Goal: Task Accomplishment & Management: Use online tool/utility

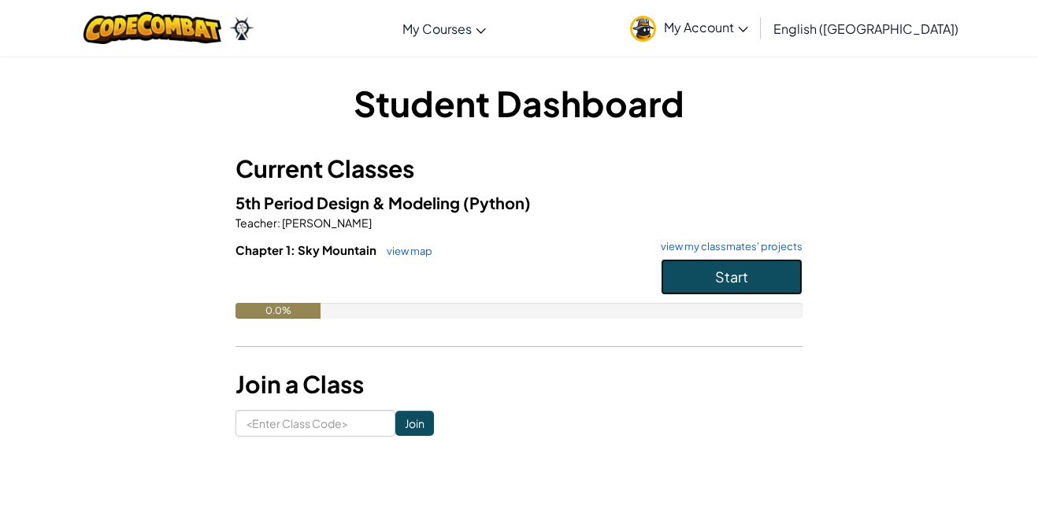
click at [686, 272] on button "Start" at bounding box center [732, 277] width 142 height 36
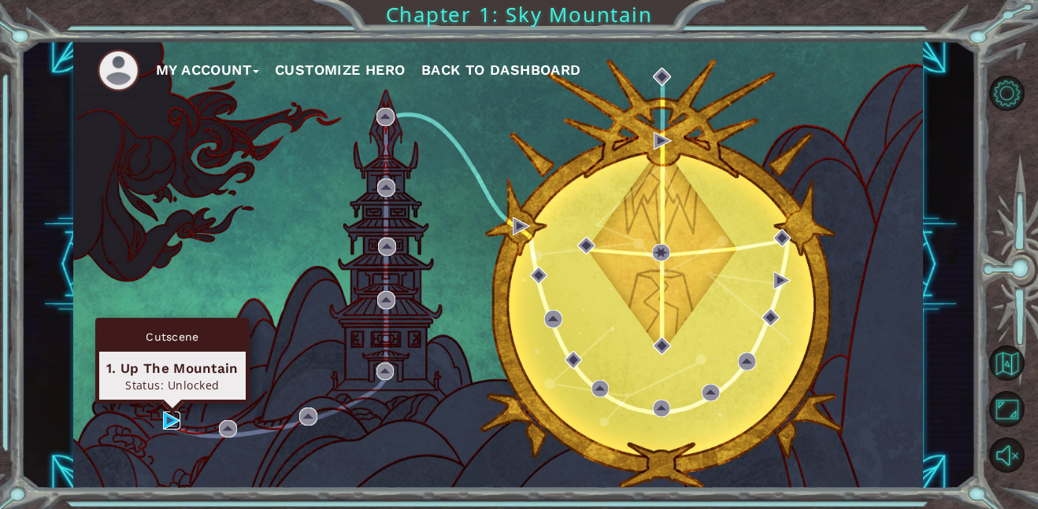
click at [169, 421] on img at bounding box center [172, 421] width 18 height 18
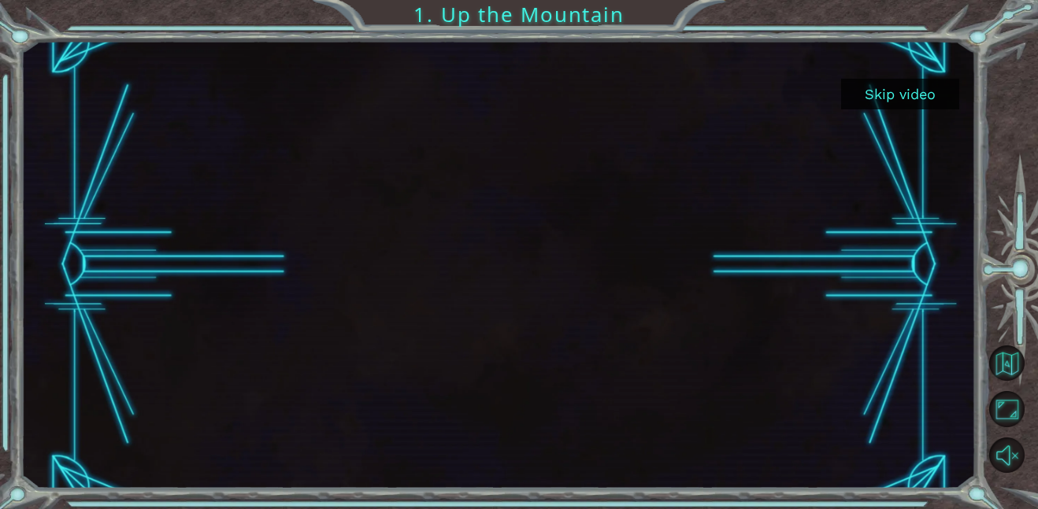
click at [891, 107] on button "Skip video" at bounding box center [900, 94] width 118 height 31
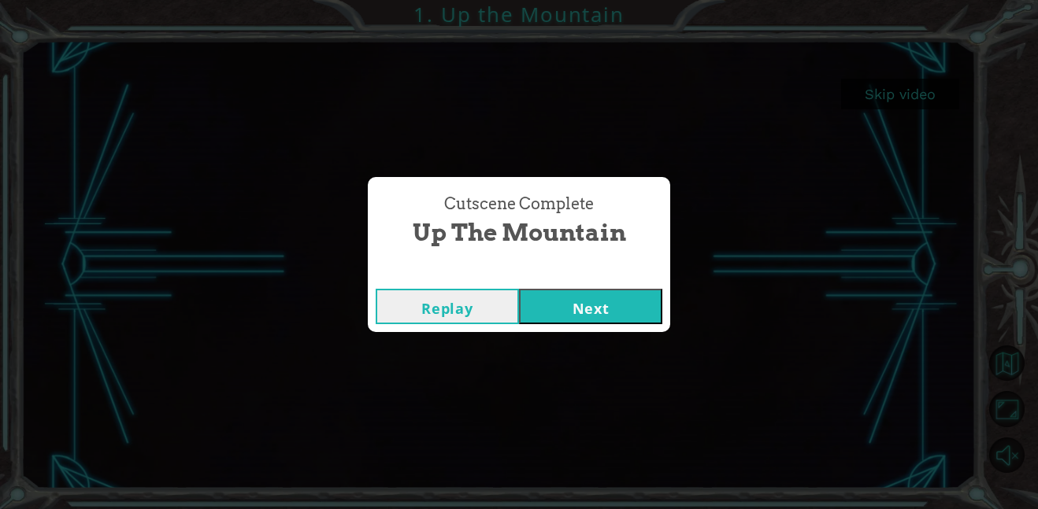
click at [561, 307] on button "Next" at bounding box center [590, 306] width 143 height 35
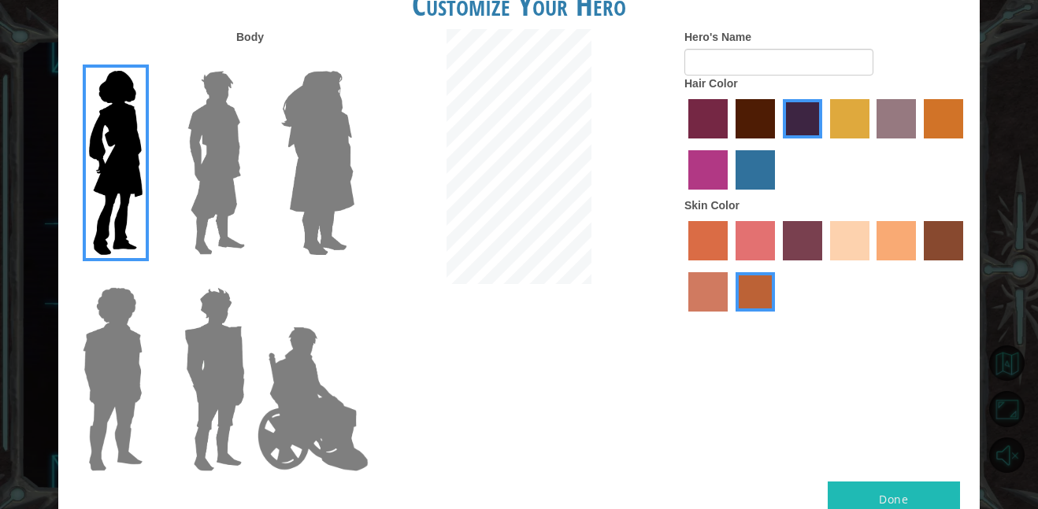
click at [215, 143] on img at bounding box center [216, 163] width 70 height 197
click at [251, 61] on input "Hero Lars" at bounding box center [251, 61] width 0 height 0
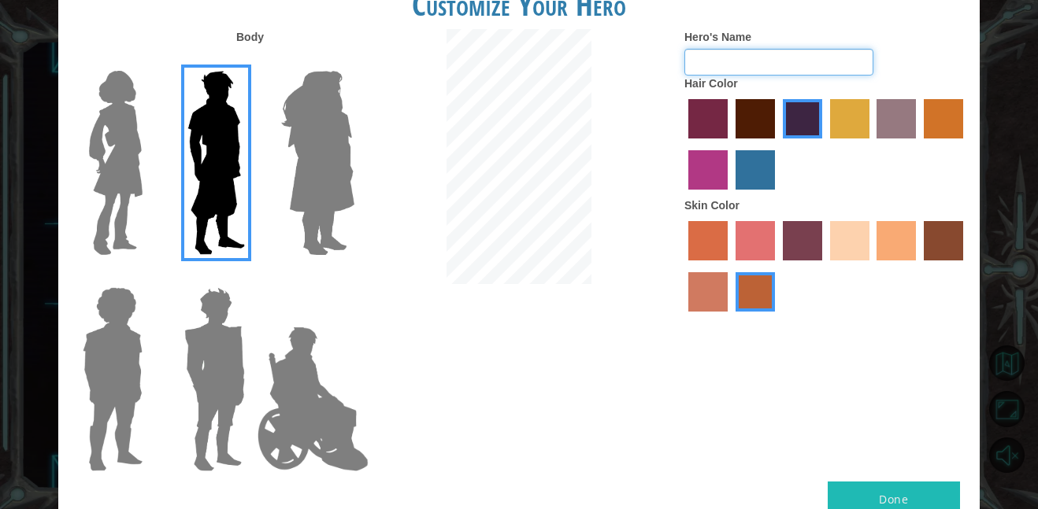
click at [784, 60] on input "Hero's Name" at bounding box center [778, 62] width 189 height 27
type input "destiny2"
click at [916, 491] on button "Done" at bounding box center [893, 499] width 132 height 35
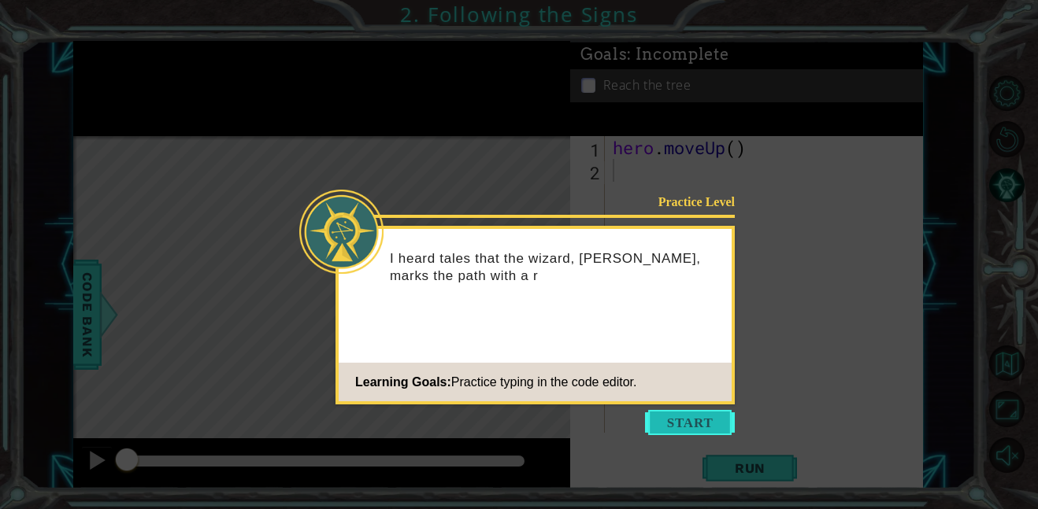
click at [687, 420] on button "Start" at bounding box center [690, 422] width 90 height 25
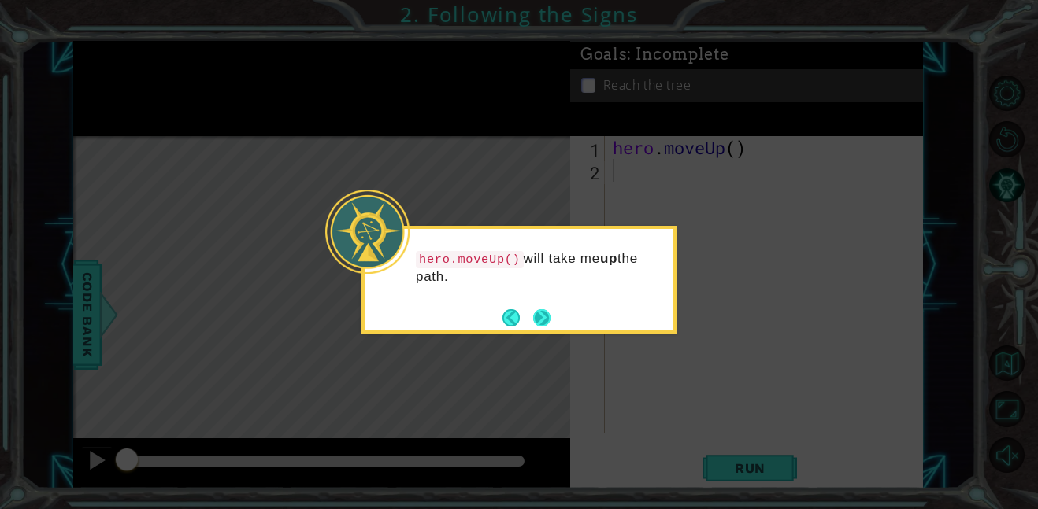
click at [544, 324] on button "Next" at bounding box center [541, 317] width 29 height 29
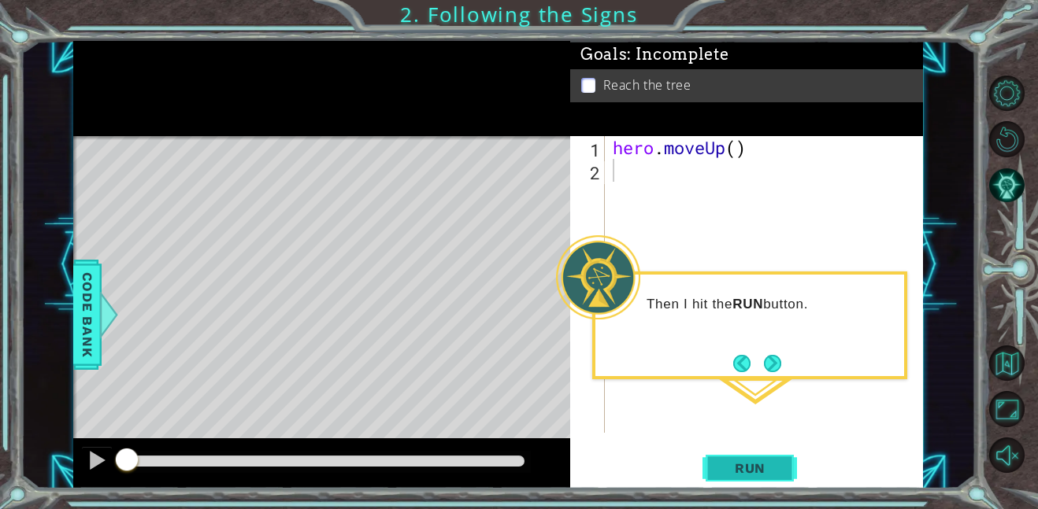
click at [733, 467] on span "Run" at bounding box center [750, 469] width 62 height 16
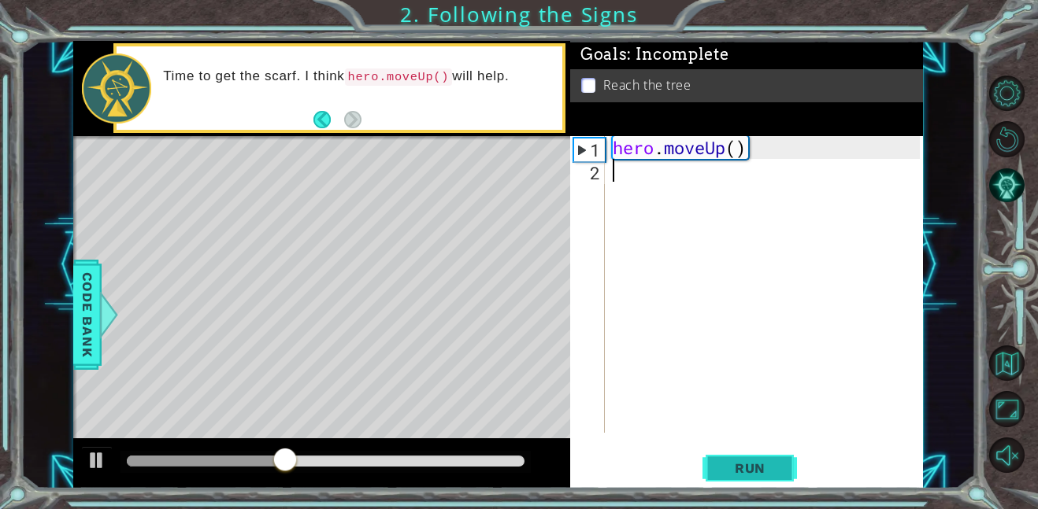
click at [775, 469] on span "Run" at bounding box center [750, 469] width 62 height 16
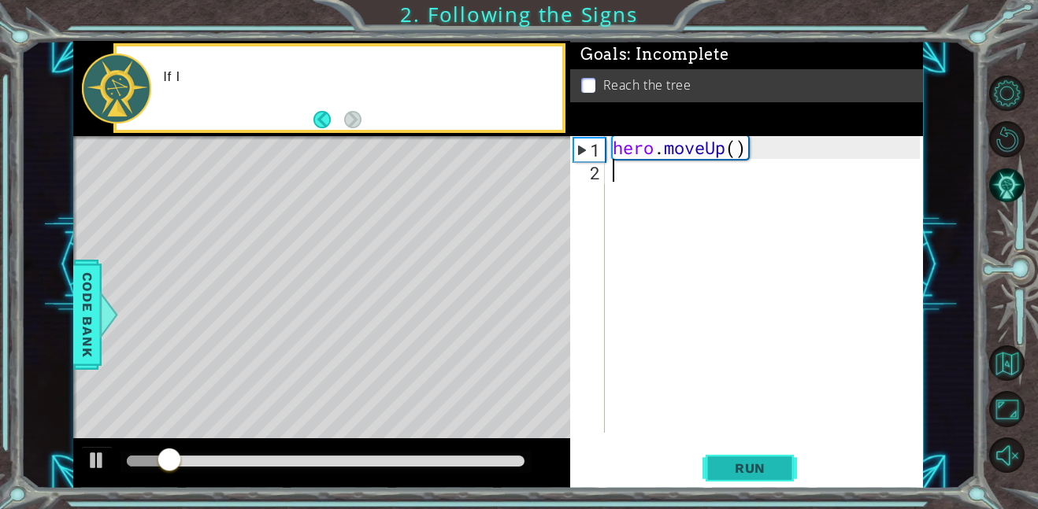
click at [775, 469] on span "Run" at bounding box center [750, 469] width 62 height 16
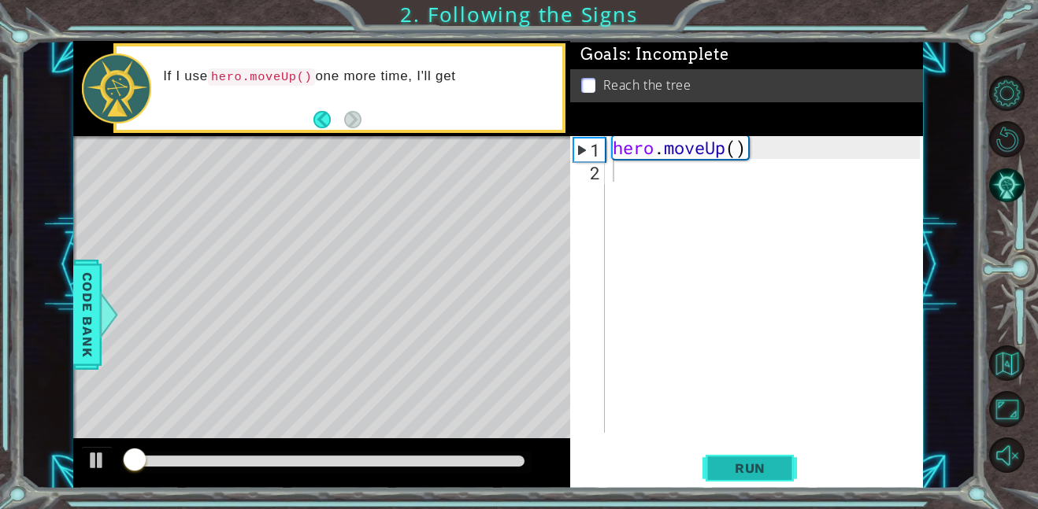
click at [775, 469] on span "Run" at bounding box center [750, 469] width 62 height 16
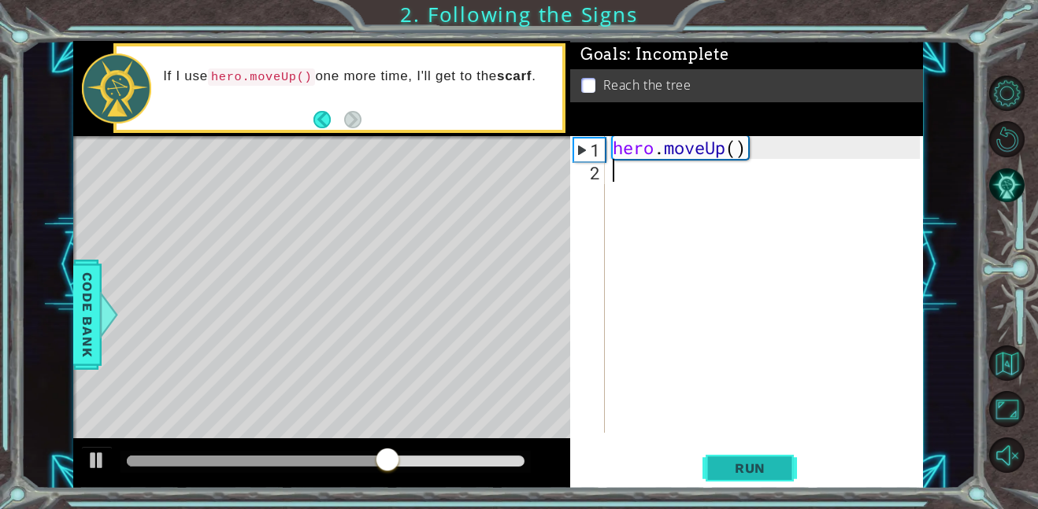
click at [773, 468] on span "Run" at bounding box center [750, 469] width 62 height 16
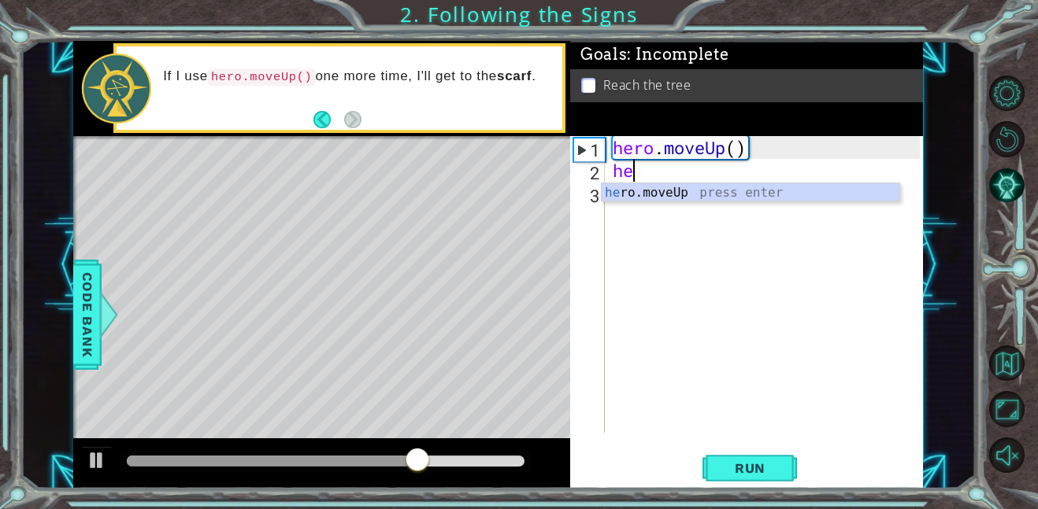
type textarea "her"
click at [660, 196] on div "her o.moveUp press enter" at bounding box center [750, 211] width 298 height 57
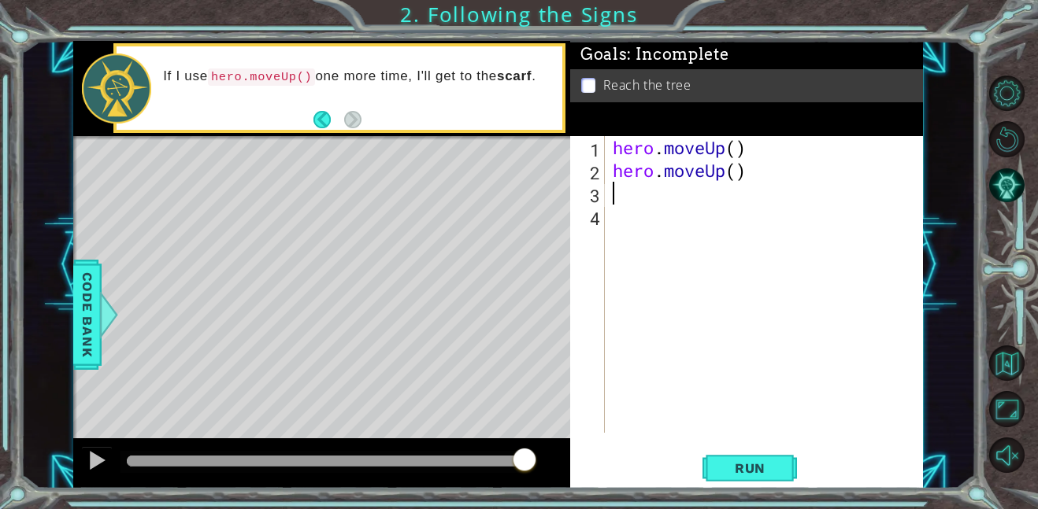
click at [754, 174] on div "hero . moveUp ( ) hero . moveUp ( )" at bounding box center [768, 307] width 318 height 342
type textarea "hero.moveUp()"
type textarea "h"
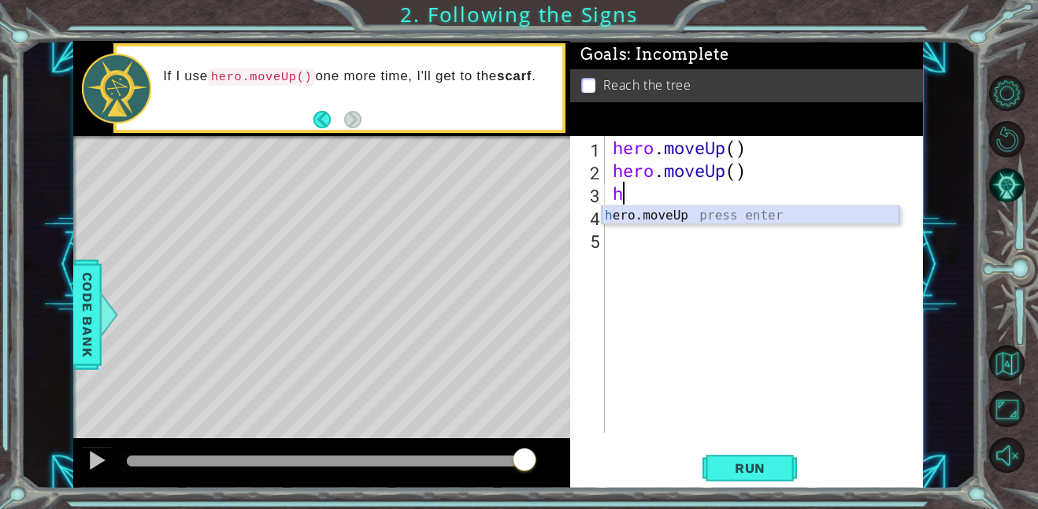
click at [687, 215] on div "h ero.moveUp press enter" at bounding box center [750, 234] width 298 height 57
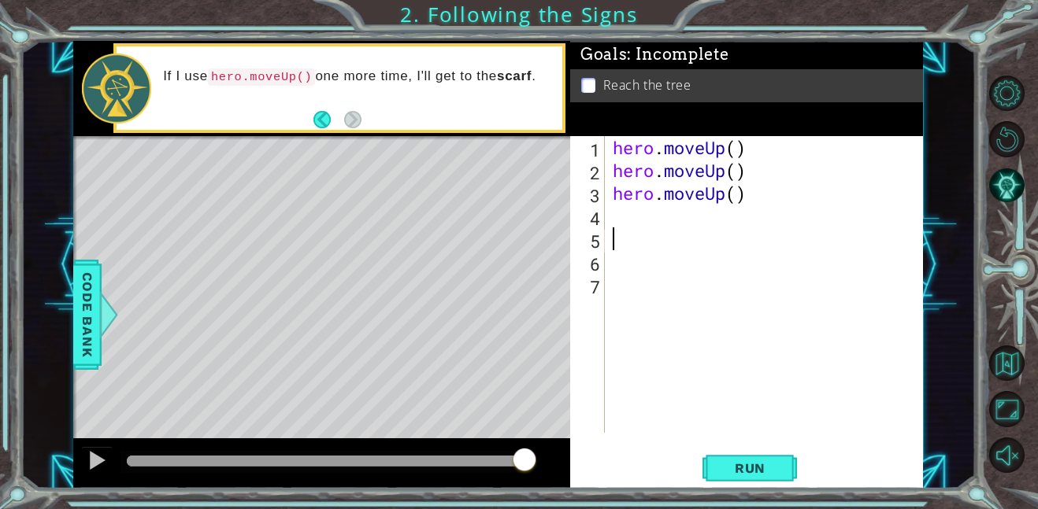
click at [757, 188] on div "hero . moveUp ( ) hero . moveUp ( ) hero . moveUp ( )" at bounding box center [768, 307] width 318 height 342
type textarea "hero.moveUp()"
click at [780, 464] on button "Run" at bounding box center [749, 467] width 94 height 35
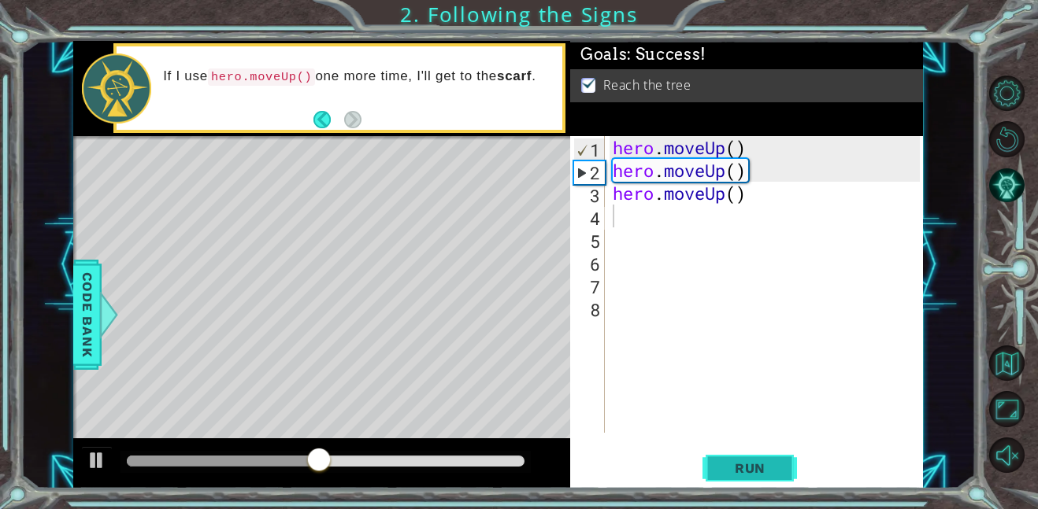
click at [780, 464] on button "Run" at bounding box center [749, 467] width 94 height 35
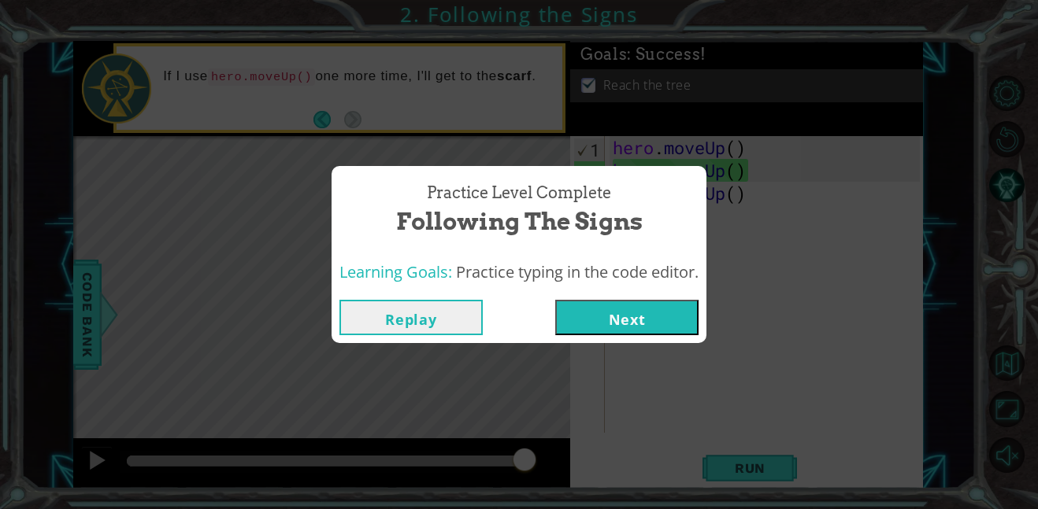
click at [630, 320] on button "Next" at bounding box center [626, 317] width 143 height 35
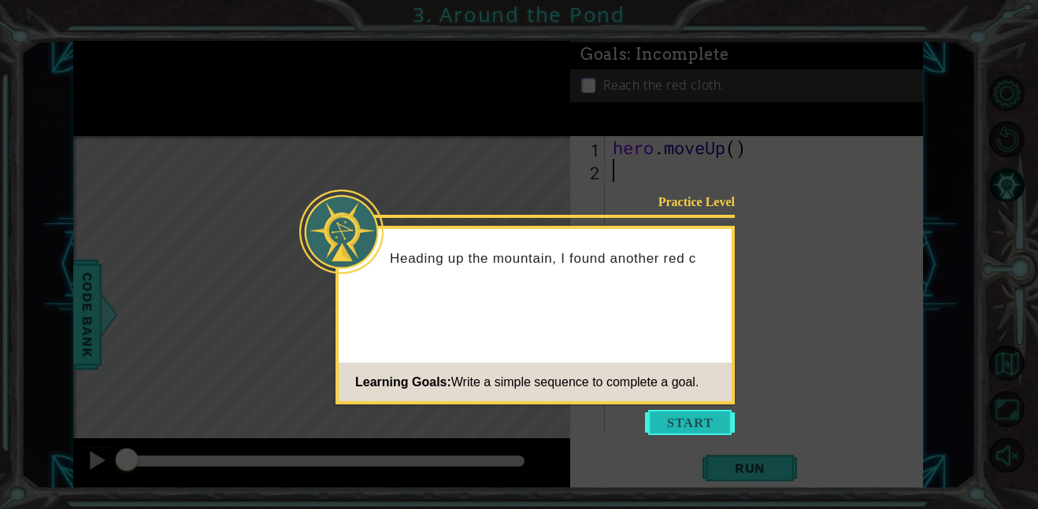
click at [691, 425] on button "Start" at bounding box center [690, 422] width 90 height 25
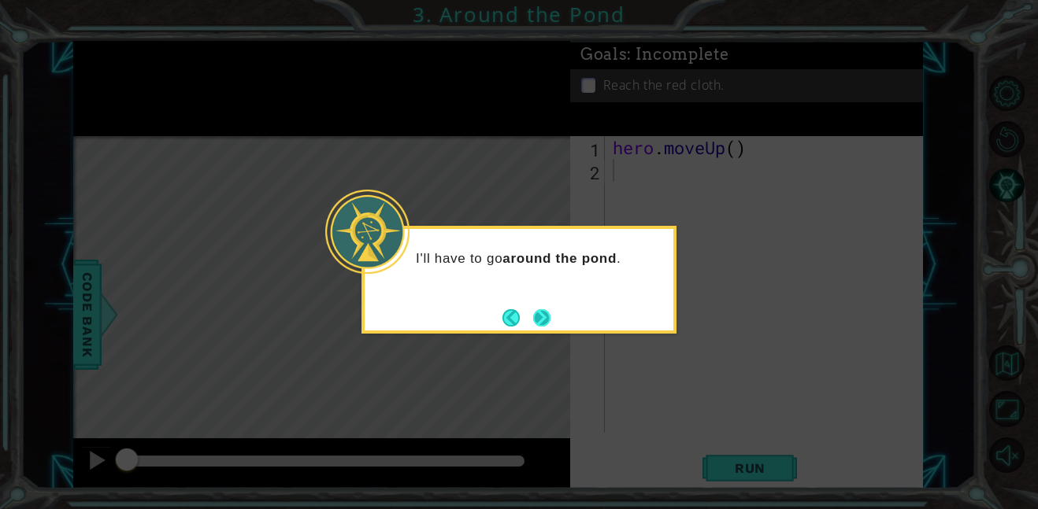
click at [549, 313] on button "Next" at bounding box center [542, 318] width 24 height 24
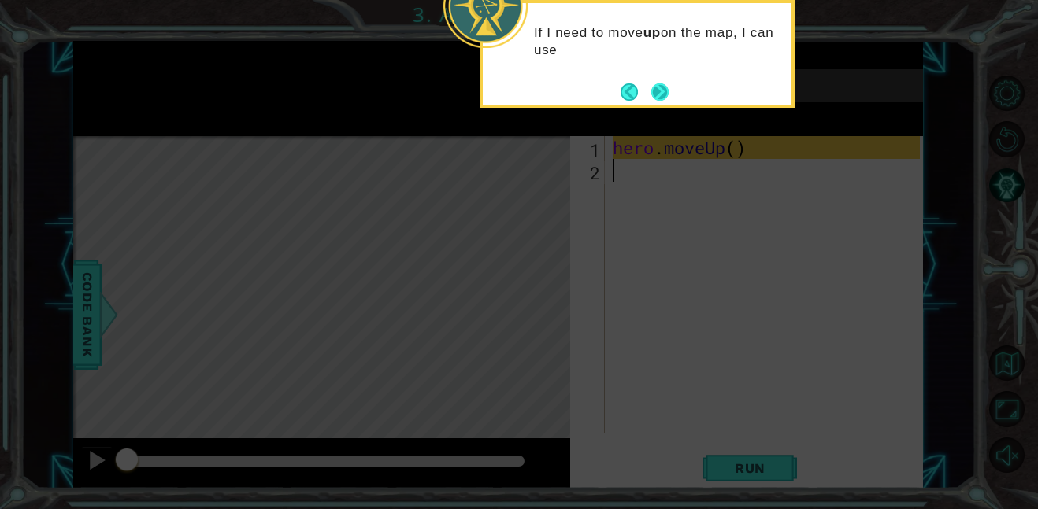
click at [659, 89] on button "Next" at bounding box center [659, 91] width 29 height 29
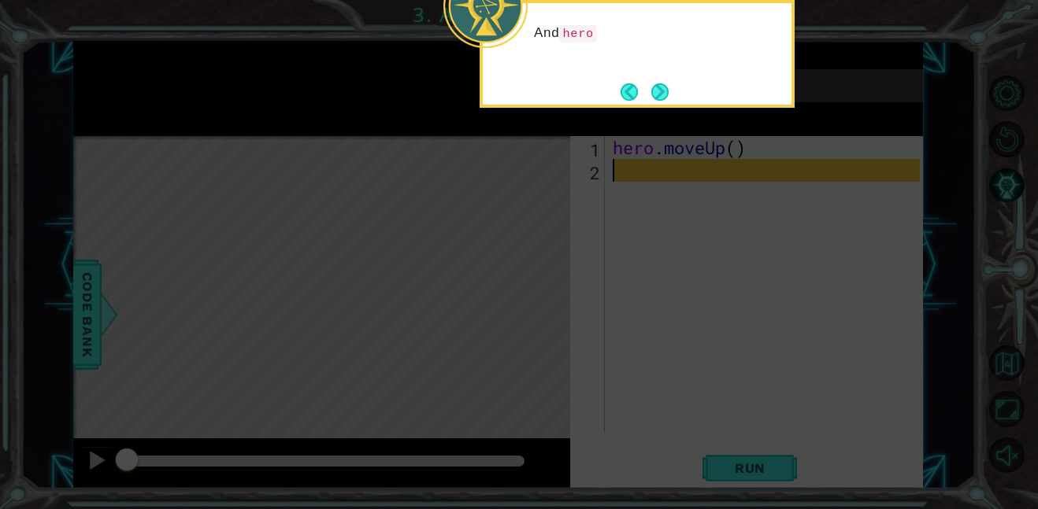
click at [659, 89] on button "Next" at bounding box center [659, 91] width 23 height 23
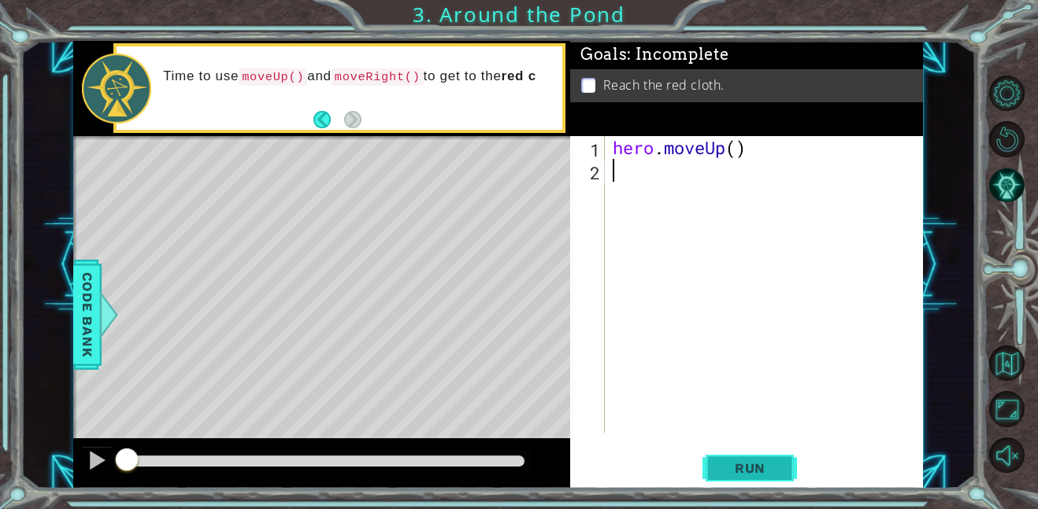
click at [760, 466] on span "Run" at bounding box center [750, 469] width 62 height 16
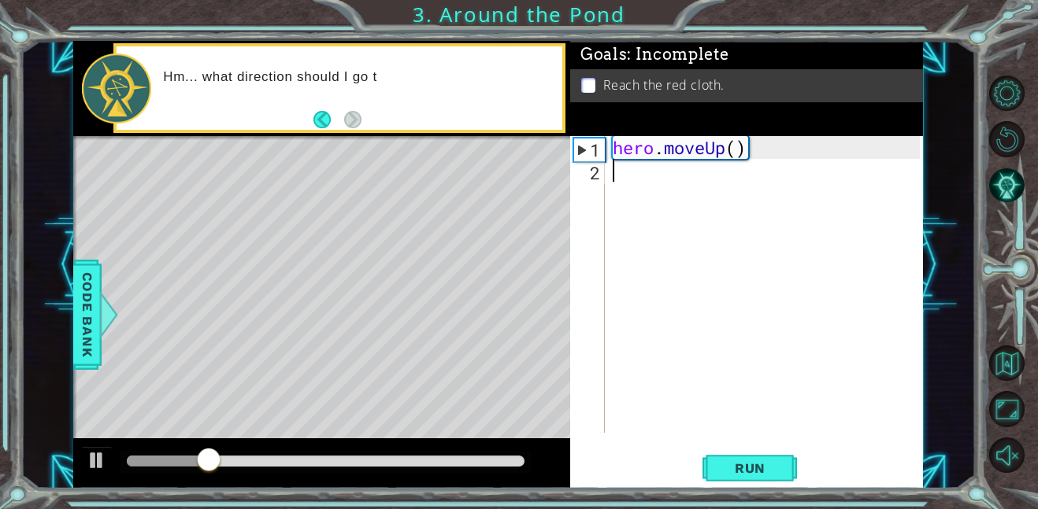
type textarea "h"
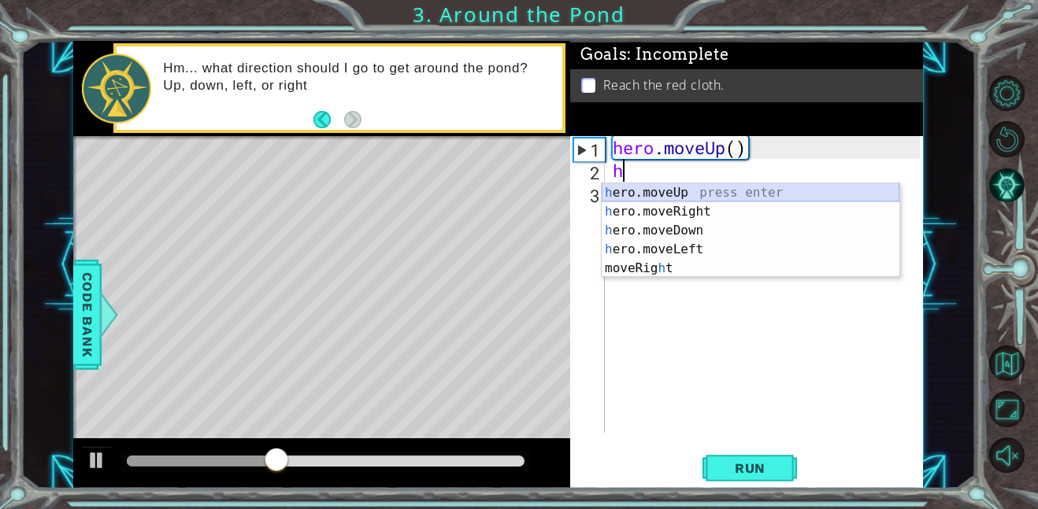
click at [639, 187] on div "h ero.moveUp press enter h ero.moveRight press enter h ero.moveDown press enter…" at bounding box center [750, 249] width 298 height 132
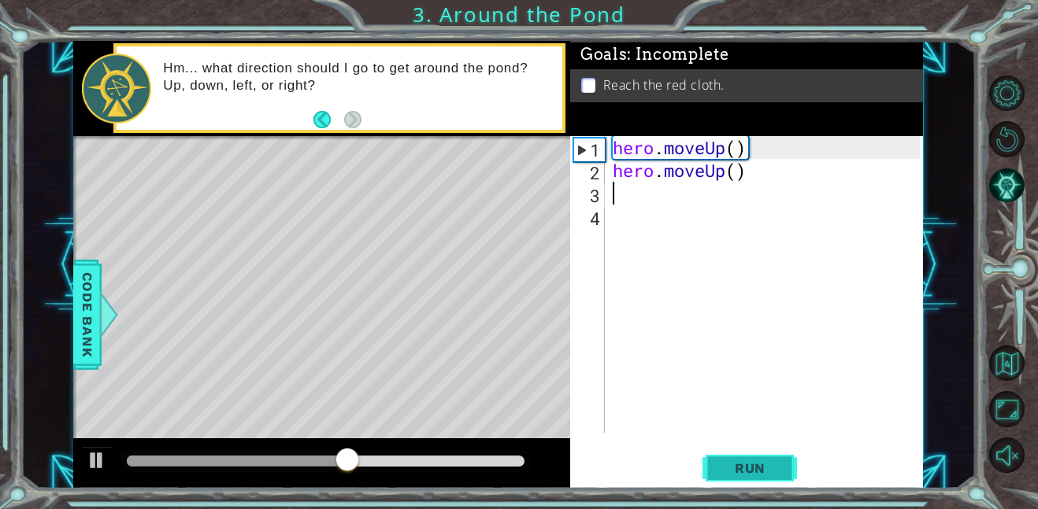
click at [768, 457] on button "Run" at bounding box center [749, 467] width 94 height 35
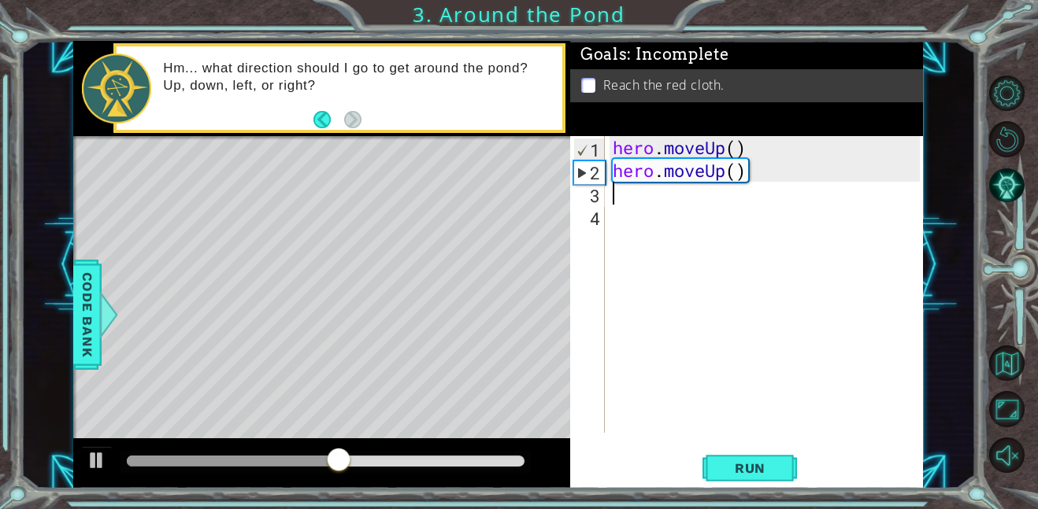
type textarea "h"
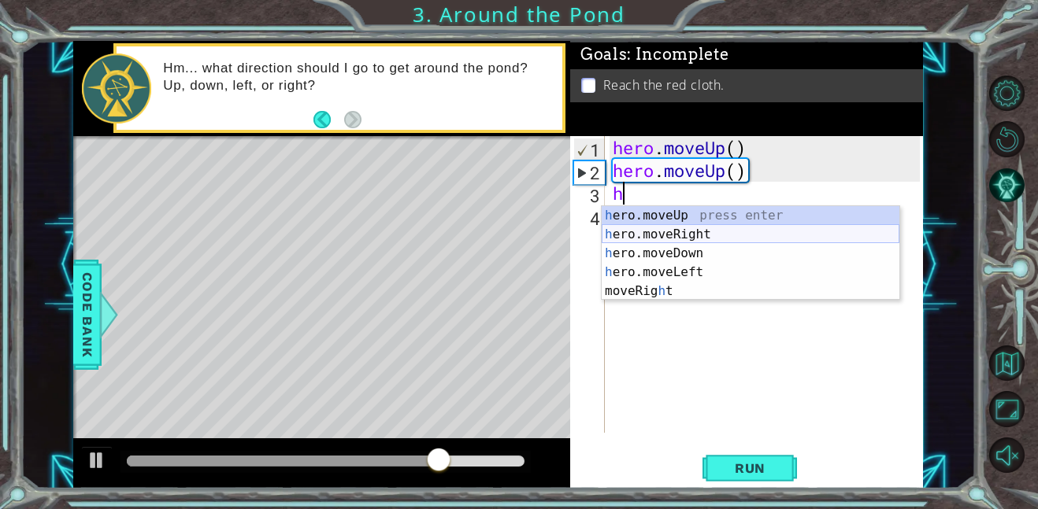
click at [645, 234] on div "h ero.moveUp press enter h ero.moveRight press enter h ero.moveDown press enter…" at bounding box center [750, 272] width 298 height 132
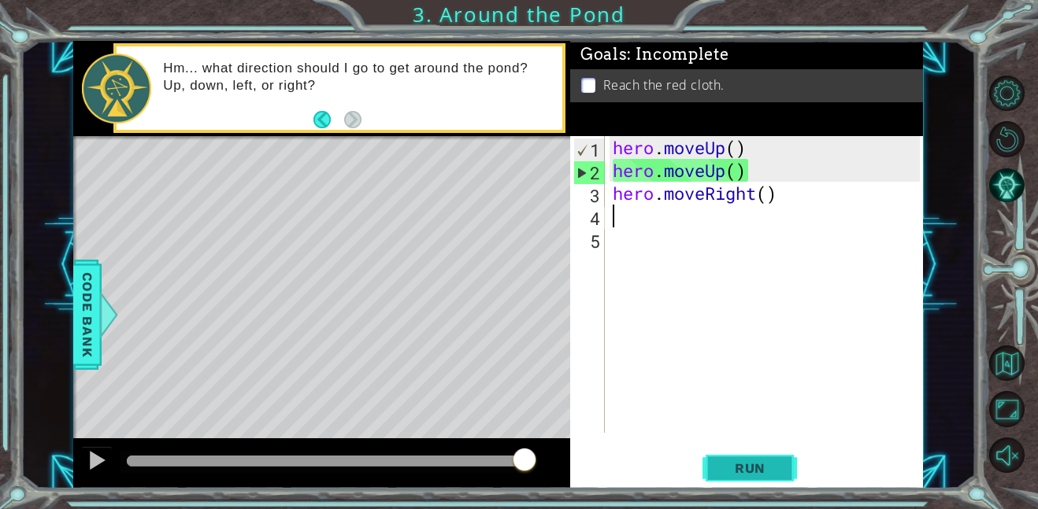
click at [759, 452] on button "Run" at bounding box center [749, 467] width 94 height 35
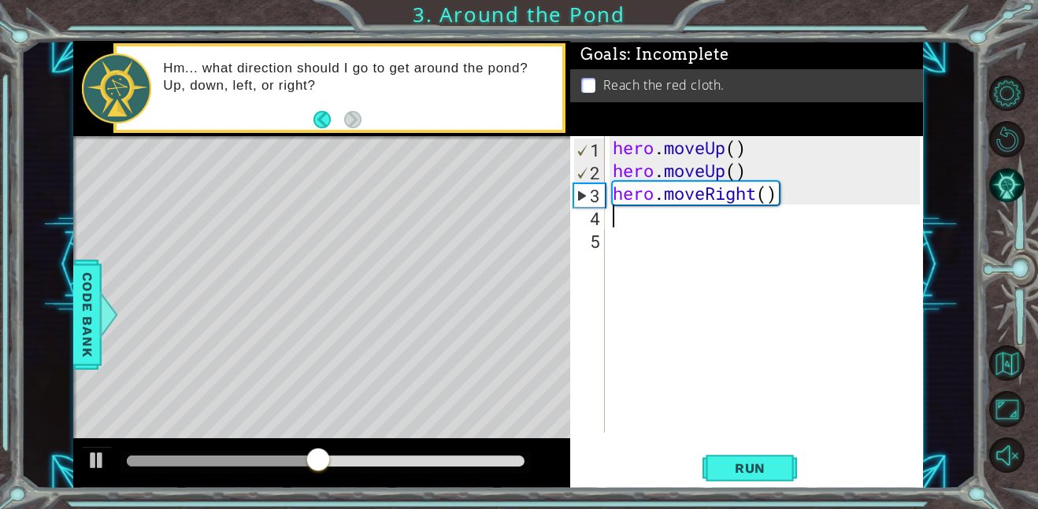
type textarea "h"
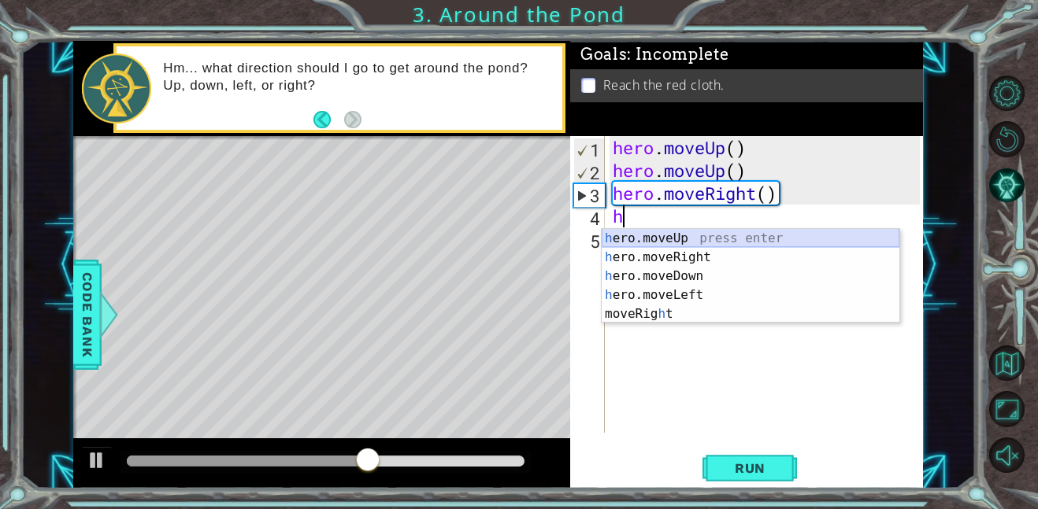
click at [669, 240] on div "h ero.moveUp press enter h ero.moveRight press enter h ero.moveDown press enter…" at bounding box center [750, 295] width 298 height 132
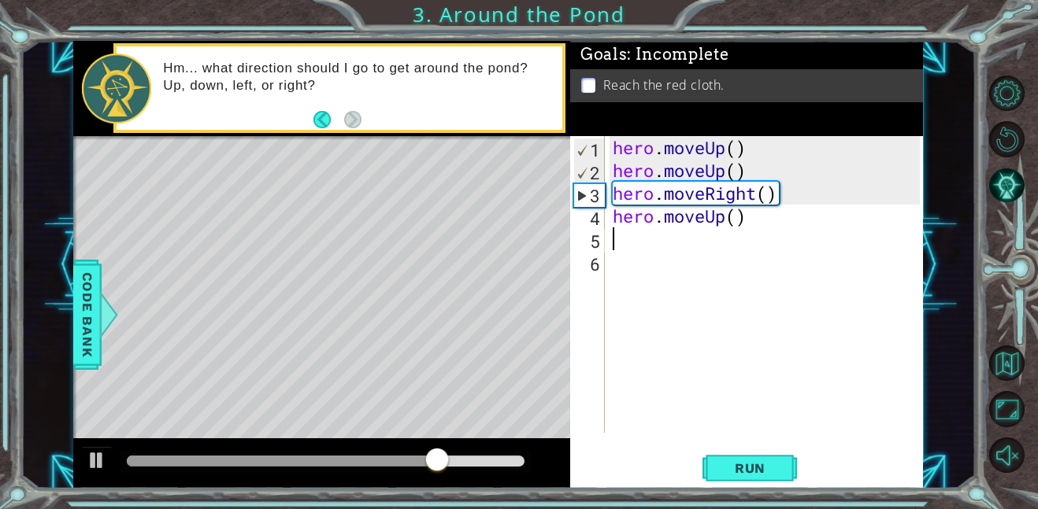
click at [635, 245] on div "hero . moveUp ( ) hero . moveUp ( ) hero . moveRight ( ) hero . moveUp ( )" at bounding box center [768, 307] width 318 height 342
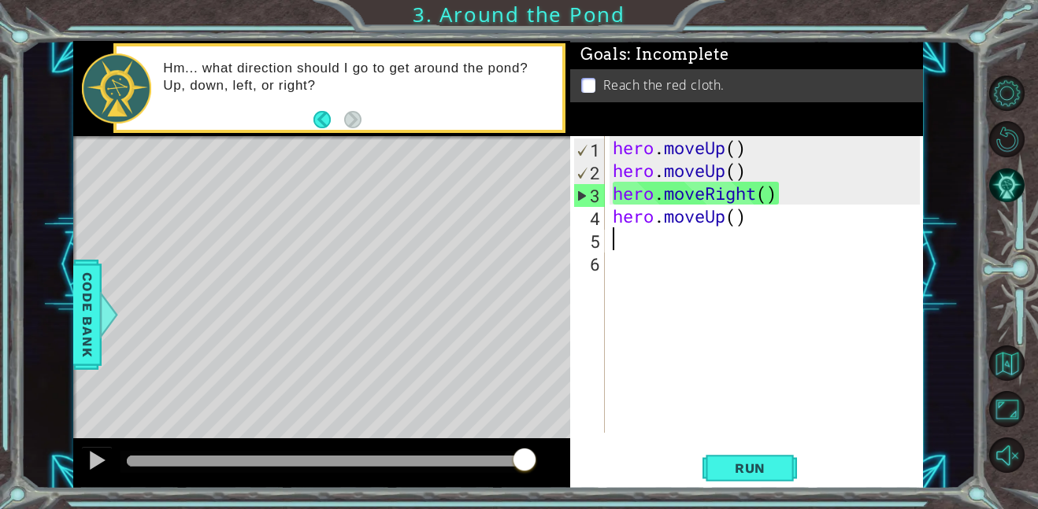
type textarea "h"
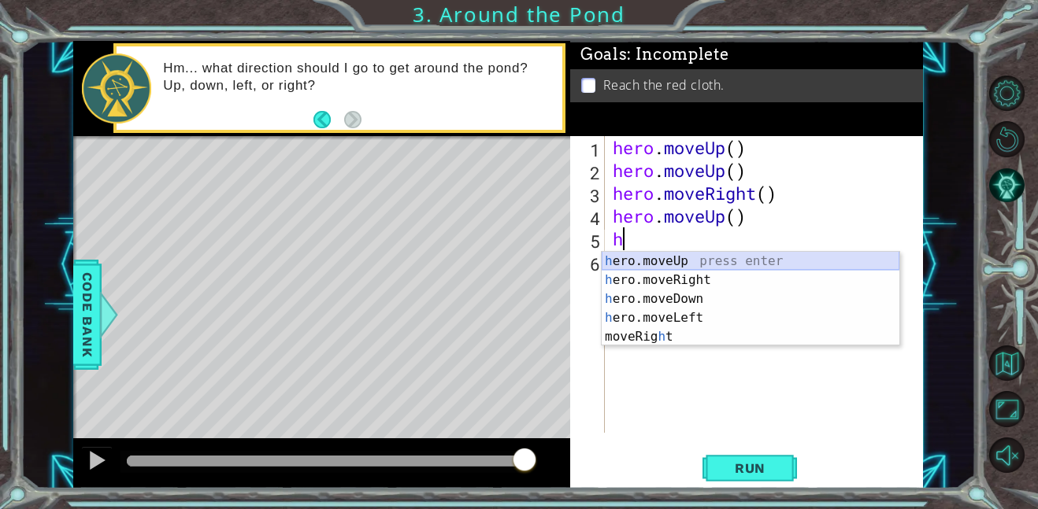
click at [653, 263] on div "h ero.moveUp press enter h ero.moveRight press enter h ero.moveDown press enter…" at bounding box center [750, 318] width 298 height 132
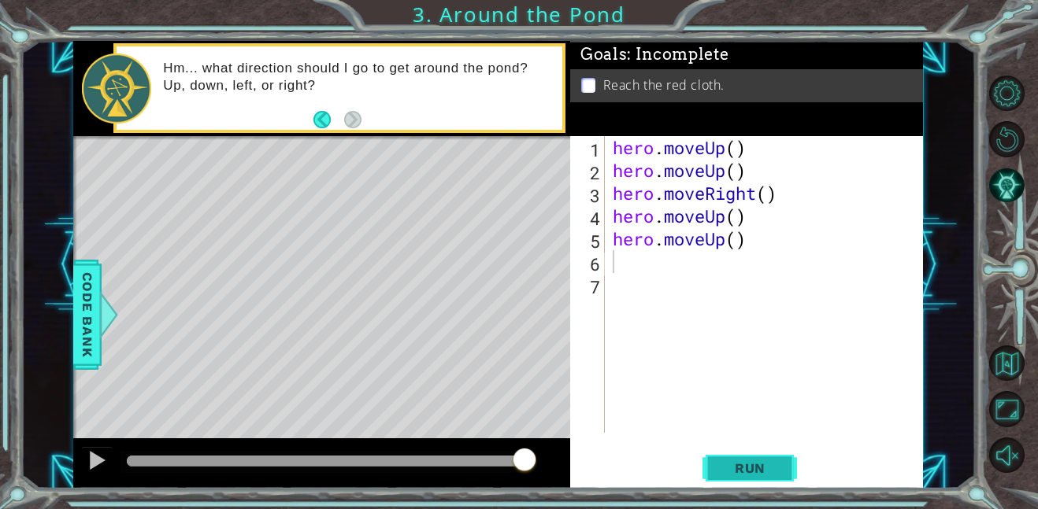
click at [749, 472] on span "Run" at bounding box center [750, 469] width 62 height 16
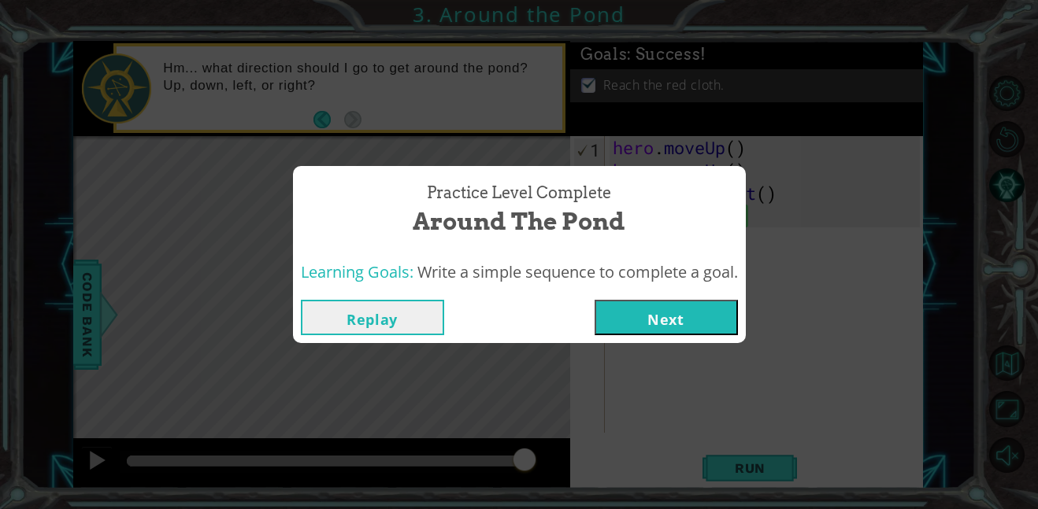
click at [689, 320] on button "Next" at bounding box center [665, 317] width 143 height 35
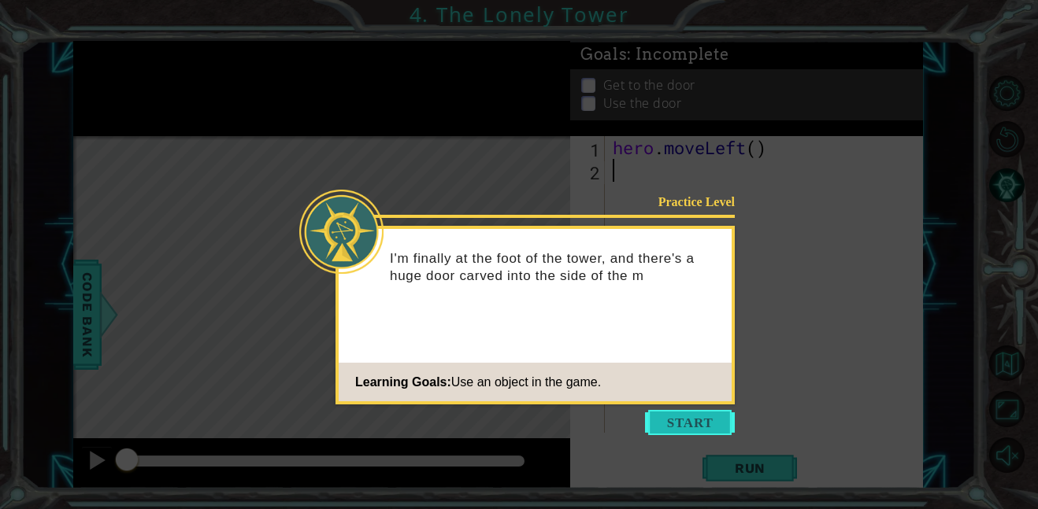
click at [706, 424] on button "Start" at bounding box center [690, 422] width 90 height 25
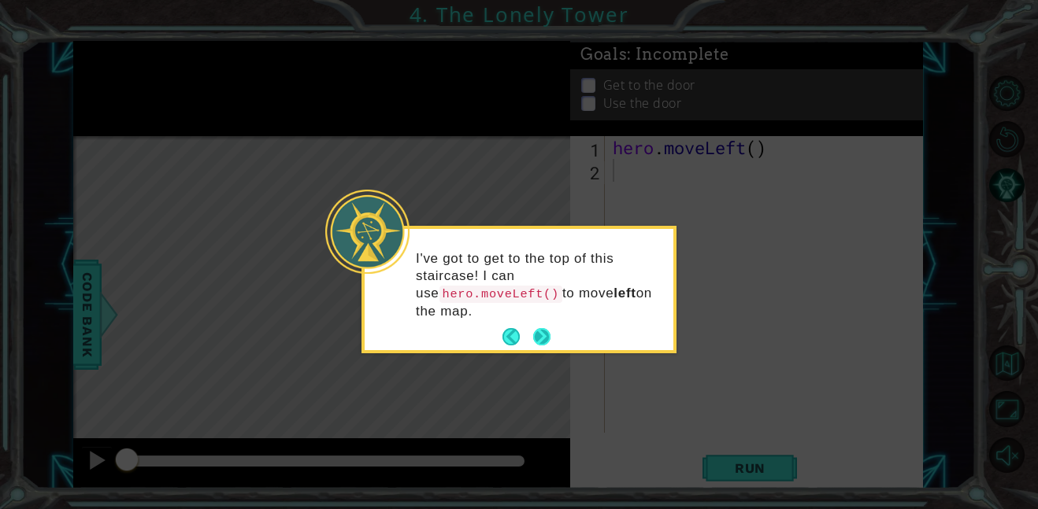
click at [533, 333] on button "Next" at bounding box center [542, 337] width 18 height 18
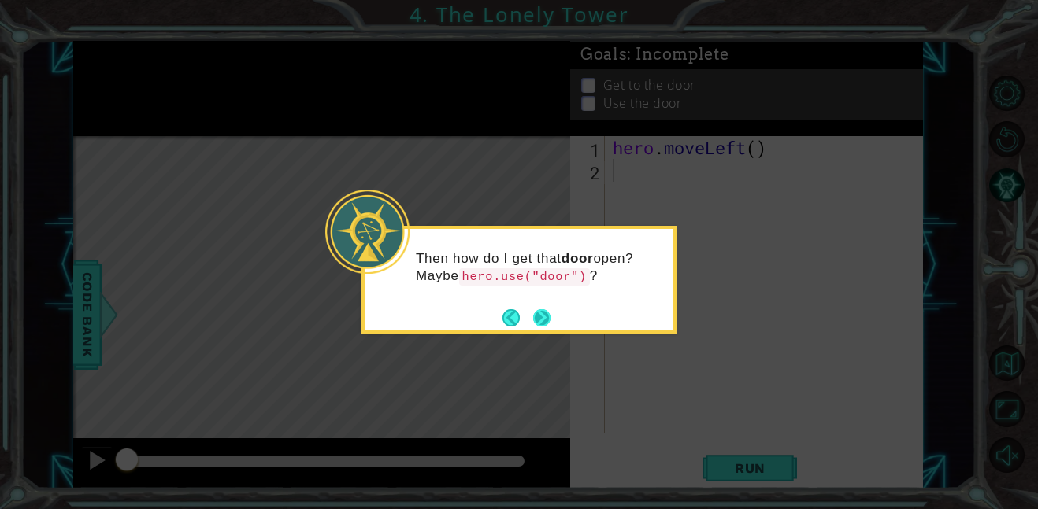
click at [537, 318] on button "Next" at bounding box center [541, 317] width 23 height 23
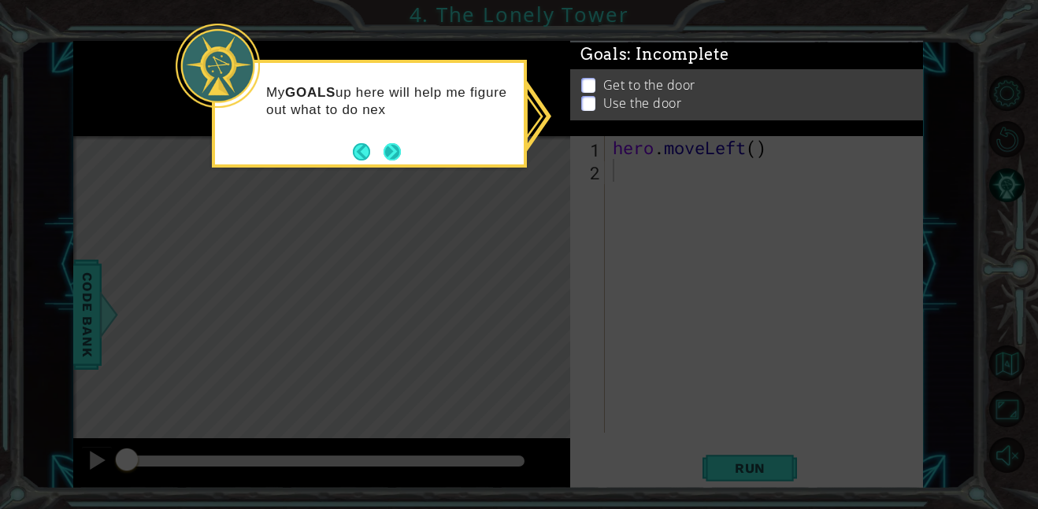
click at [400, 151] on button "Next" at bounding box center [391, 151] width 29 height 29
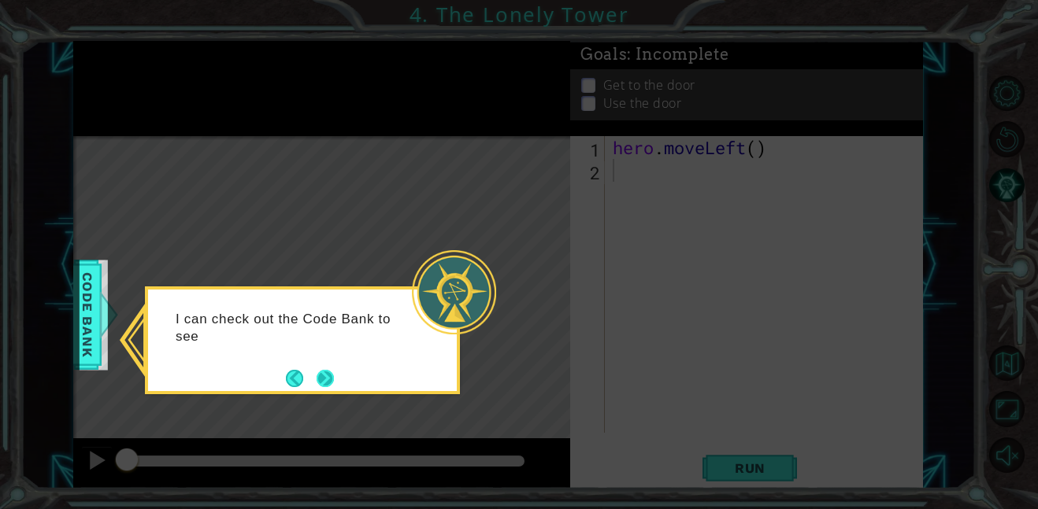
click at [322, 382] on button "Next" at bounding box center [325, 378] width 20 height 20
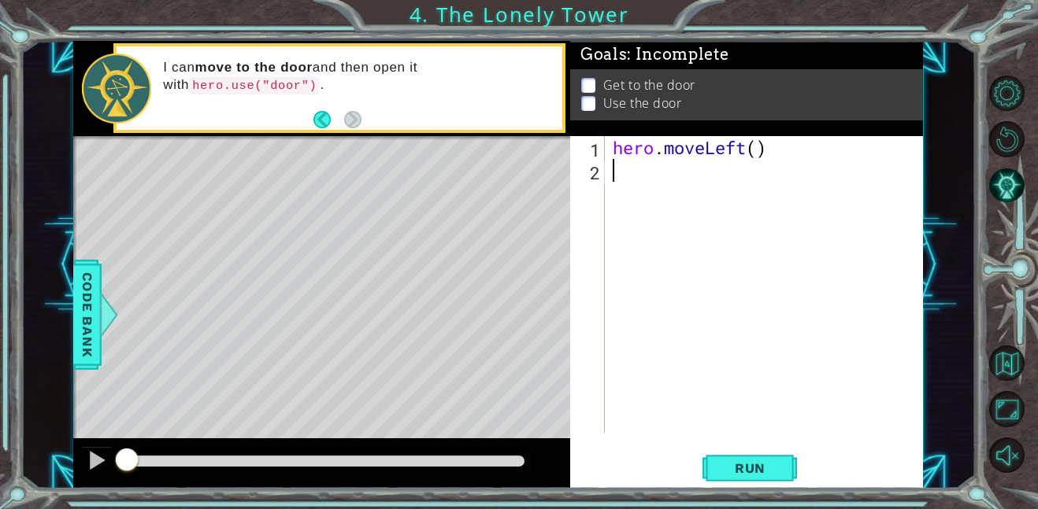
type textarea "h"
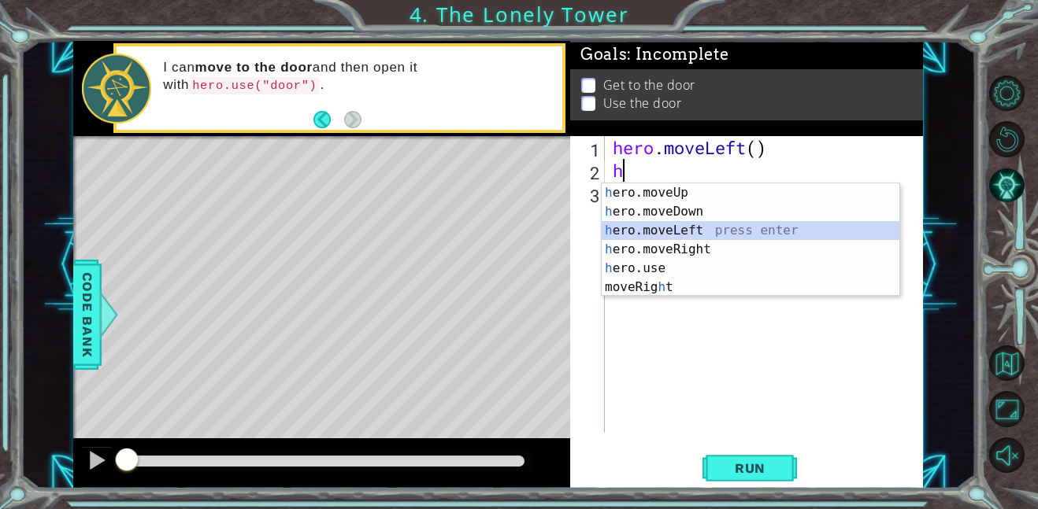
click at [698, 231] on div "h ero.moveUp press enter h ero.moveDown press enter h ero.moveLeft press enter …" at bounding box center [750, 258] width 298 height 151
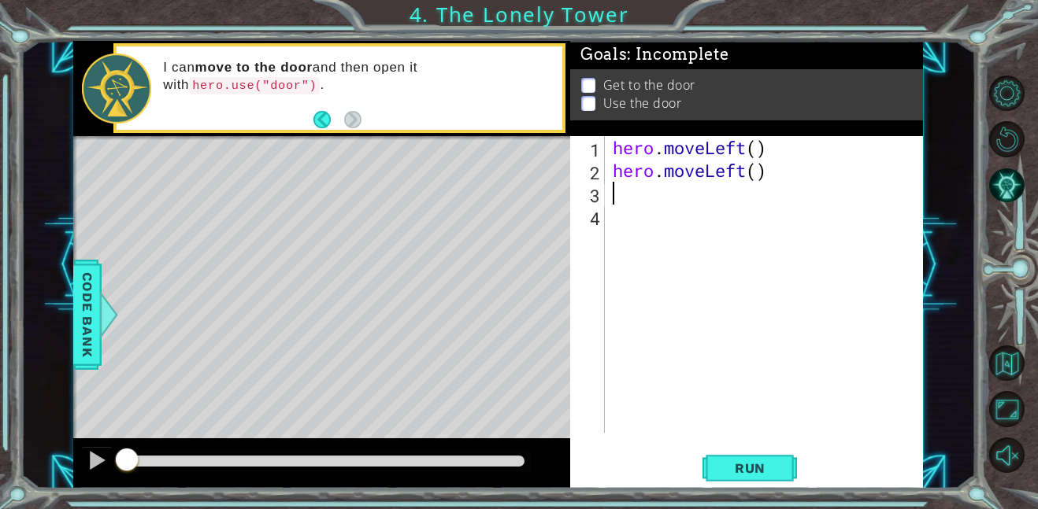
type textarea "h"
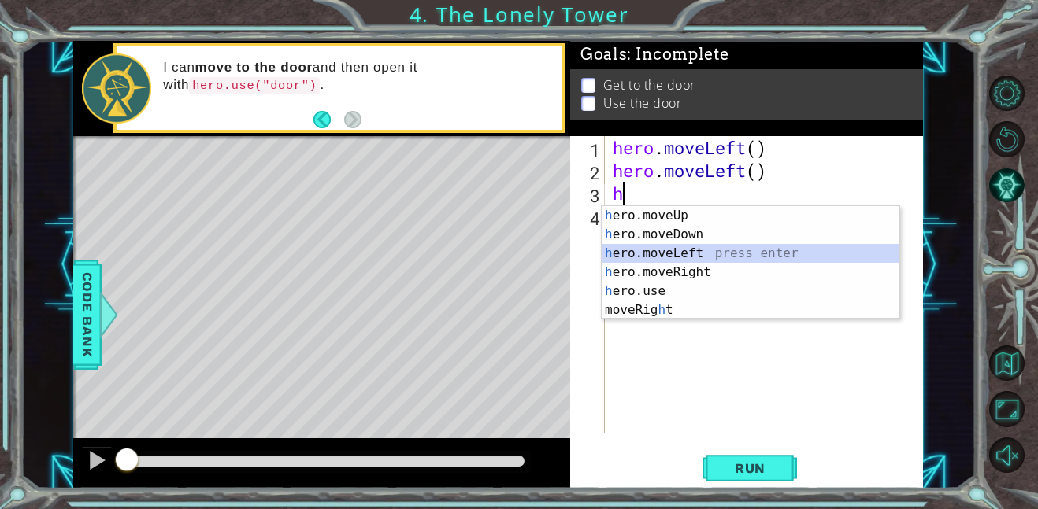
click at [694, 252] on div "h ero.moveUp press enter h ero.moveDown press enter h ero.moveLeft press enter …" at bounding box center [750, 281] width 298 height 151
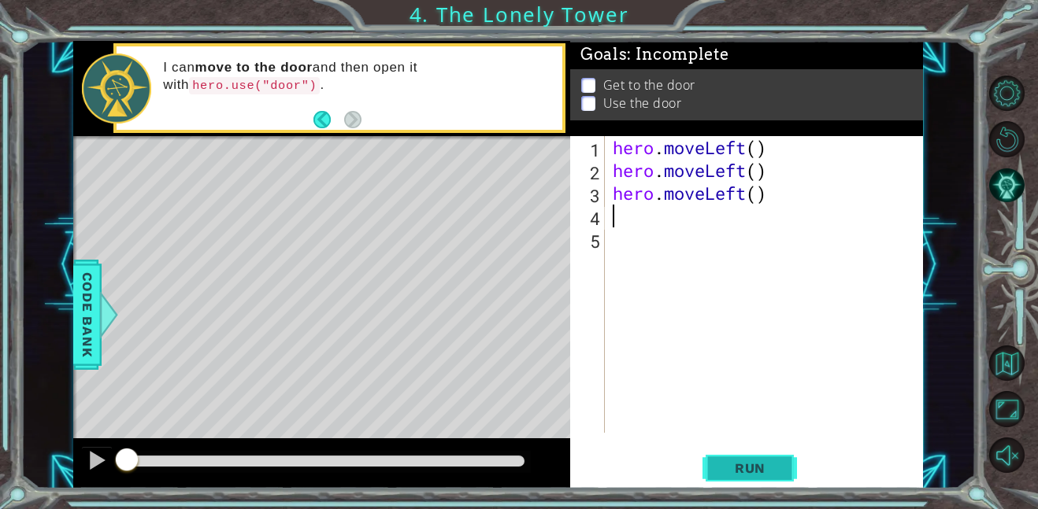
click at [757, 470] on span "Run" at bounding box center [750, 469] width 62 height 16
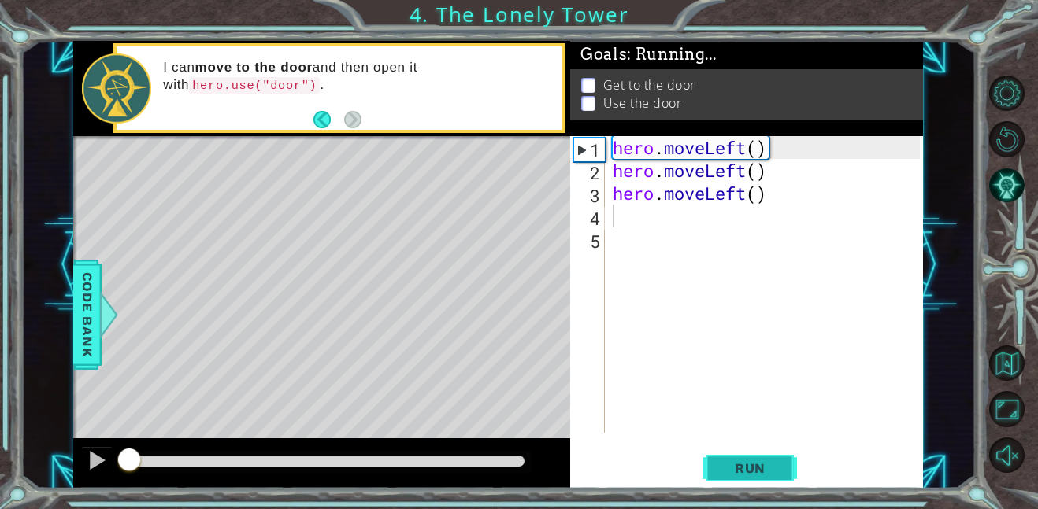
click at [757, 470] on span "Run" at bounding box center [750, 469] width 62 height 16
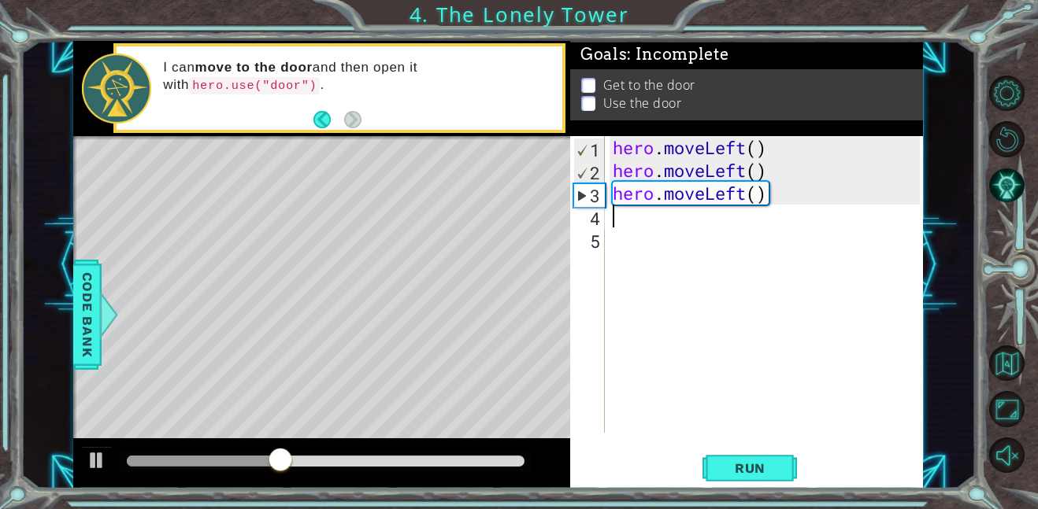
click at [780, 194] on div "hero . moveLeft ( ) hero . moveLeft ( ) hero . moveLeft ( )" at bounding box center [768, 307] width 318 height 342
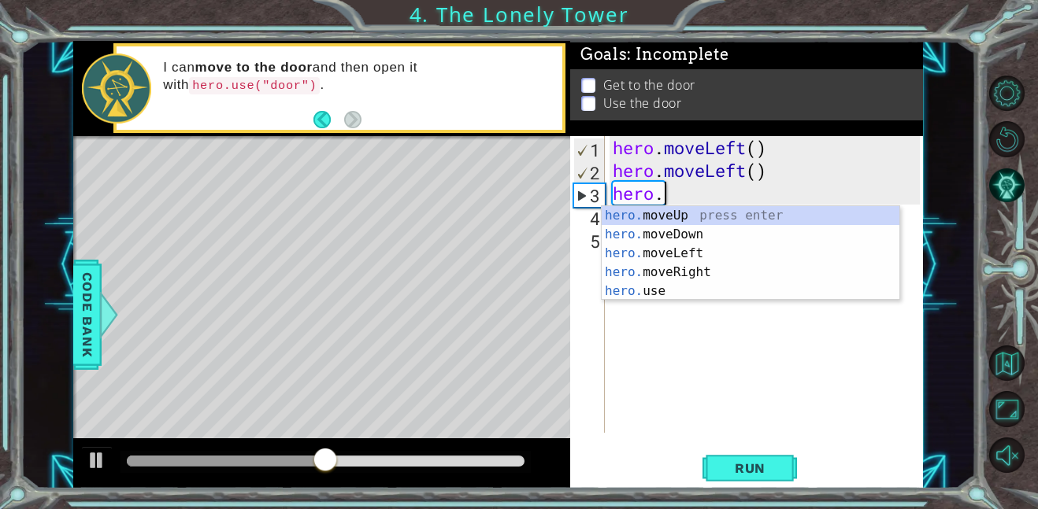
type textarea "hero"
click at [735, 218] on div "hero .moveUp press enter hero .moveDown press enter hero .moveLeft press enter …" at bounding box center [750, 272] width 298 height 132
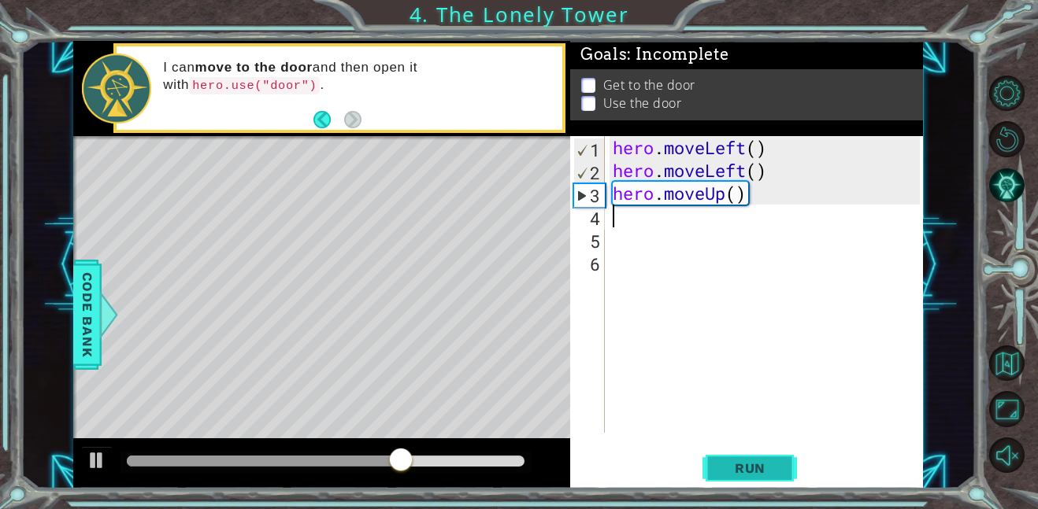
click at [768, 477] on button "Run" at bounding box center [749, 467] width 94 height 35
type textarea "h"
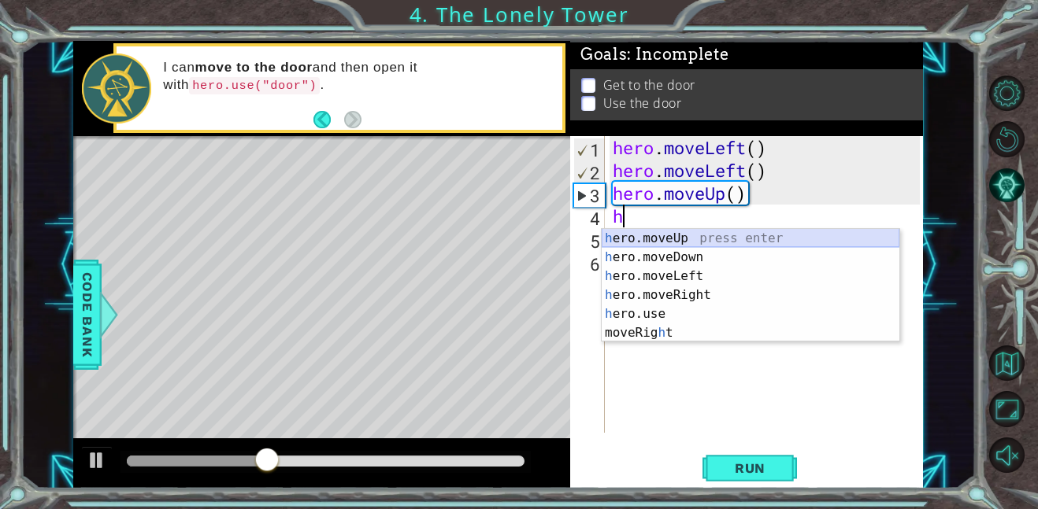
click at [667, 239] on div "h ero.moveUp press enter h ero.moveDown press enter h ero.moveLeft press enter …" at bounding box center [750, 304] width 298 height 151
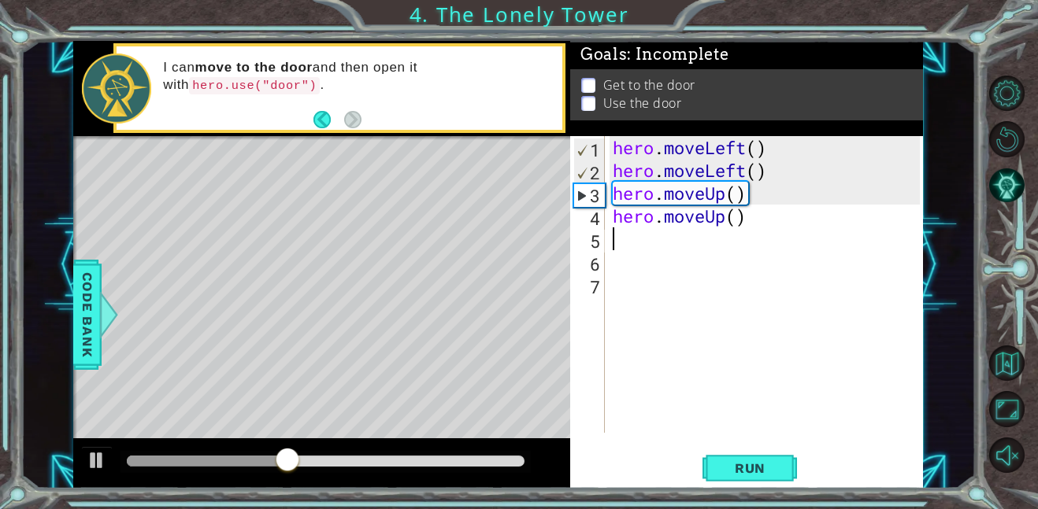
type textarea "h"
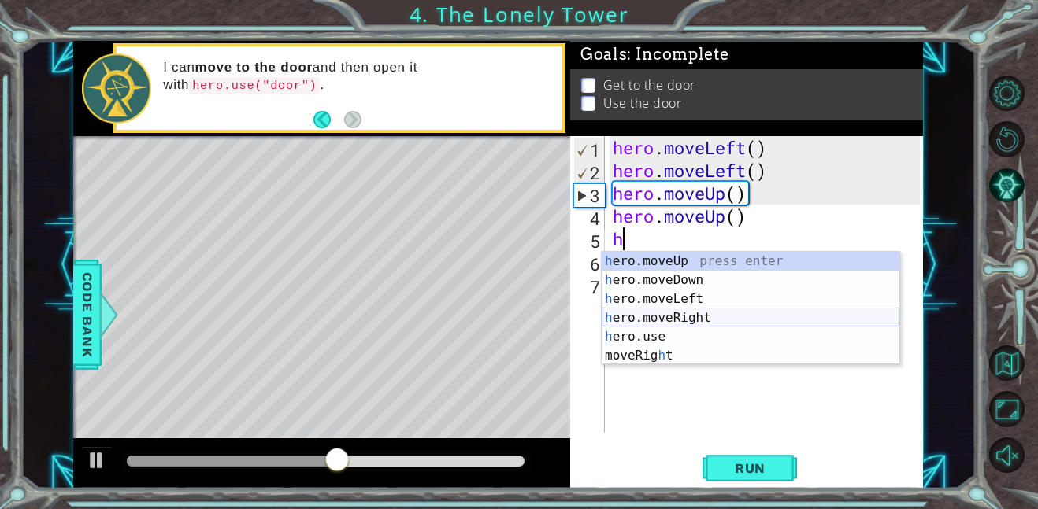
click at [675, 319] on div "h ero.moveUp press enter h ero.moveDown press enter h ero.moveLeft press enter …" at bounding box center [750, 327] width 298 height 151
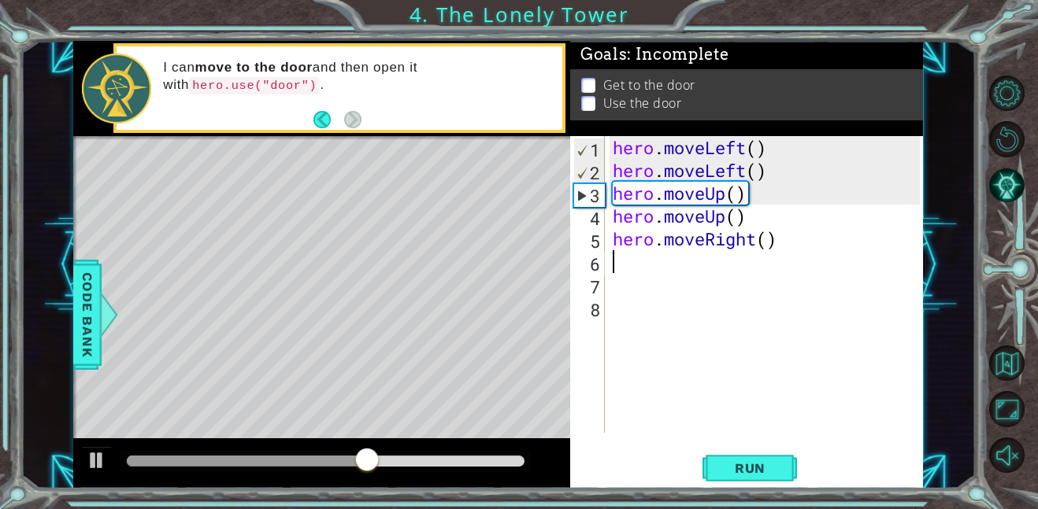
type textarea "h"
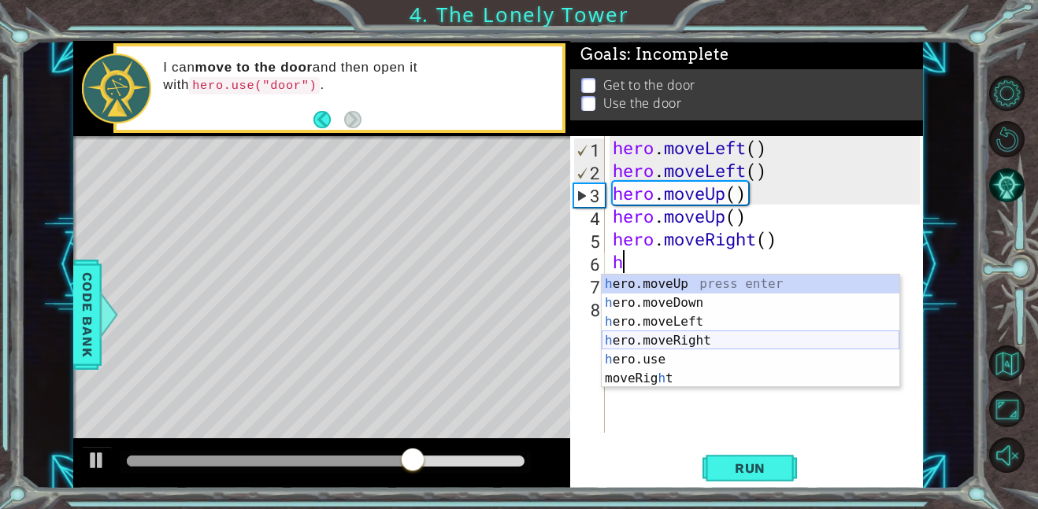
click at [705, 339] on div "h ero.moveUp press enter h ero.moveDown press enter h ero.moveLeft press enter …" at bounding box center [750, 350] width 298 height 151
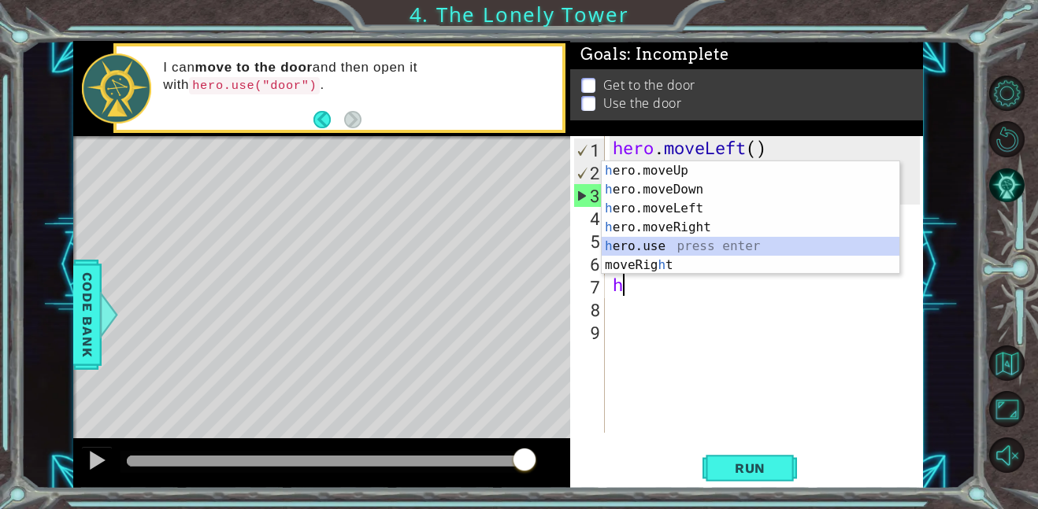
click at [752, 247] on div "h ero.moveUp press enter h ero.moveDown press enter h ero.moveLeft press enter …" at bounding box center [750, 236] width 298 height 151
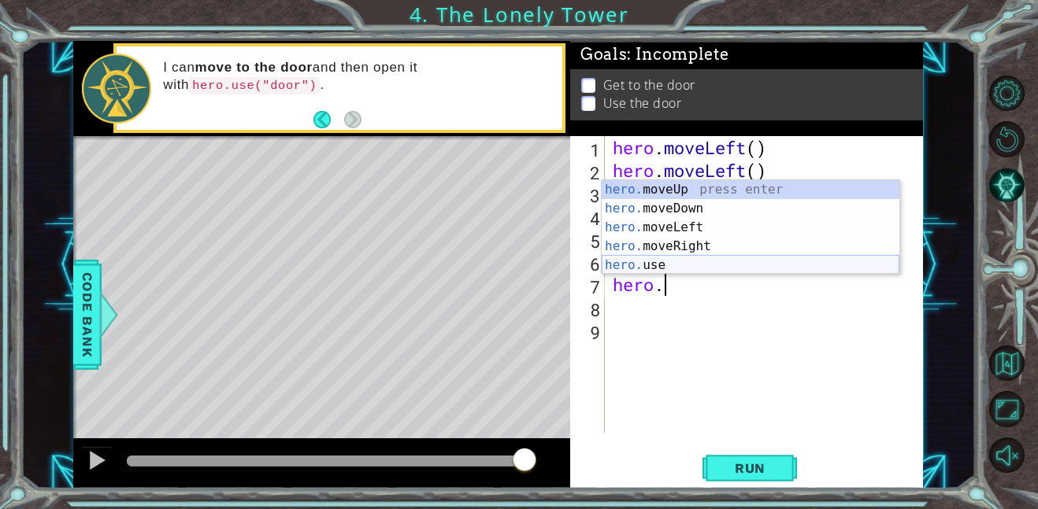
click at [704, 264] on div "hero. moveUp press enter hero. moveDown press enter hero. moveLeft press enter …" at bounding box center [750, 246] width 298 height 132
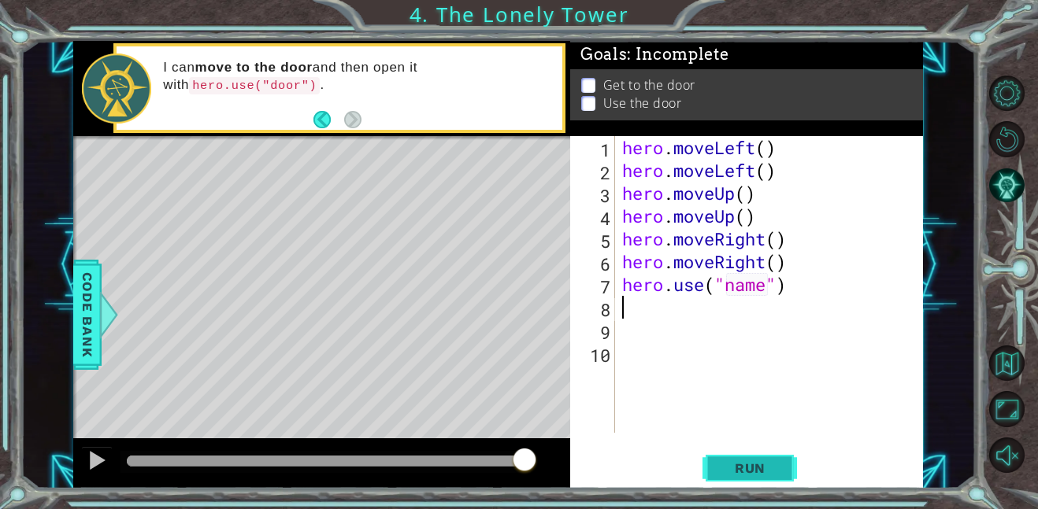
type textarea "hero.use("name")"
click at [772, 476] on span "Run" at bounding box center [750, 469] width 62 height 16
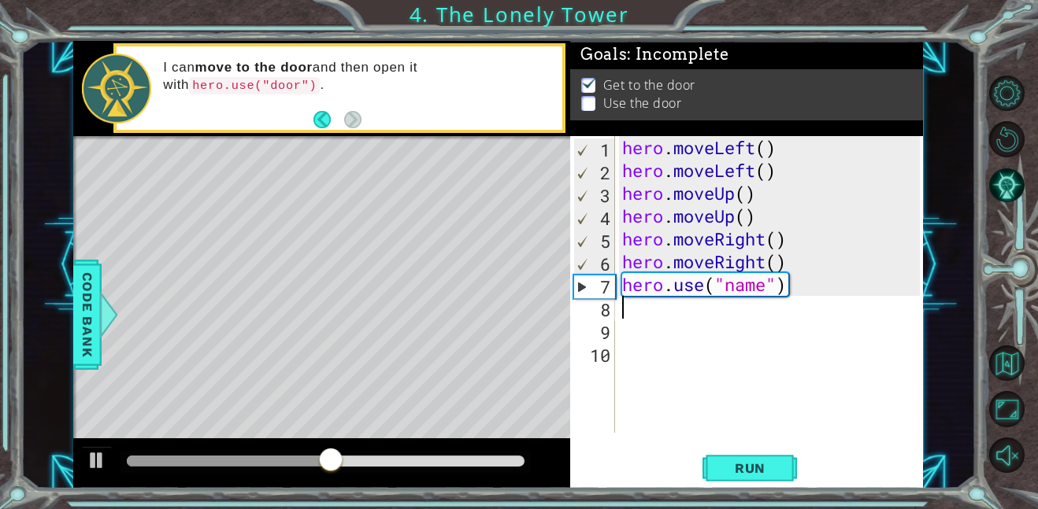
click at [767, 288] on div "hero . moveLeft ( ) hero . moveLeft ( ) hero . moveUp ( ) hero . moveUp ( ) her…" at bounding box center [773, 307] width 309 height 342
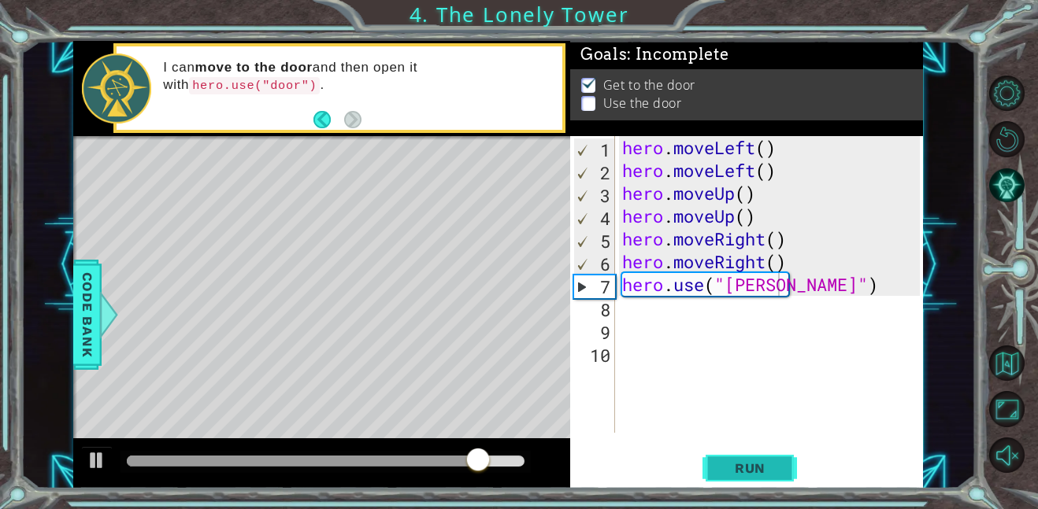
click at [758, 458] on button "Run" at bounding box center [749, 467] width 94 height 35
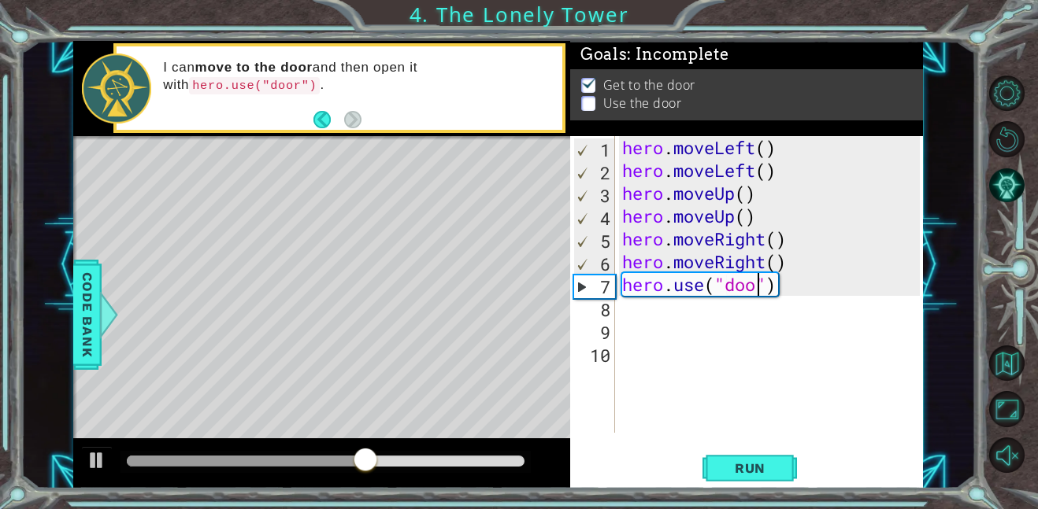
scroll to position [0, 6]
type textarea "hero.use("door")"
click at [771, 464] on span "Run" at bounding box center [750, 469] width 62 height 16
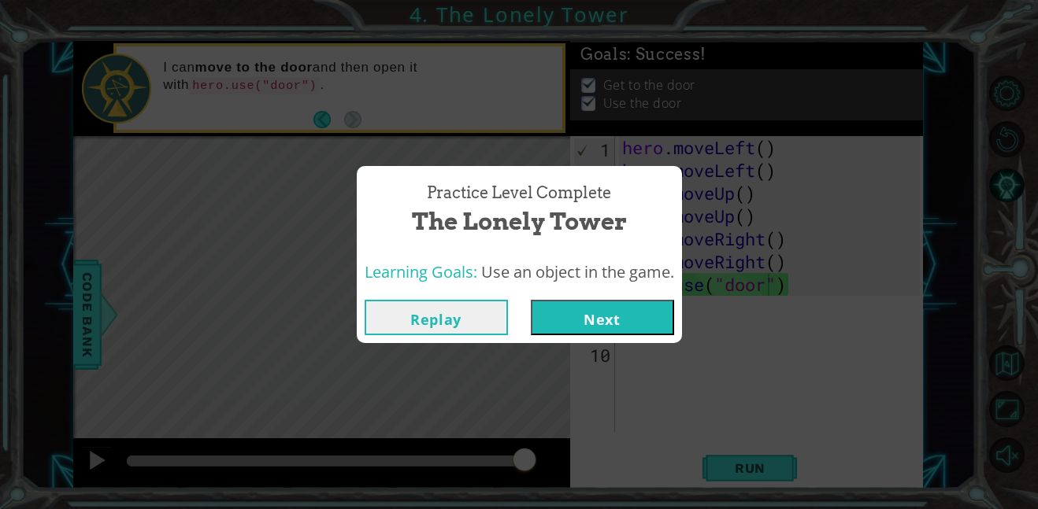
click at [597, 317] on button "Next" at bounding box center [602, 317] width 143 height 35
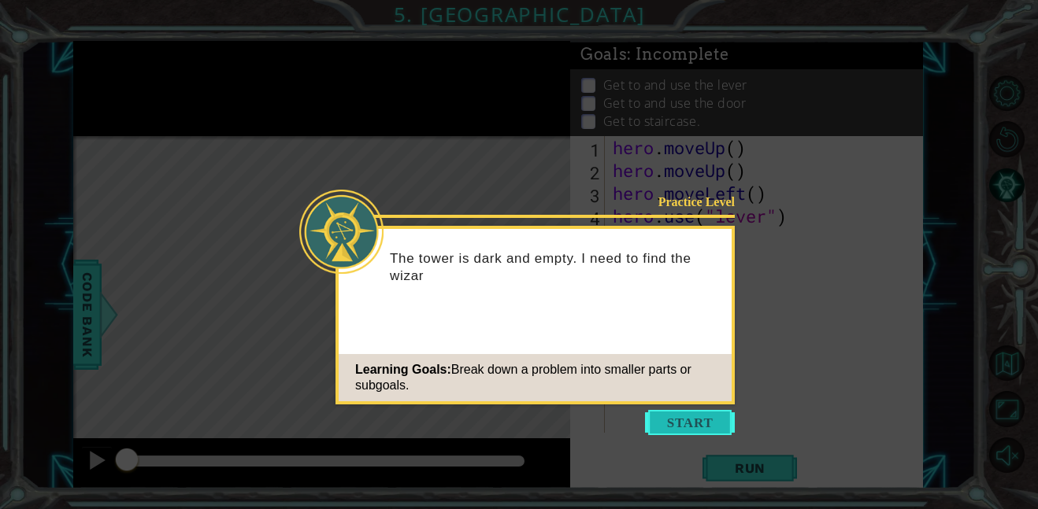
click at [693, 429] on button "Start" at bounding box center [690, 422] width 90 height 25
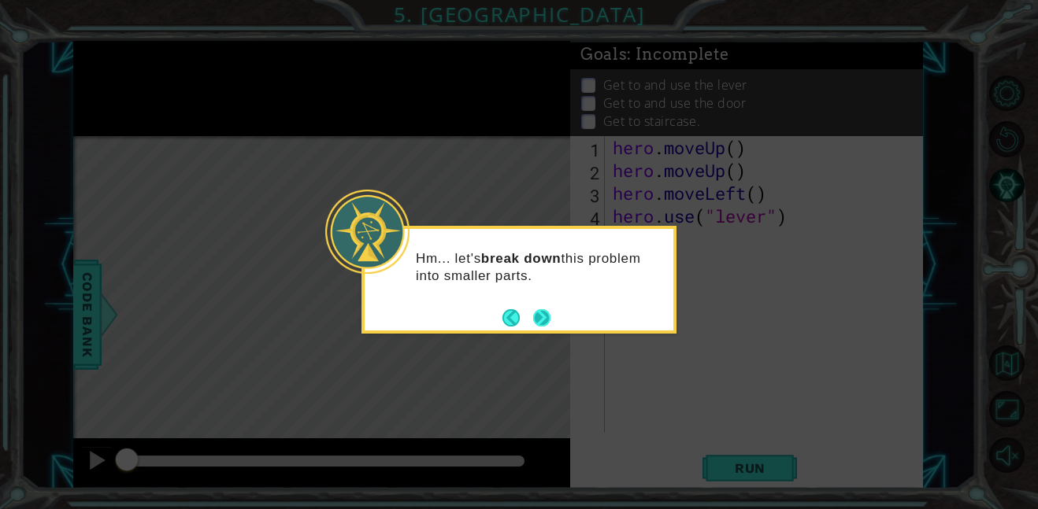
click at [534, 323] on button "Next" at bounding box center [541, 317] width 29 height 29
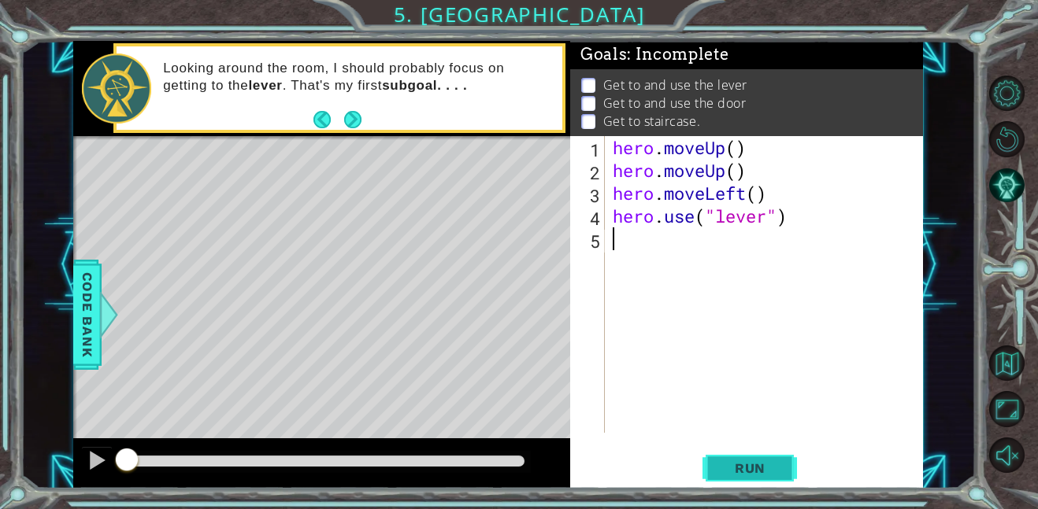
click at [757, 468] on span "Run" at bounding box center [750, 469] width 62 height 16
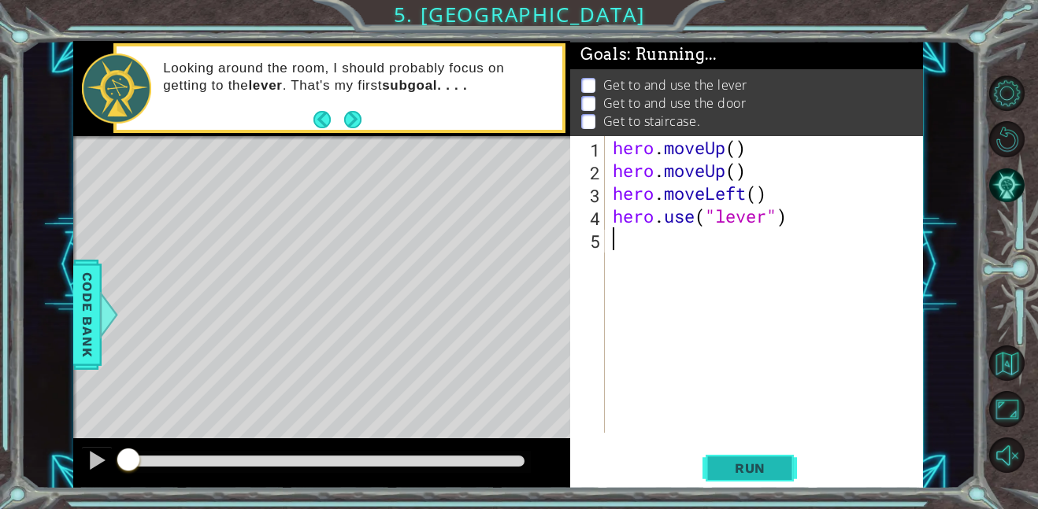
click at [757, 468] on span "Run" at bounding box center [750, 469] width 62 height 16
click at [643, 240] on div "hero . moveUp ( ) hero . moveUp ( ) hero . moveLeft ( ) hero . use ( "lever" )" at bounding box center [768, 307] width 318 height 342
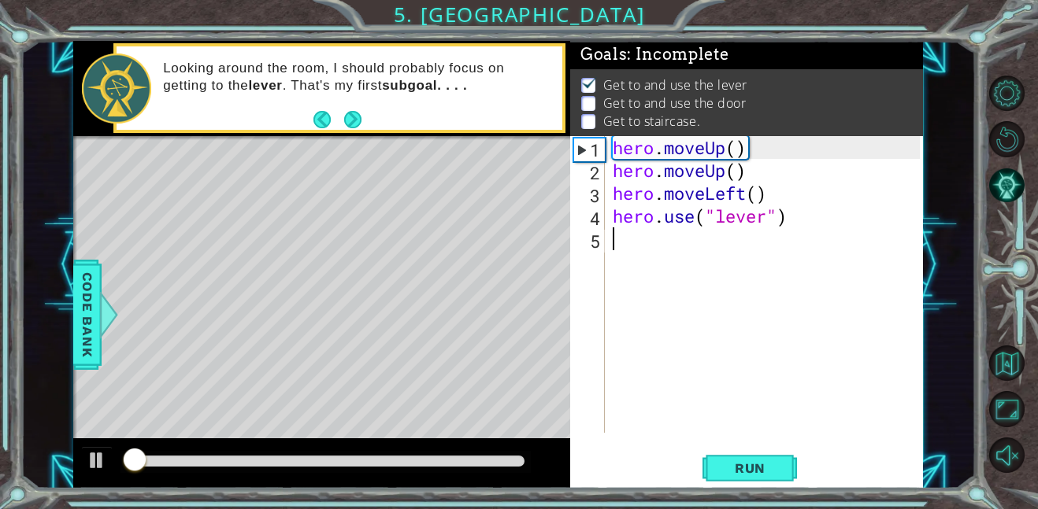
scroll to position [1, 0]
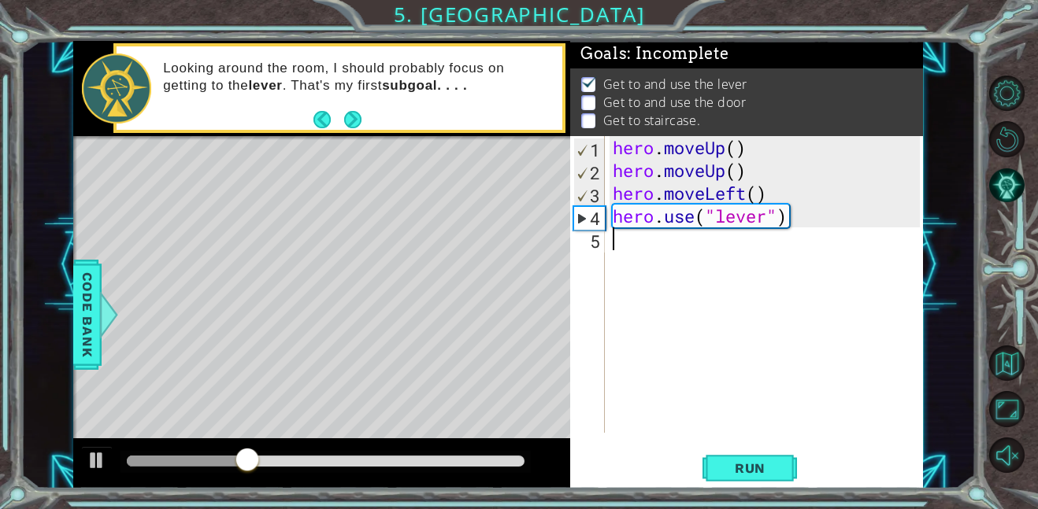
click at [589, 105] on p at bounding box center [588, 102] width 14 height 15
click at [589, 104] on p at bounding box center [588, 102] width 14 height 15
click at [590, 98] on p at bounding box center [588, 102] width 14 height 15
click at [801, 216] on div "hero . moveUp ( ) hero . moveUp ( ) hero . moveLeft ( ) hero . use ( "lever" )" at bounding box center [768, 307] width 318 height 342
type textarea "hero.use("lever")"
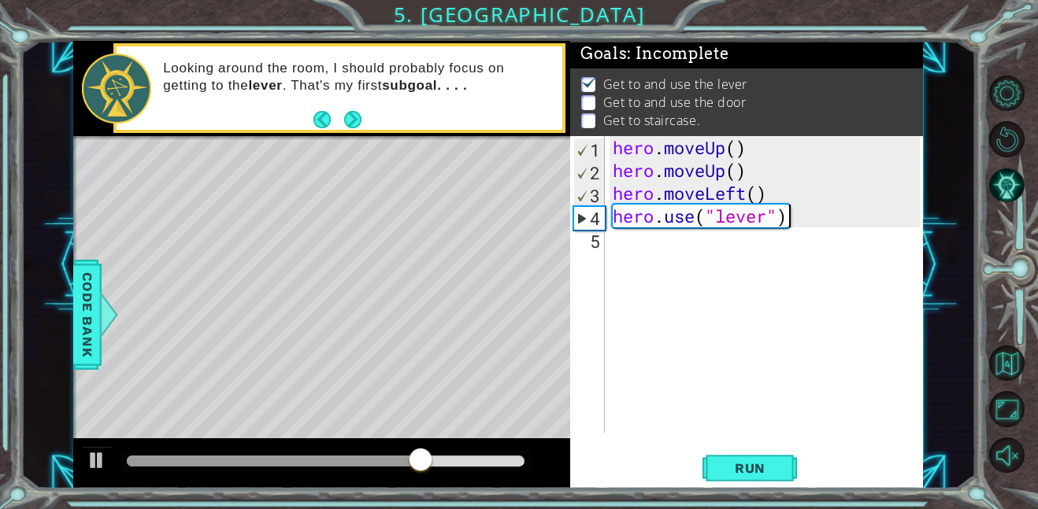
scroll to position [0, 7]
click at [615, 251] on div "hero . moveUp ( ) hero . moveUp ( ) hero . moveLeft ( ) hero . use ( "lever" )" at bounding box center [768, 307] width 318 height 342
type textarea "h"
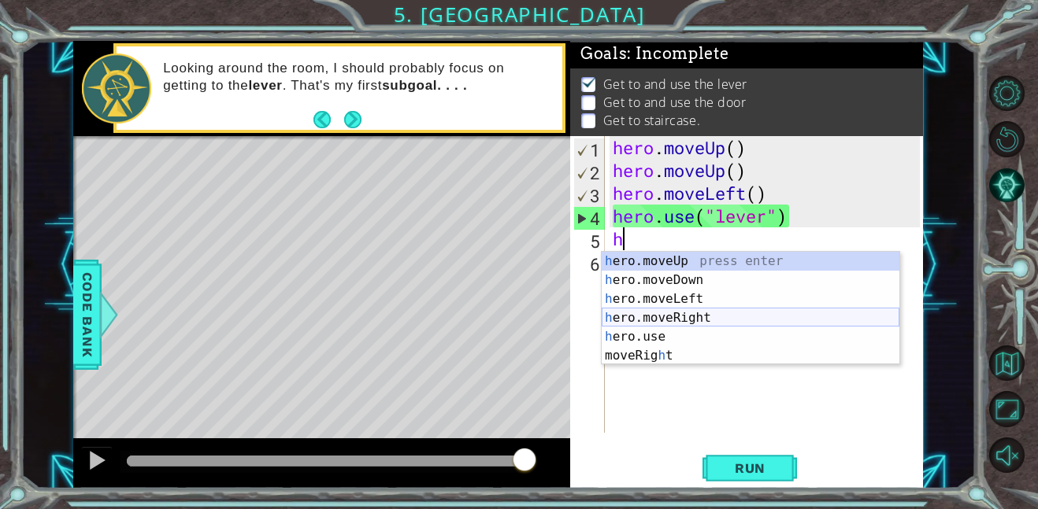
click at [691, 319] on div "h ero.moveUp press enter h ero.moveDown press enter h ero.moveLeft press enter …" at bounding box center [750, 327] width 298 height 151
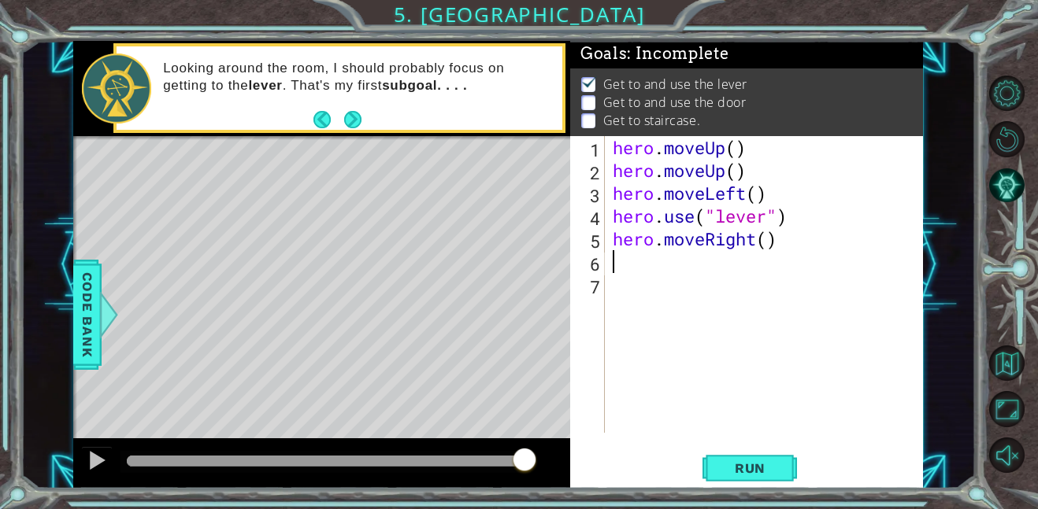
type textarea "h"
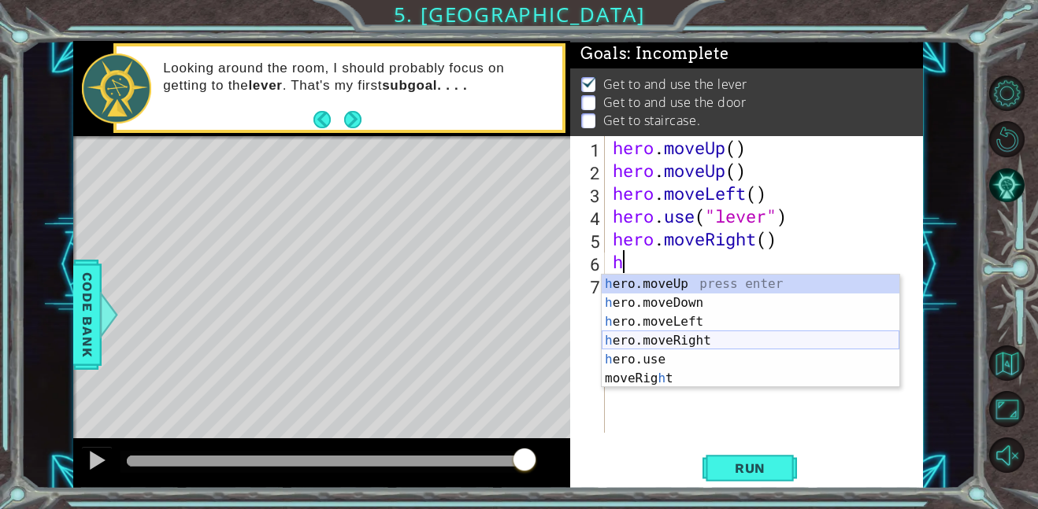
click at [696, 339] on div "h ero.moveUp press enter h ero.moveDown press enter h ero.moveLeft press enter …" at bounding box center [750, 350] width 298 height 151
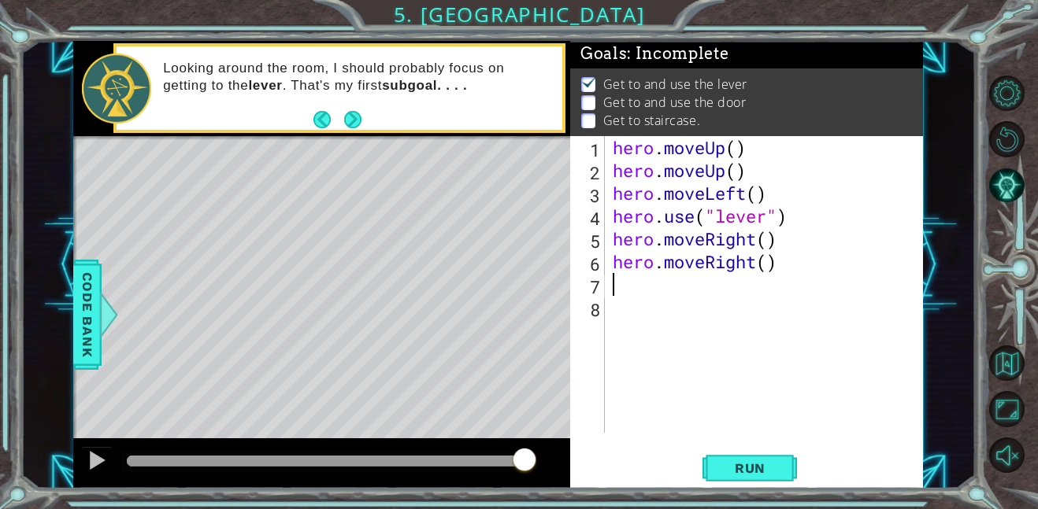
type textarea "h"
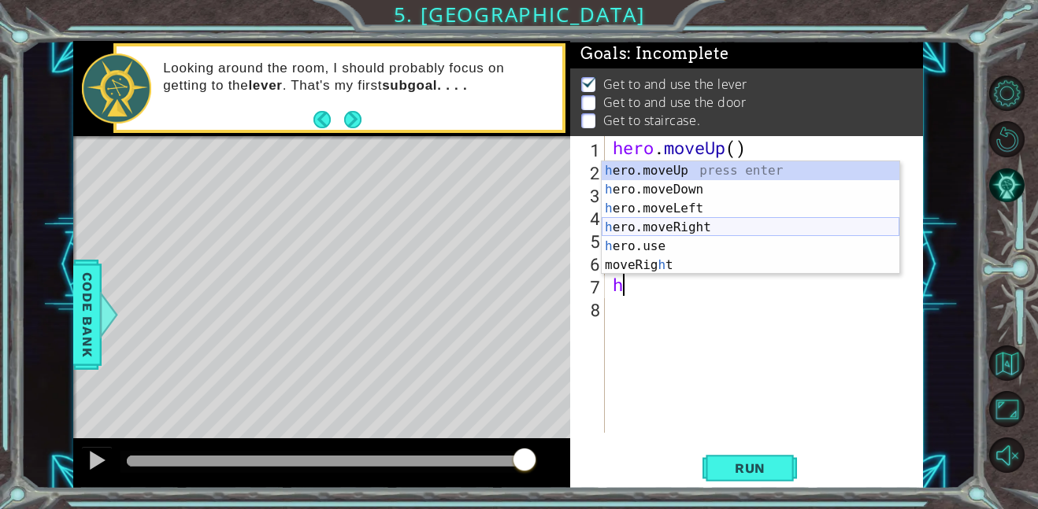
click at [672, 231] on div "h ero.moveUp press enter h ero.moveDown press enter h ero.moveLeft press enter …" at bounding box center [750, 236] width 298 height 151
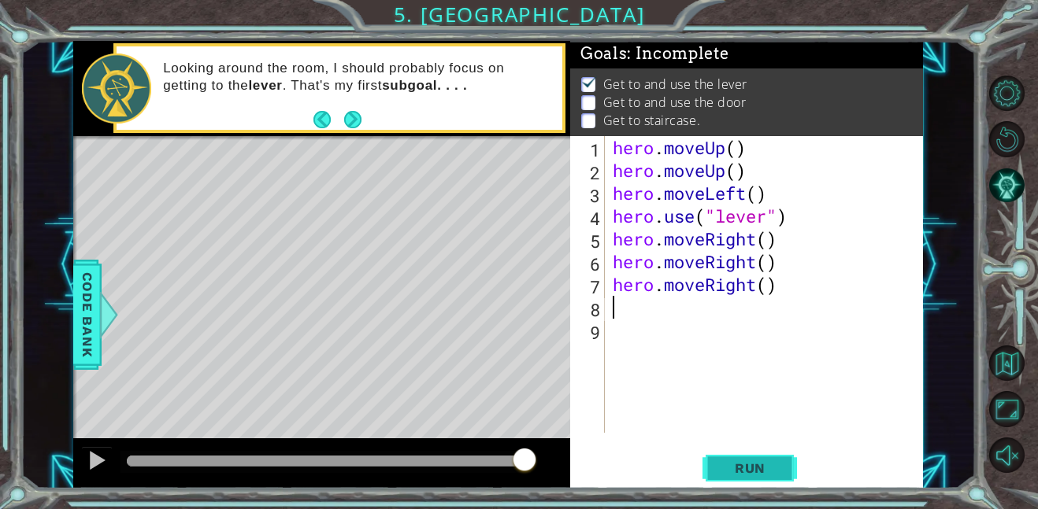
click at [775, 464] on span "Run" at bounding box center [750, 469] width 62 height 16
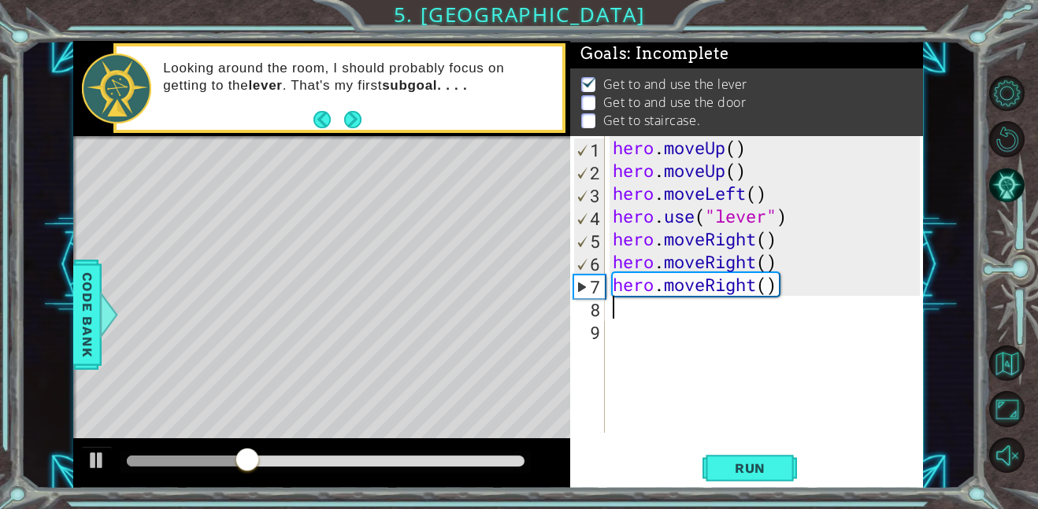
click at [631, 313] on div "hero . moveUp ( ) hero . moveUp ( ) hero . moveLeft ( ) hero . use ( "lever" ) …" at bounding box center [768, 307] width 318 height 342
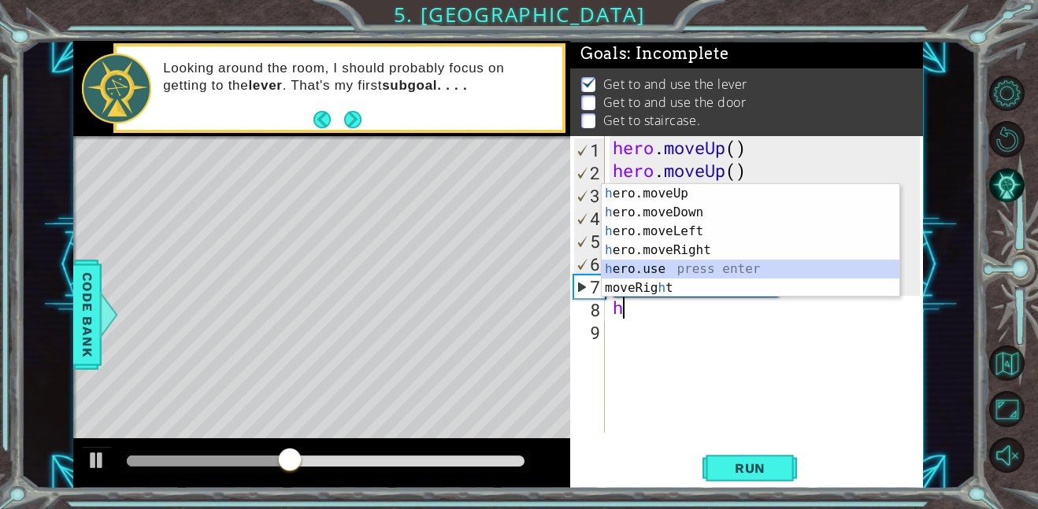
click at [701, 275] on div "h ero.moveUp press enter h ero.moveDown press enter h ero.moveLeft press enter …" at bounding box center [750, 259] width 298 height 151
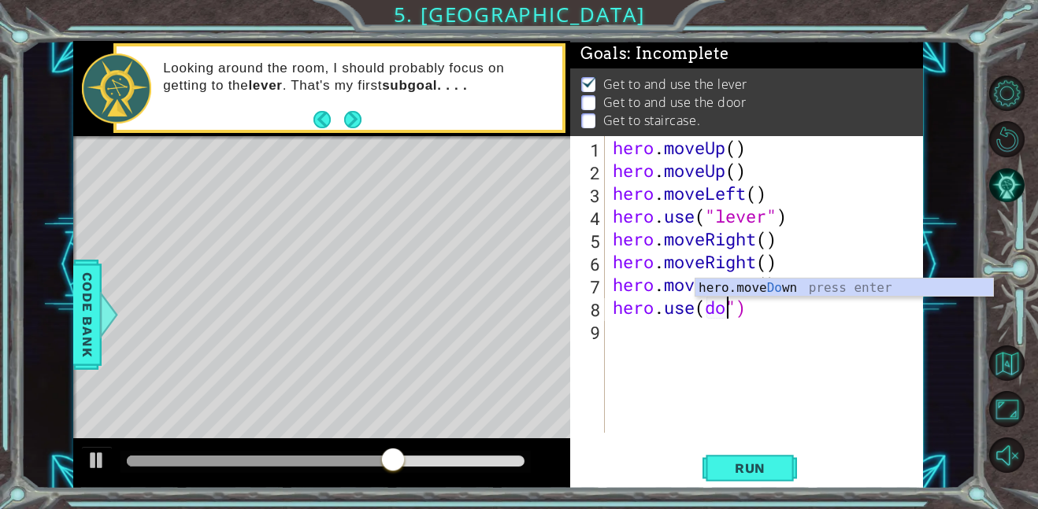
scroll to position [0, 6]
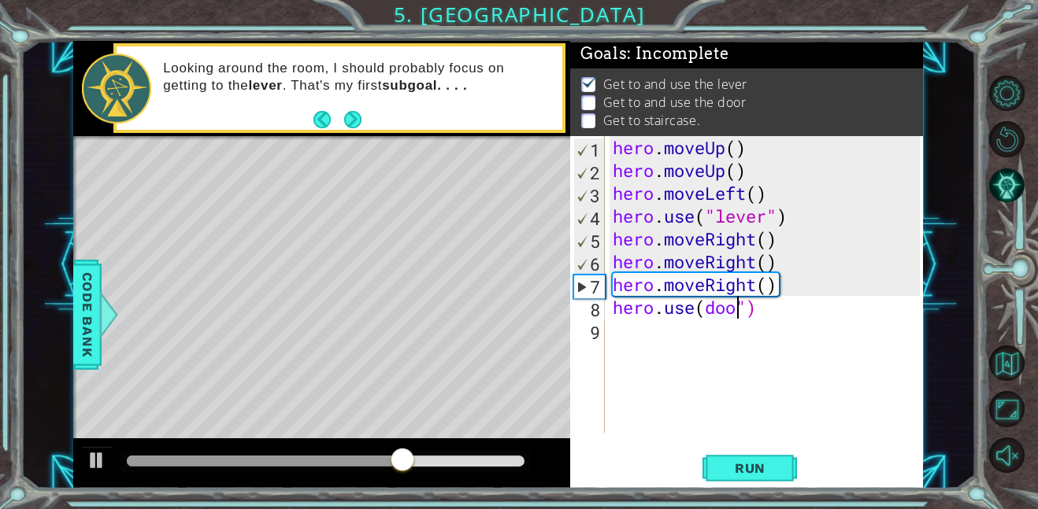
type textarea "hero.use(door")"
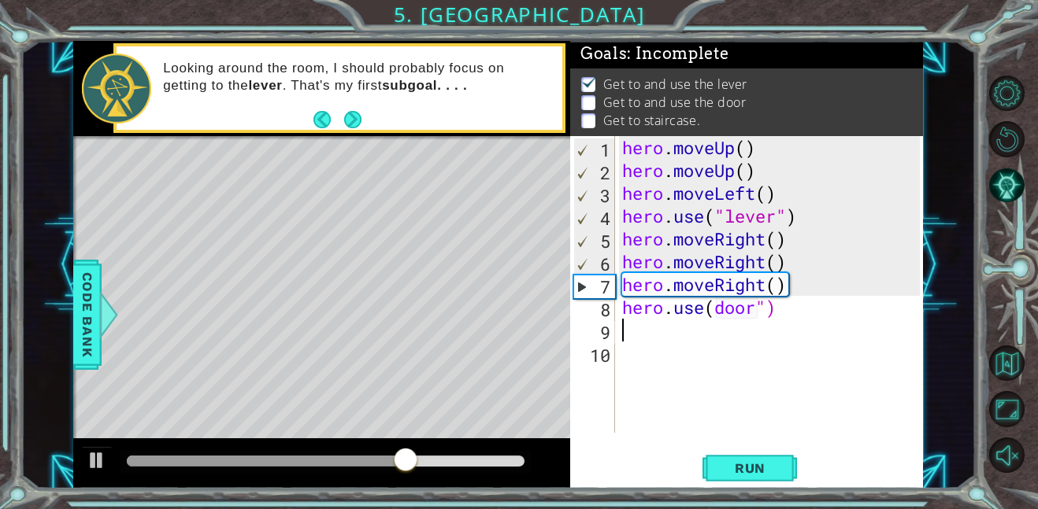
scroll to position [0, 0]
click at [757, 467] on span "Run" at bounding box center [750, 469] width 62 height 16
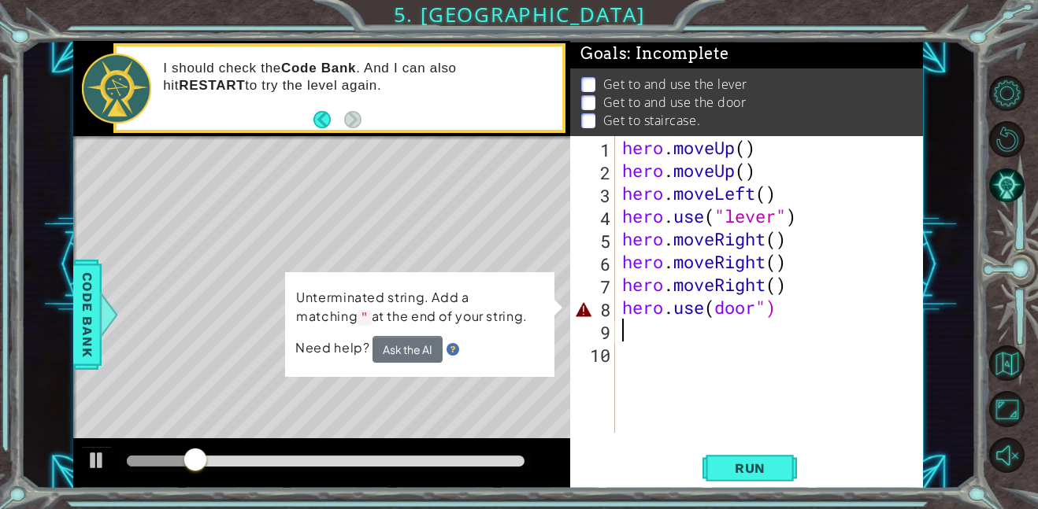
click at [715, 306] on div "hero . moveUp ( ) hero . moveUp ( ) hero . moveLeft ( ) hero . use ( "lever" ) …" at bounding box center [773, 307] width 309 height 342
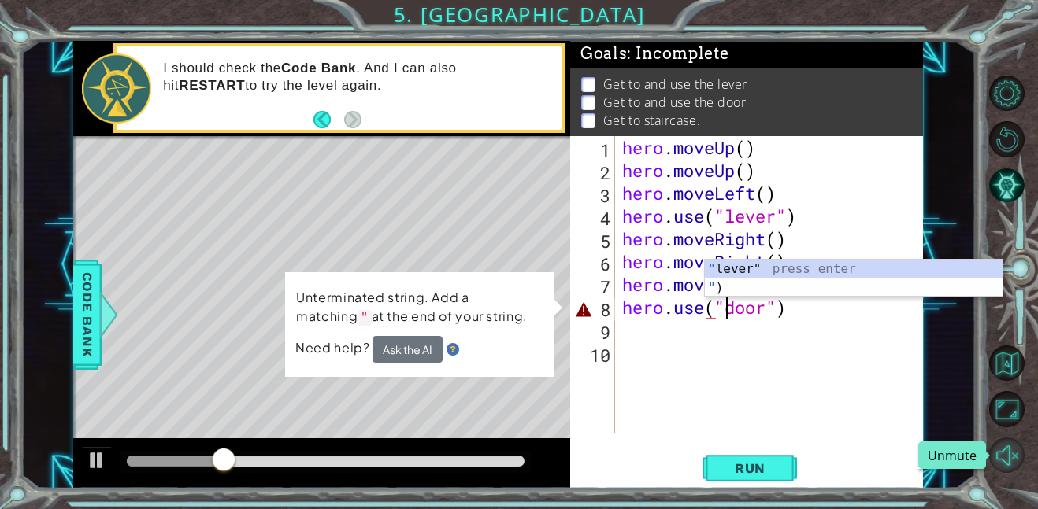
scroll to position [0, 5]
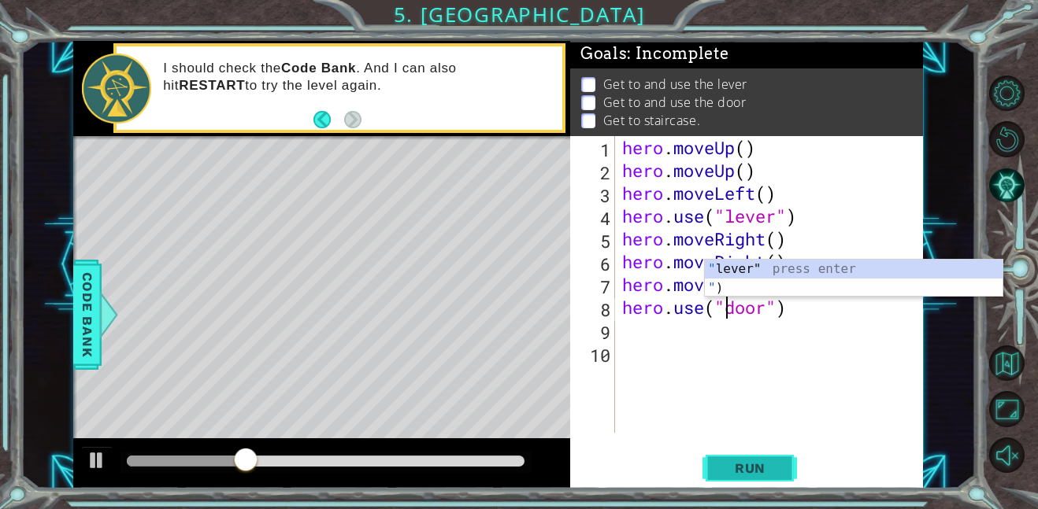
type textarea "hero.use("door")"
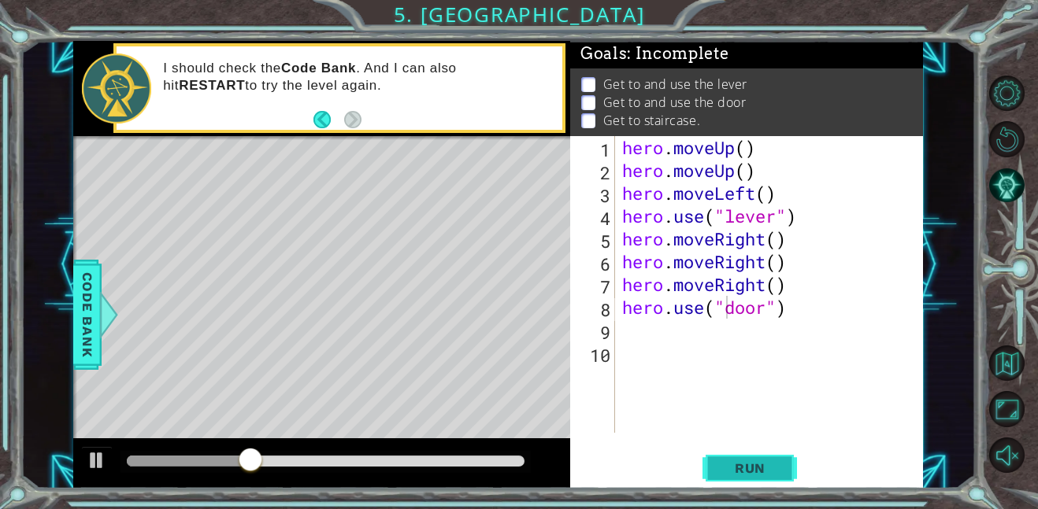
click at [778, 464] on span "Run" at bounding box center [750, 469] width 62 height 16
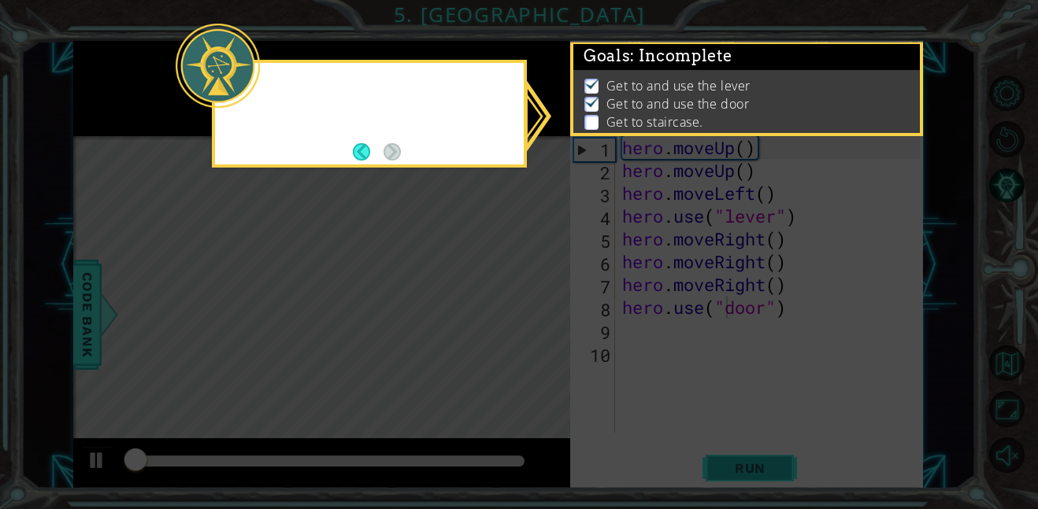
scroll to position [1, 0]
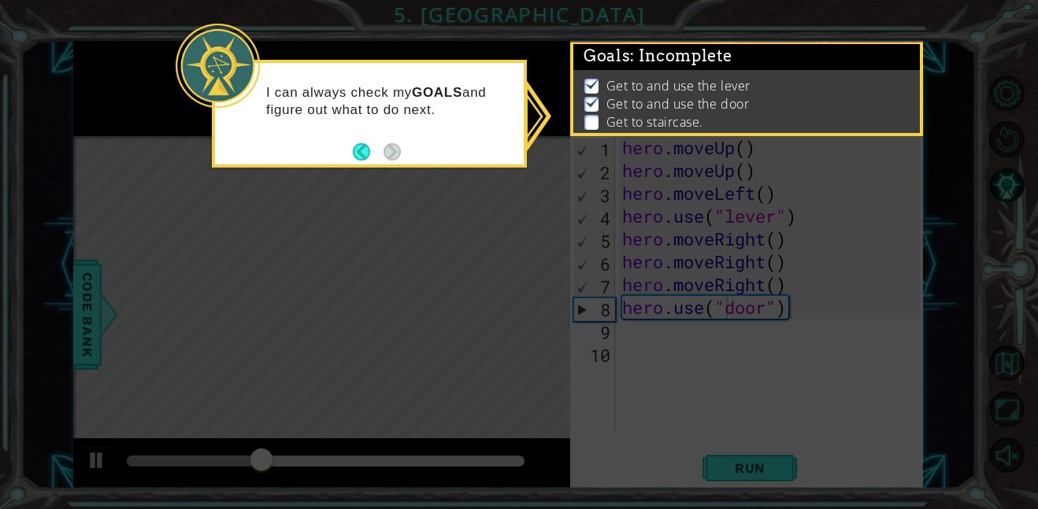
click at [561, 217] on icon at bounding box center [519, 254] width 1038 height 509
click at [687, 63] on span ": Incomplete" at bounding box center [681, 55] width 102 height 19
click at [227, 65] on div at bounding box center [218, 66] width 84 height 84
click at [365, 150] on button "Back" at bounding box center [368, 151] width 31 height 17
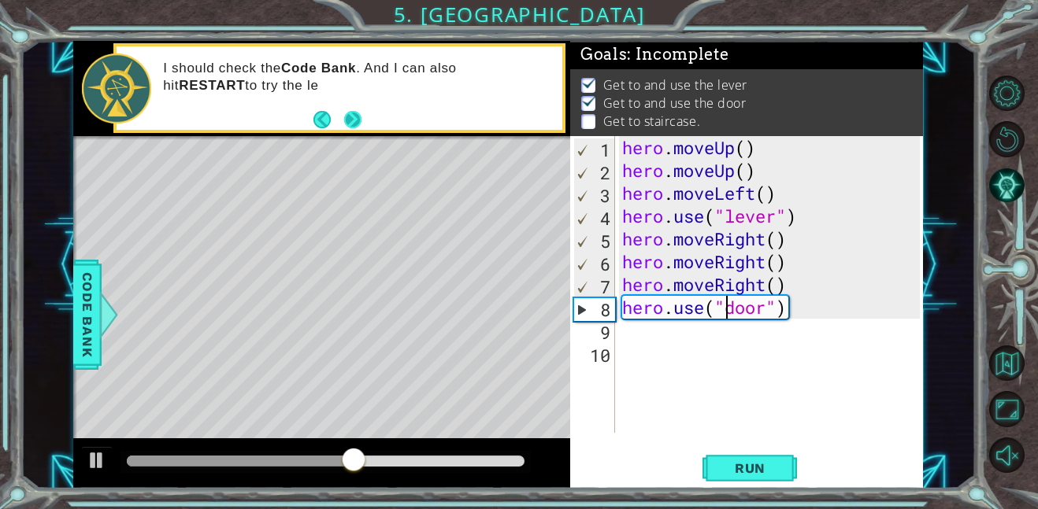
click at [358, 116] on button "Next" at bounding box center [353, 119] width 18 height 18
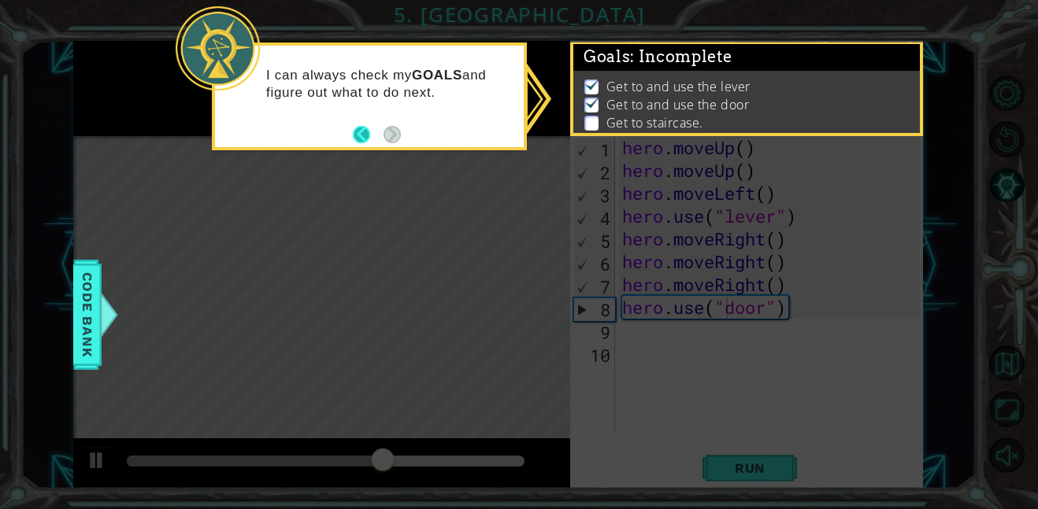
click at [360, 133] on button "Back" at bounding box center [368, 134] width 31 height 17
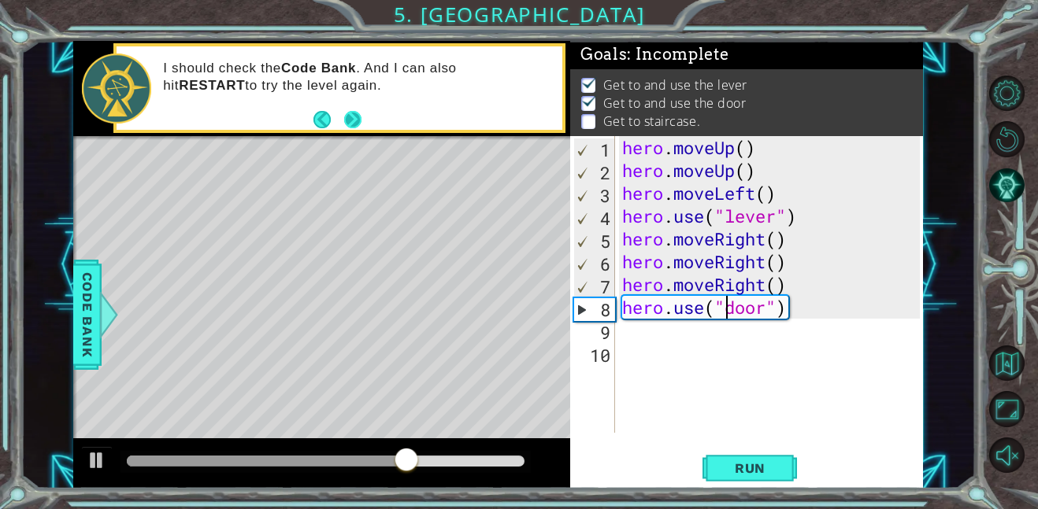
click at [358, 120] on button "Next" at bounding box center [353, 119] width 24 height 24
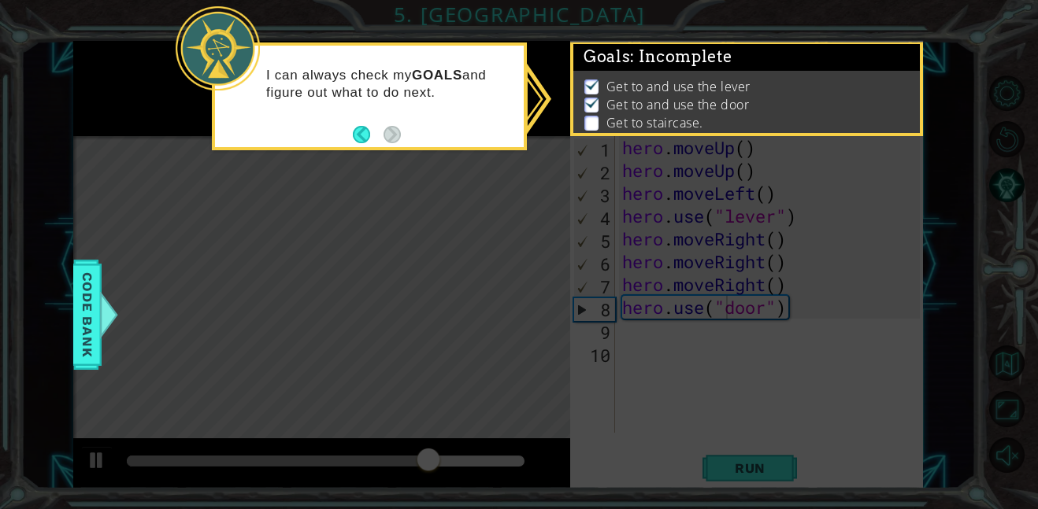
click at [670, 124] on p "Get to staircase." at bounding box center [654, 122] width 97 height 17
click at [858, 418] on icon at bounding box center [519, 254] width 1038 height 509
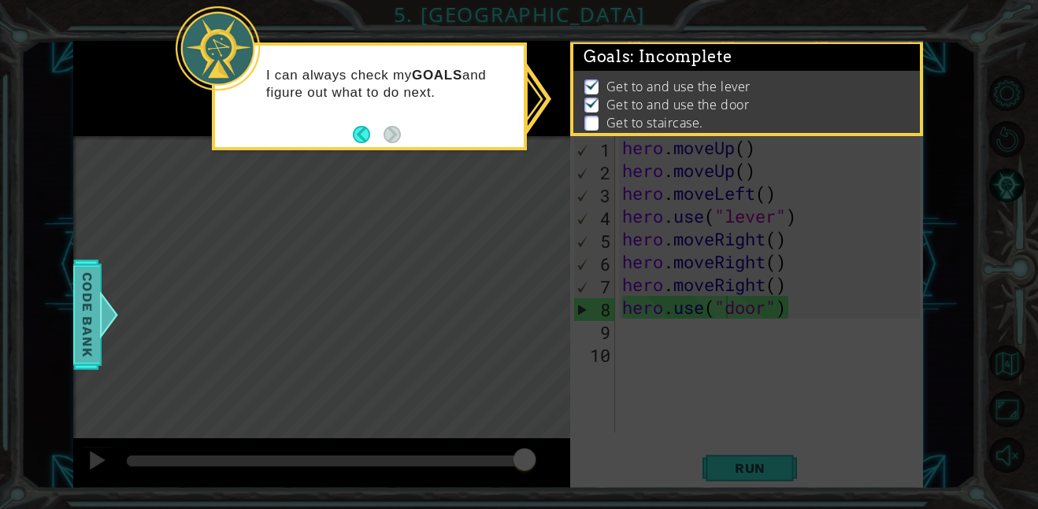
click at [95, 315] on span "Code Bank" at bounding box center [87, 315] width 25 height 96
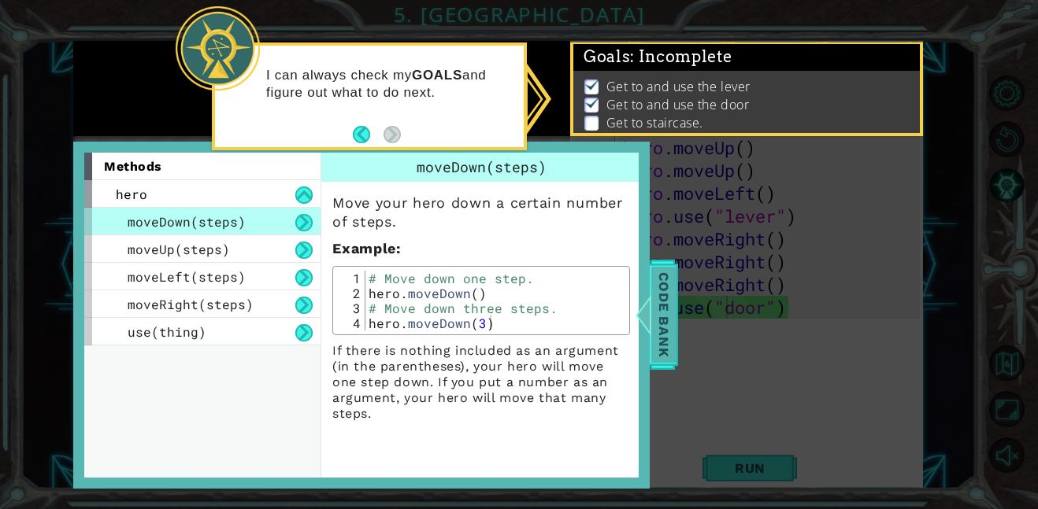
click at [677, 287] on div "Code Bank" at bounding box center [664, 315] width 28 height 110
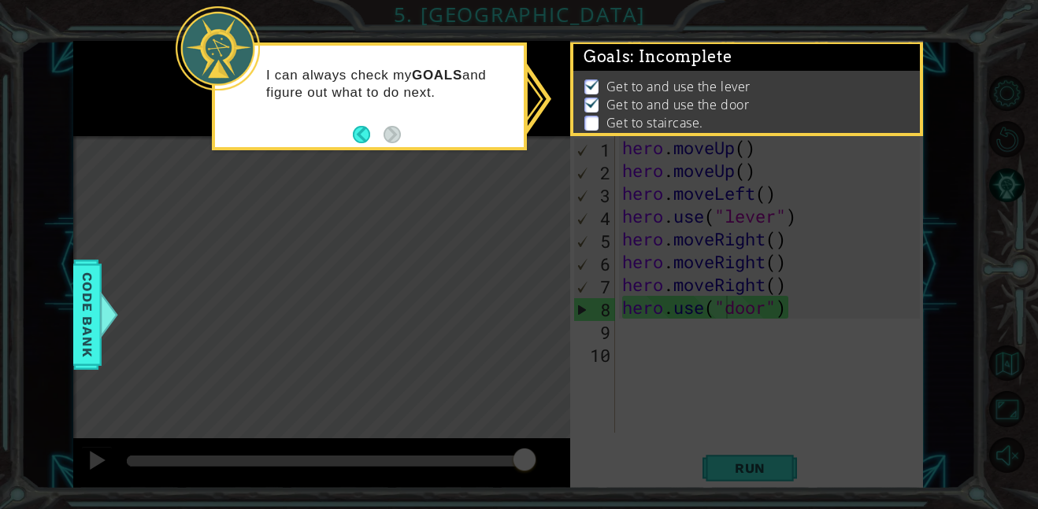
click at [724, 342] on icon at bounding box center [519, 254] width 1038 height 509
click at [723, 341] on icon at bounding box center [519, 254] width 1038 height 509
click at [723, 340] on icon at bounding box center [519, 254] width 1038 height 509
click at [539, 110] on icon at bounding box center [519, 254] width 1038 height 509
click at [687, 122] on p "Get to staircase." at bounding box center [654, 122] width 97 height 17
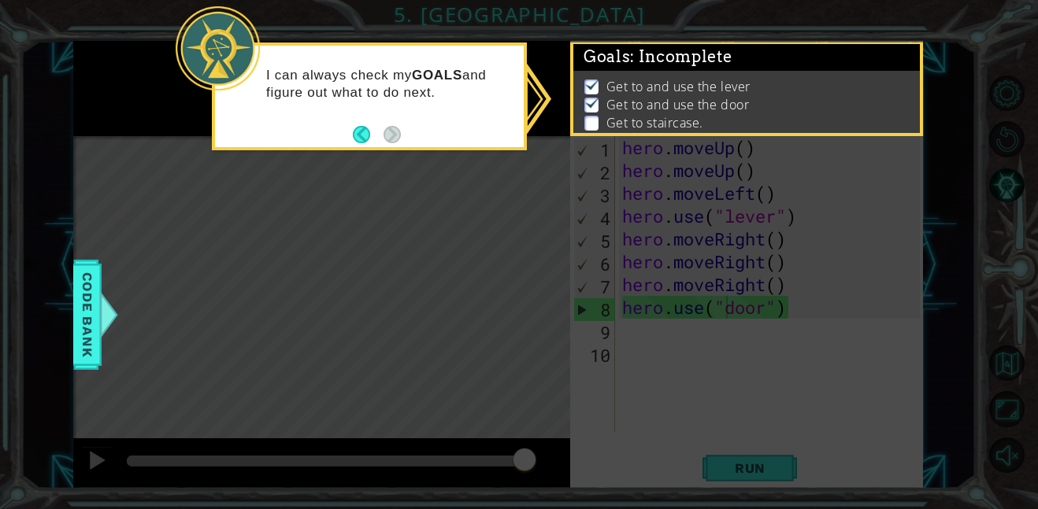
click at [665, 225] on icon at bounding box center [519, 254] width 1038 height 509
click at [355, 128] on button "Back" at bounding box center [368, 134] width 31 height 17
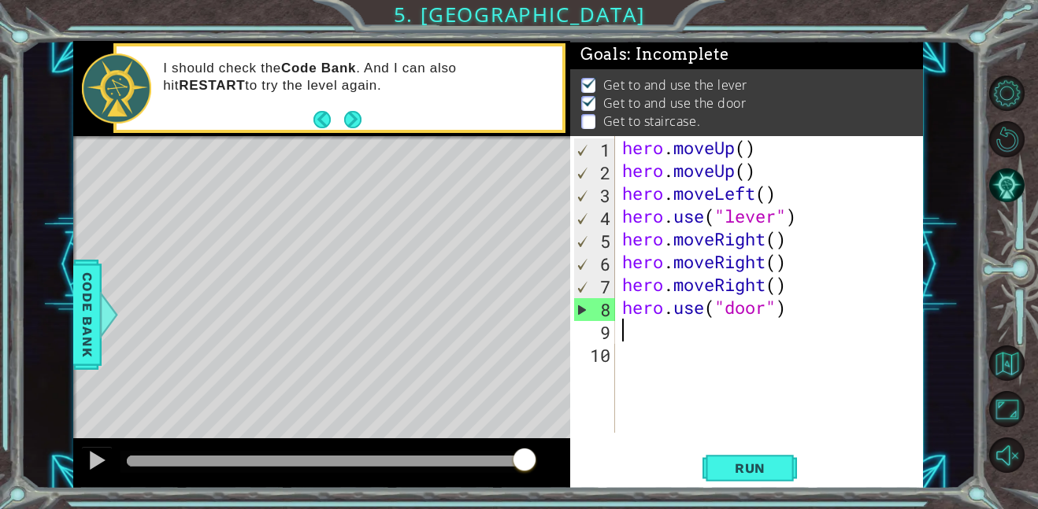
click at [634, 331] on div "hero . moveUp ( ) hero . moveUp ( ) hero . moveLeft ( ) hero . use ( "lever" ) …" at bounding box center [773, 307] width 309 height 342
type textarea "h"
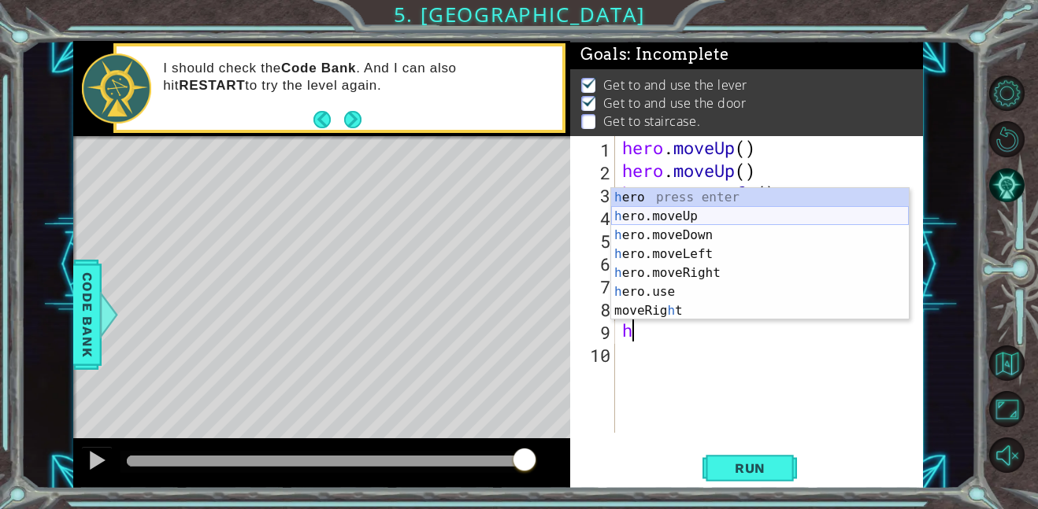
click at [694, 222] on div "h ero press enter h ero.moveUp press enter h ero.moveDown press enter h ero.mov…" at bounding box center [760, 273] width 298 height 170
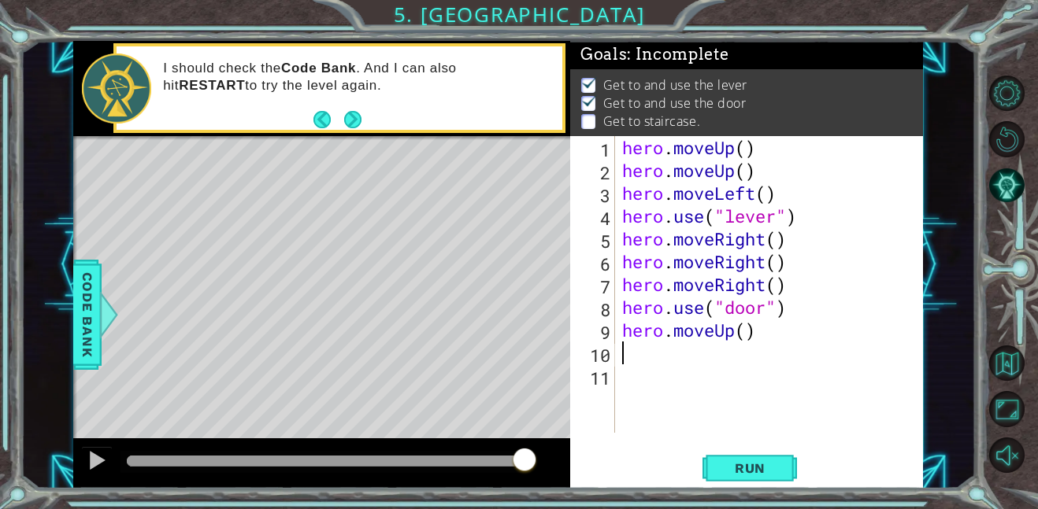
type textarea "h"
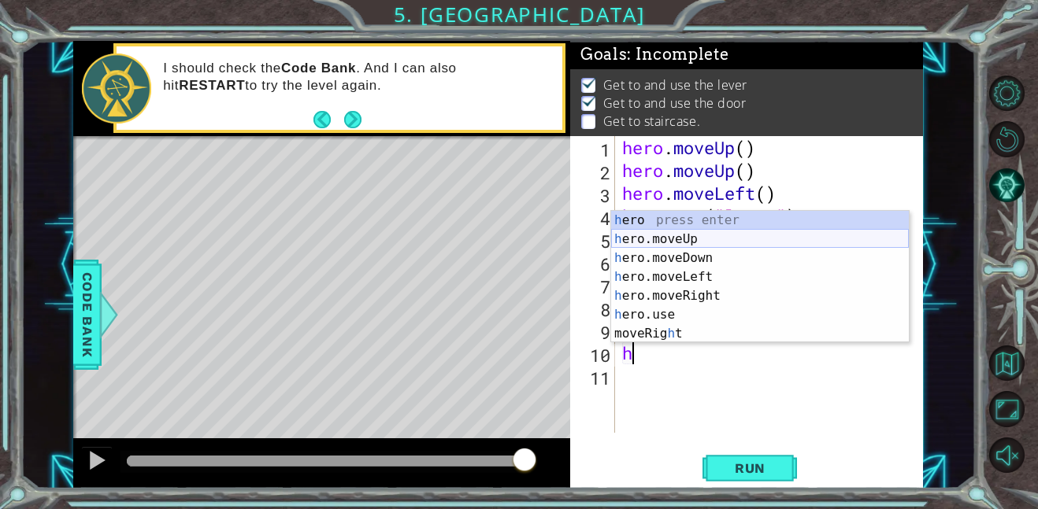
click at [709, 239] on div "h ero press enter h ero.moveUp press enter h ero.moveDown press enter h ero.mov…" at bounding box center [760, 296] width 298 height 170
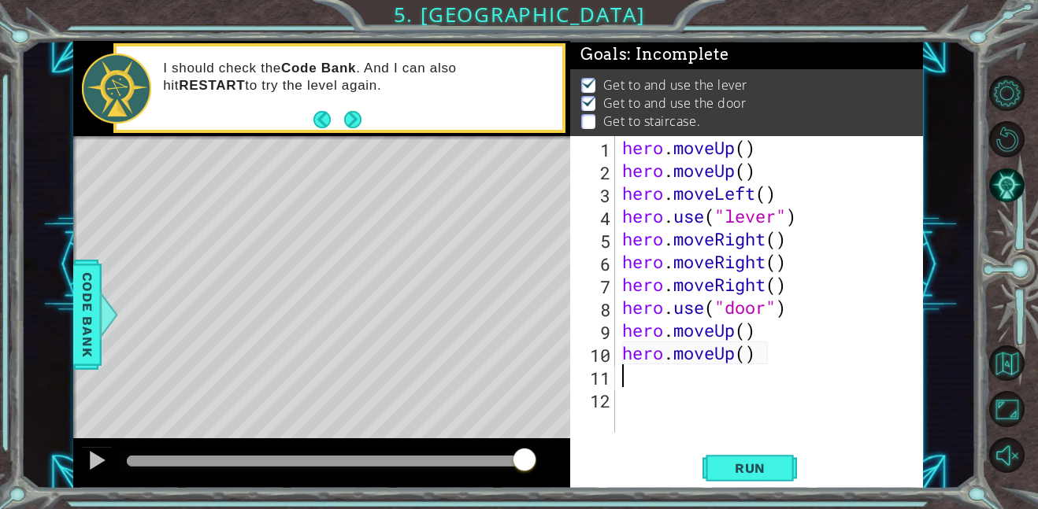
type textarea "h"
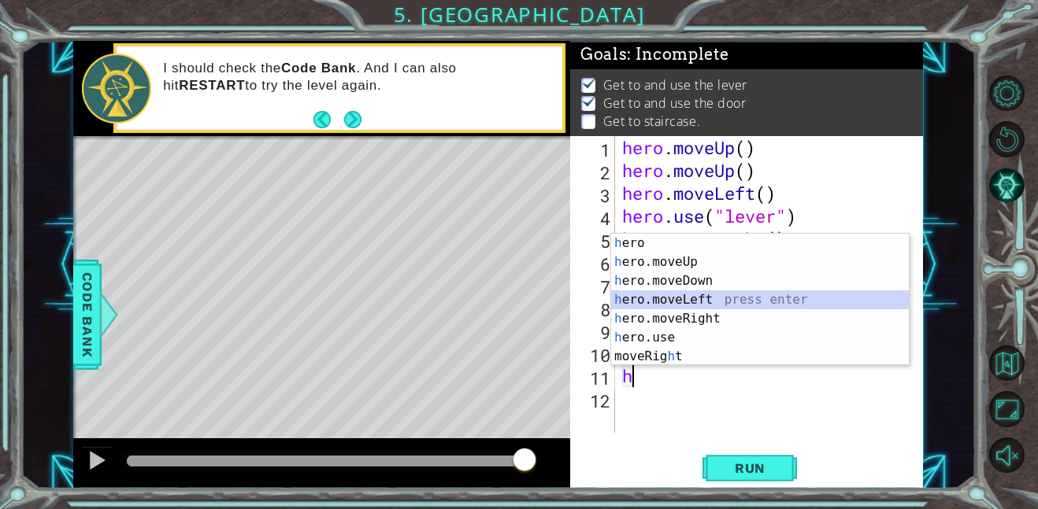
click at [682, 301] on div "h ero press enter h ero.moveUp press enter h ero.moveDown press enter h ero.mov…" at bounding box center [760, 319] width 298 height 170
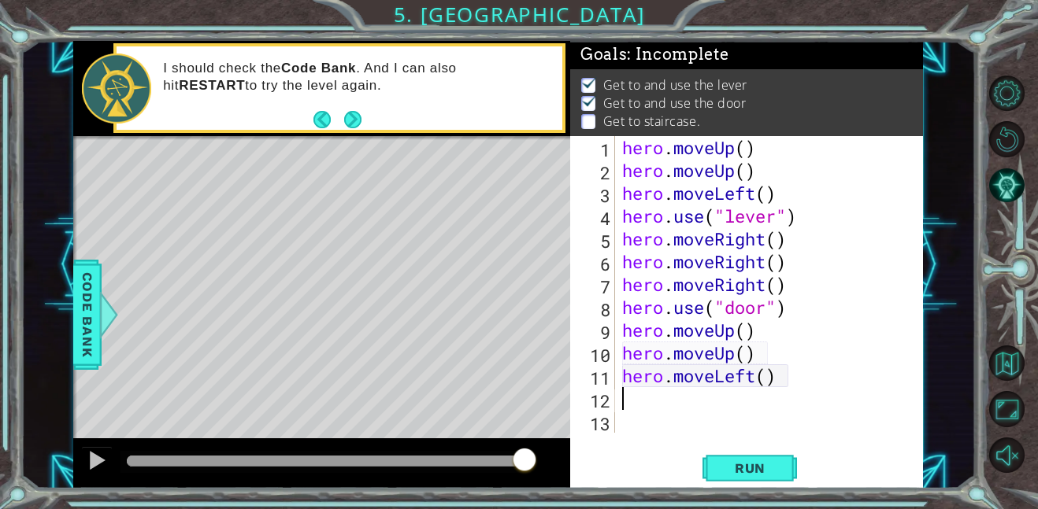
type textarea "h"
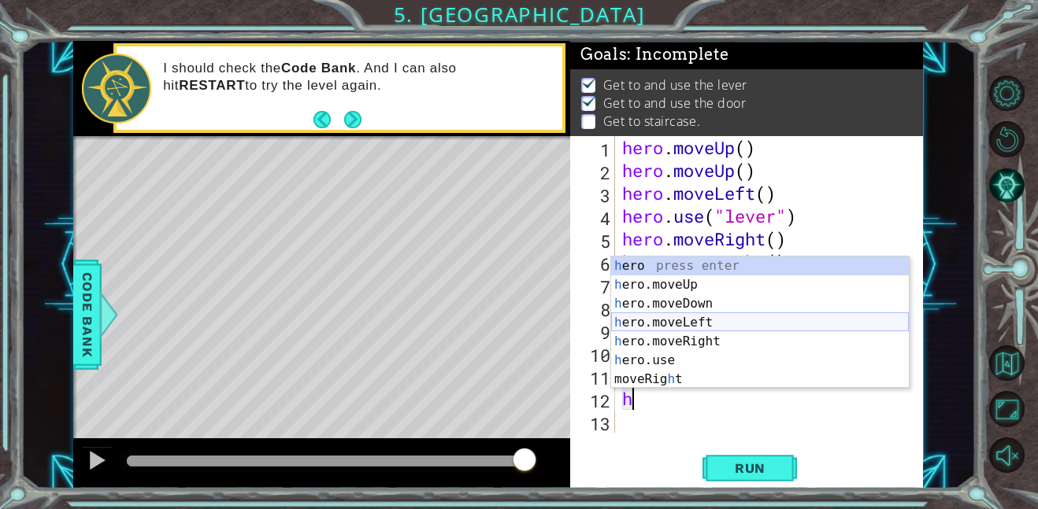
click at [681, 320] on div "h ero press enter h ero.moveUp press enter h ero.moveDown press enter h ero.mov…" at bounding box center [760, 342] width 298 height 170
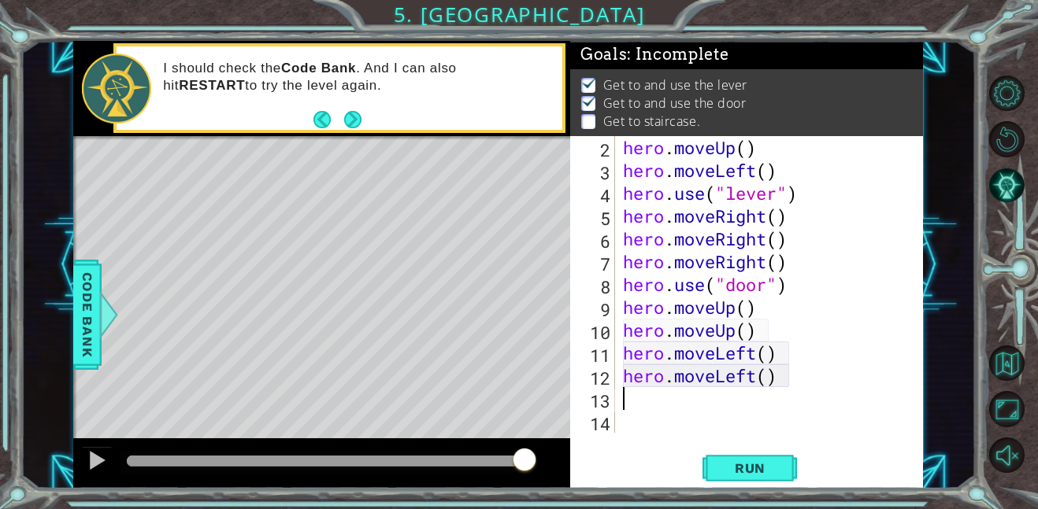
scroll to position [23, 0]
type textarea "h"
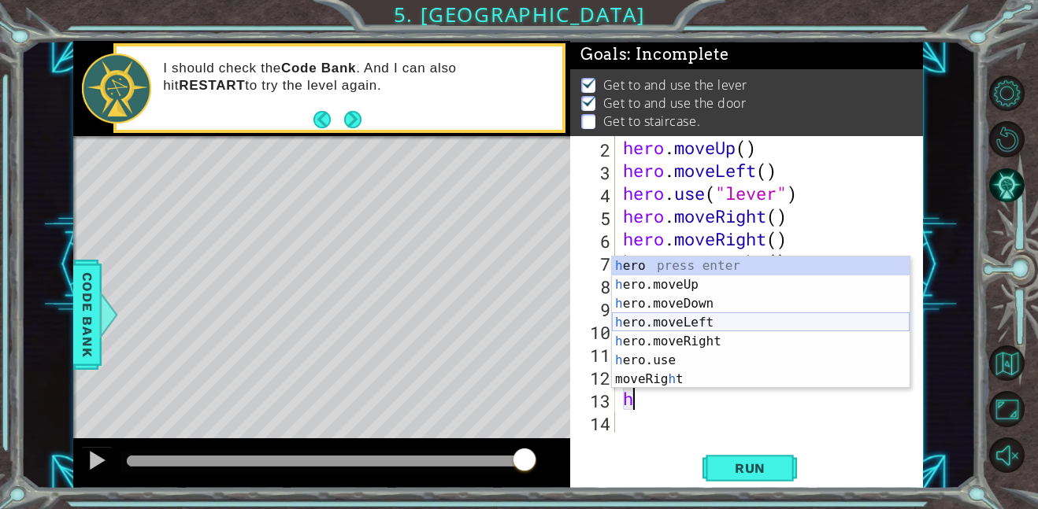
click at [681, 322] on div "h ero press enter h ero.moveUp press enter h ero.moveDown press enter h ero.mov…" at bounding box center [761, 342] width 298 height 170
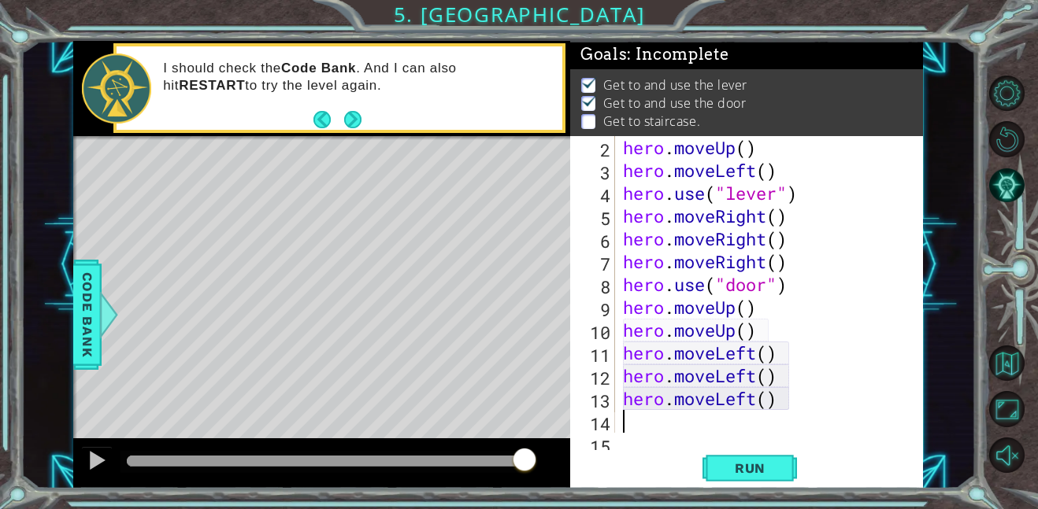
scroll to position [46, 0]
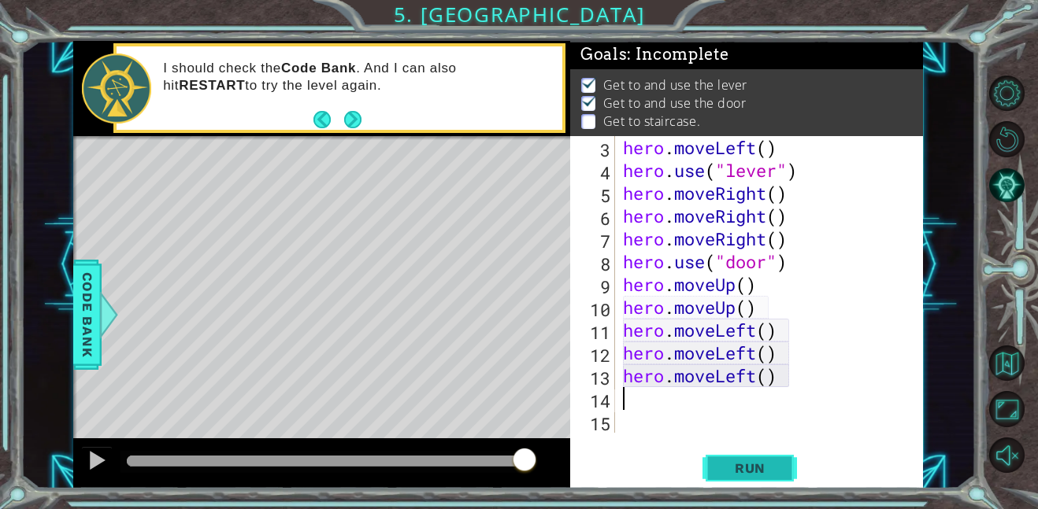
click at [761, 470] on span "Run" at bounding box center [750, 469] width 62 height 16
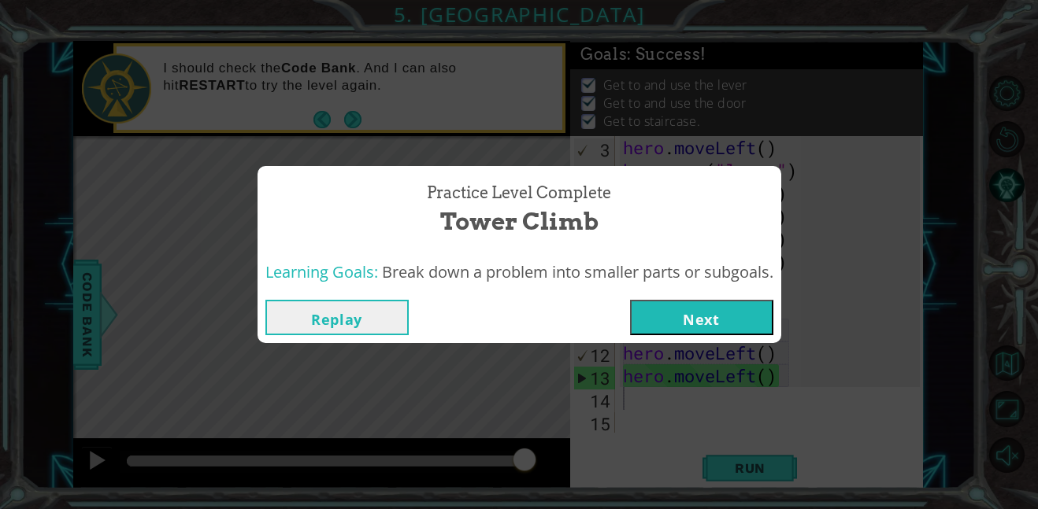
click at [700, 325] on button "Next" at bounding box center [701, 317] width 143 height 35
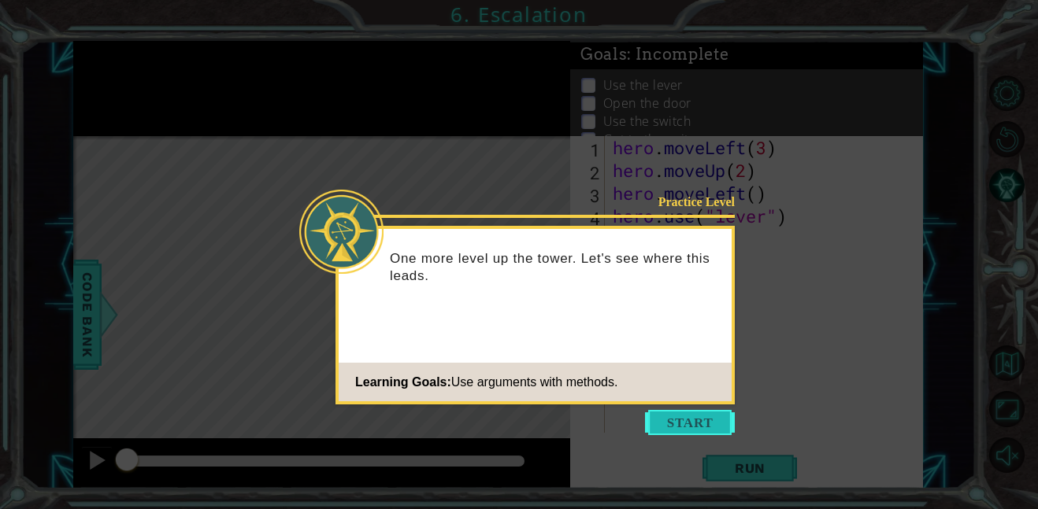
click at [697, 424] on button "Start" at bounding box center [690, 422] width 90 height 25
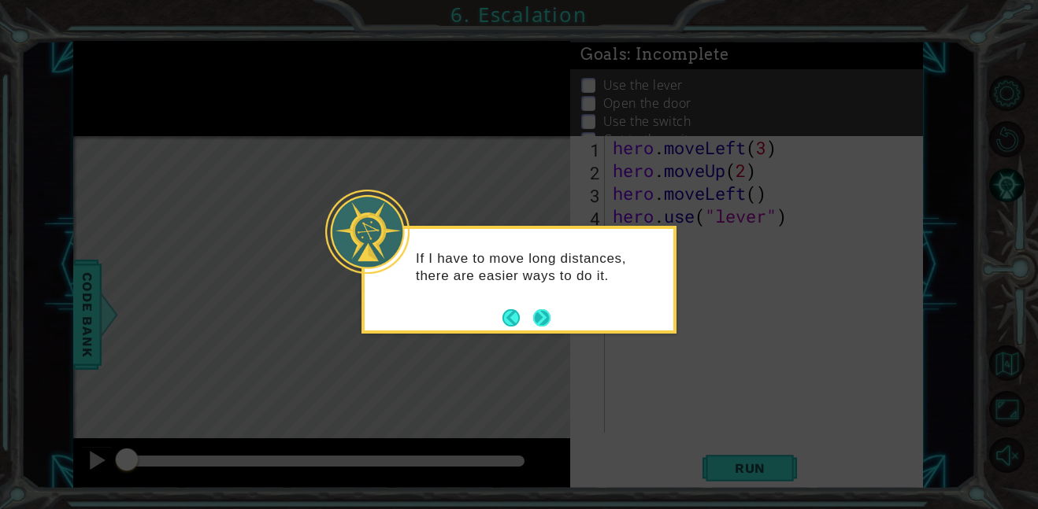
click at [542, 314] on button "Next" at bounding box center [542, 318] width 18 height 18
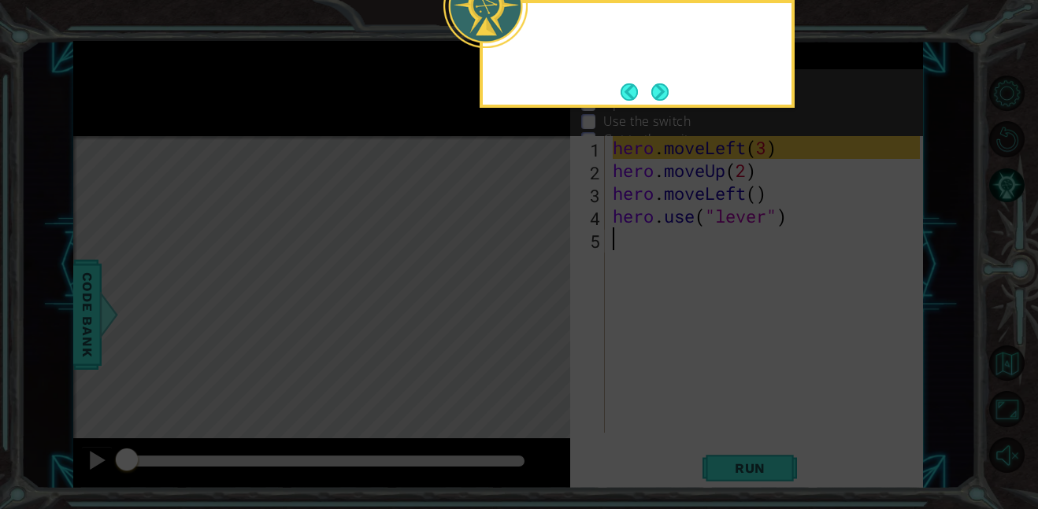
click at [542, 314] on icon at bounding box center [519, 76] width 1038 height 866
click at [660, 86] on button "Next" at bounding box center [660, 92] width 20 height 20
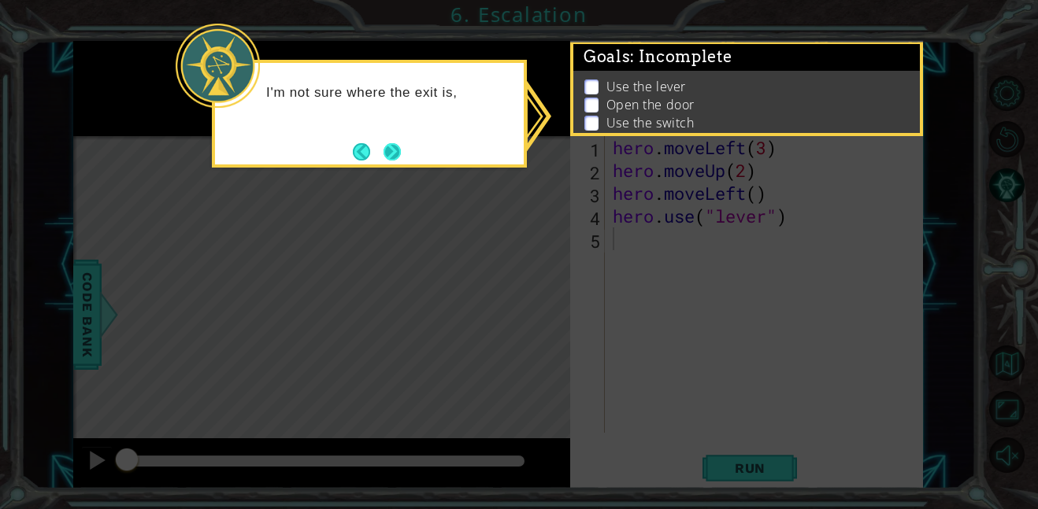
click at [396, 144] on button "Next" at bounding box center [392, 152] width 26 height 26
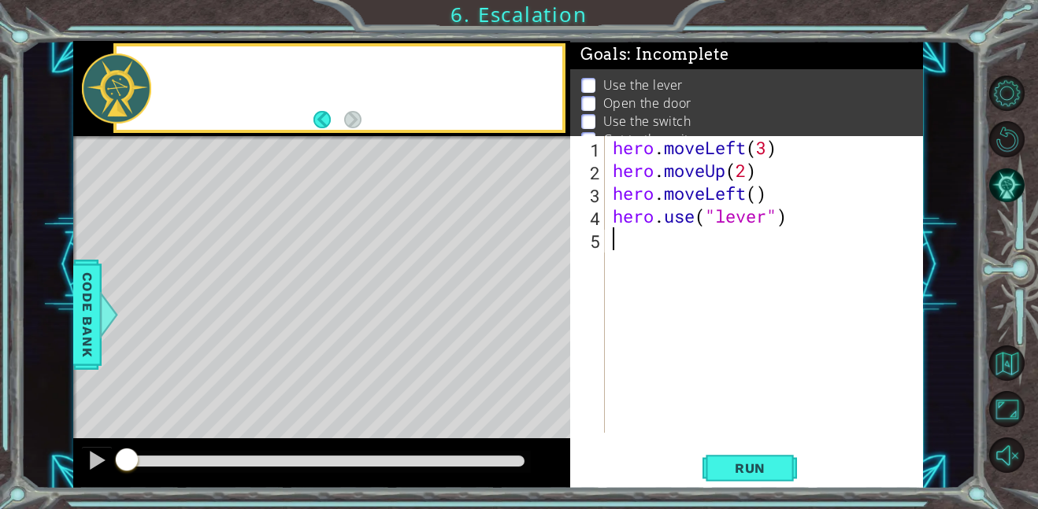
click at [396, 144] on div "Level Map" at bounding box center [436, 368] width 727 height 464
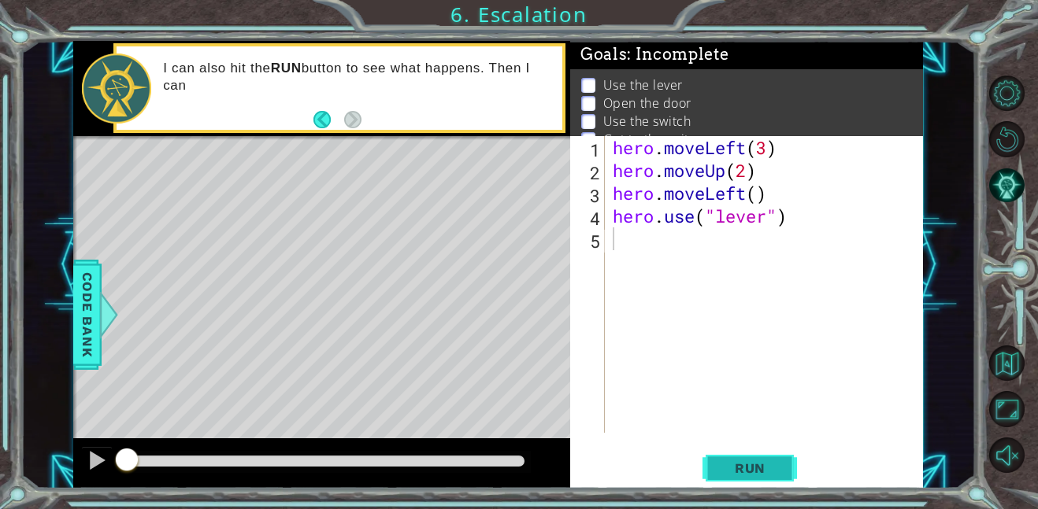
click at [741, 469] on span "Run" at bounding box center [750, 469] width 62 height 16
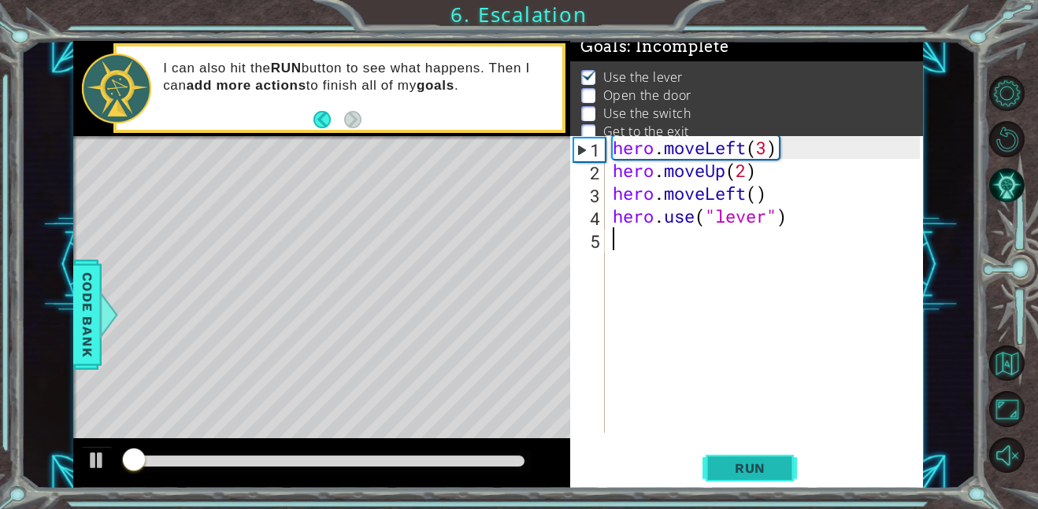
scroll to position [10, 0]
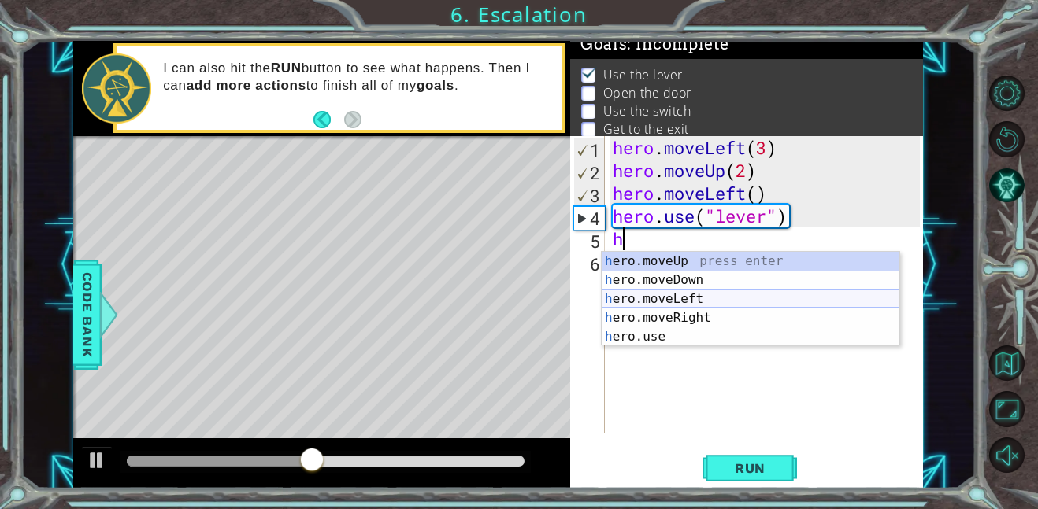
click at [700, 299] on div "h ero.moveUp press enter h ero.moveDown press enter h ero.moveLeft press enter …" at bounding box center [750, 318] width 298 height 132
type textarea "hero.moveLeft(1)"
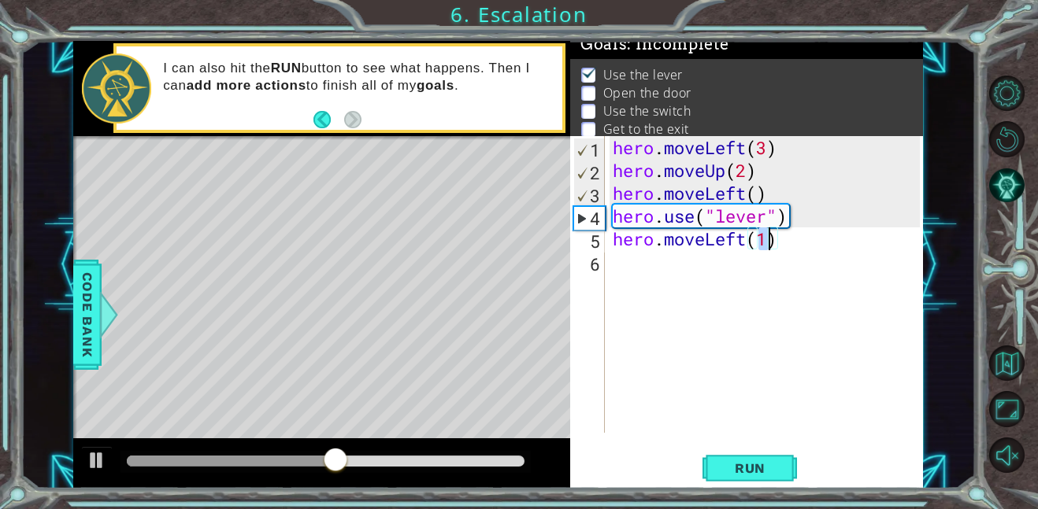
click at [647, 267] on div "hero . moveLeft ( 3 ) hero . moveUp ( 2 ) hero . moveLeft ( ) hero . use ( "lev…" at bounding box center [768, 307] width 318 height 342
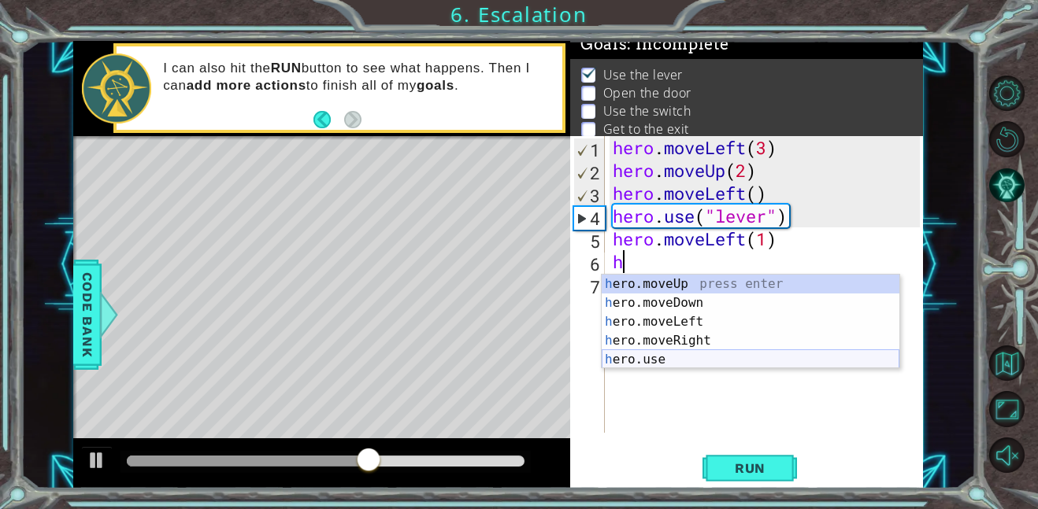
click at [660, 363] on div "h ero.moveUp press enter h ero.moveDown press enter h ero.moveLeft press enter …" at bounding box center [750, 341] width 298 height 132
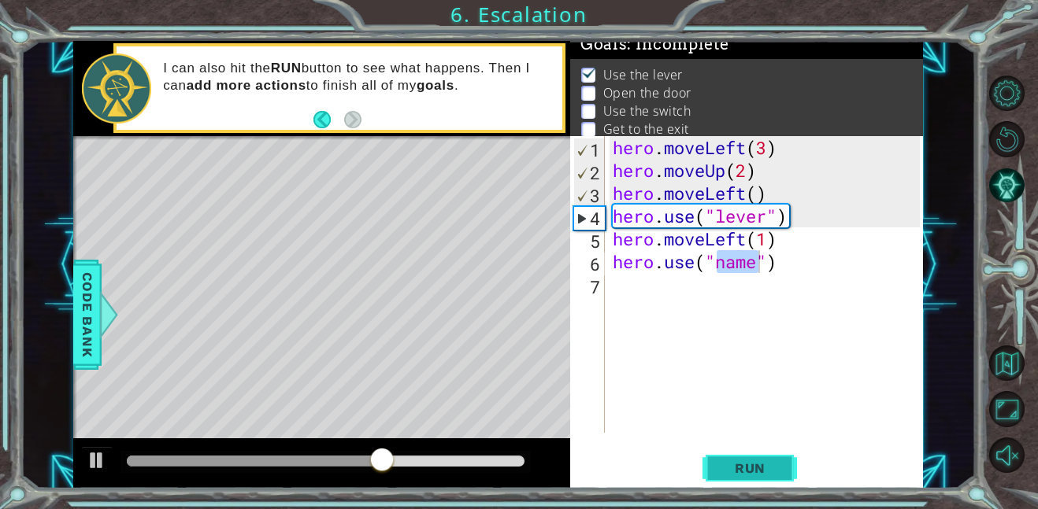
click at [759, 464] on span "Run" at bounding box center [750, 469] width 62 height 16
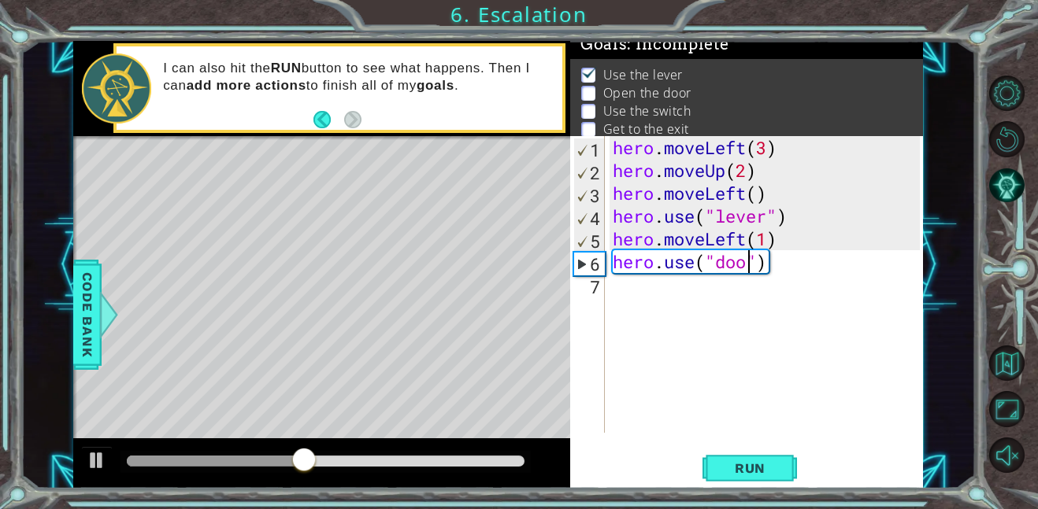
type textarea "hero.use("door")"
click at [646, 285] on div "hero . moveLeft ( 3 ) hero . moveUp ( 2 ) hero . moveLeft ( ) hero . use ( "lev…" at bounding box center [768, 307] width 318 height 342
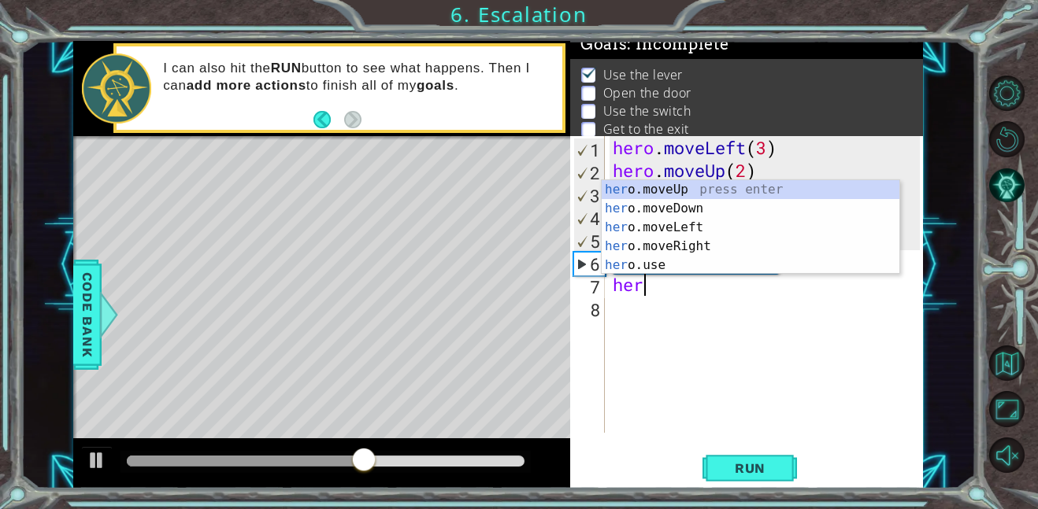
scroll to position [0, 1]
click at [657, 191] on div "hero .moveUp press enter hero .moveDown press enter hero .moveLeft press enter …" at bounding box center [750, 246] width 298 height 132
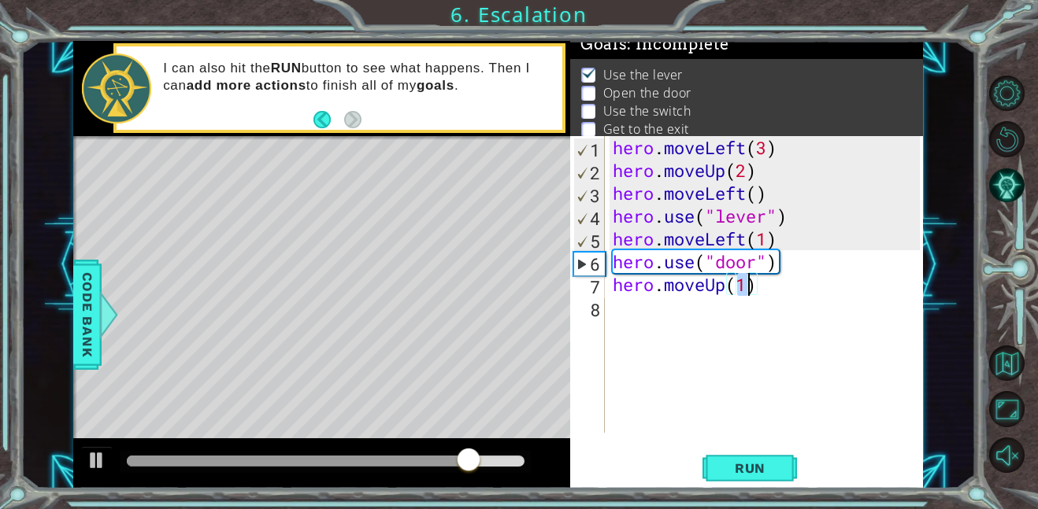
click at [747, 287] on div "hero . moveLeft ( 3 ) hero . moveUp ( 2 ) hero . moveLeft ( ) hero . use ( "lev…" at bounding box center [764, 284] width 310 height 297
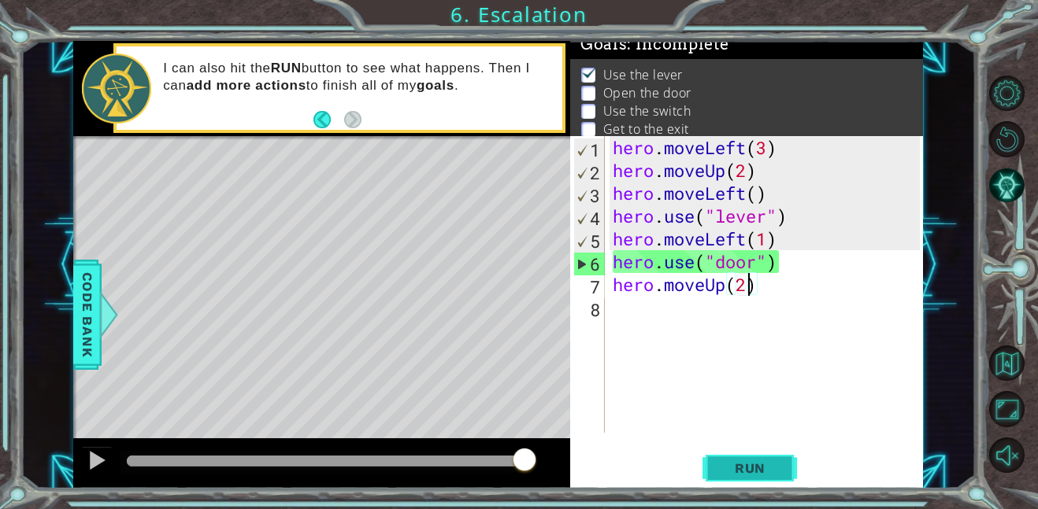
type textarea "hero.moveUp(2)"
click at [775, 469] on span "Run" at bounding box center [750, 469] width 62 height 16
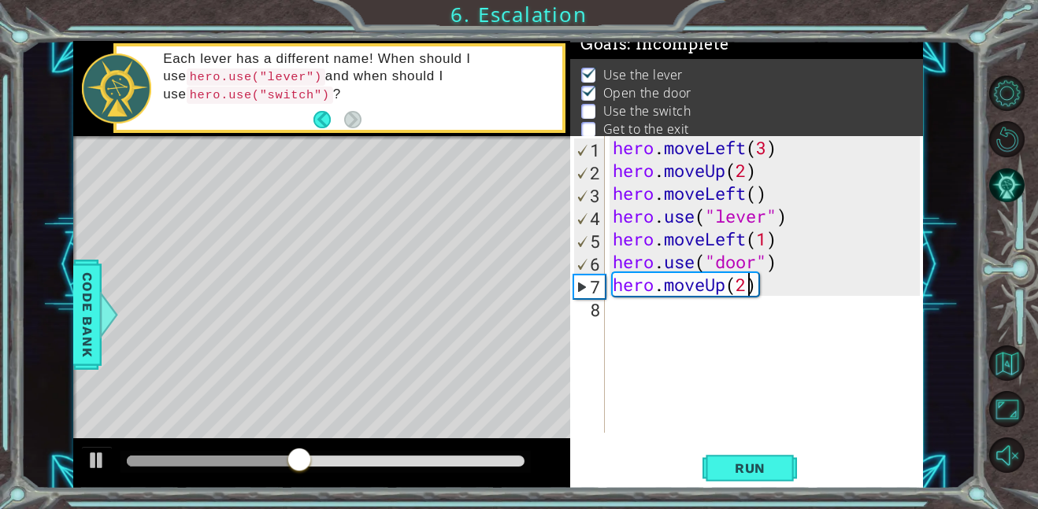
click at [626, 316] on div "hero . moveLeft ( 3 ) hero . moveUp ( 2 ) hero . moveLeft ( ) hero . use ( "lev…" at bounding box center [768, 307] width 318 height 342
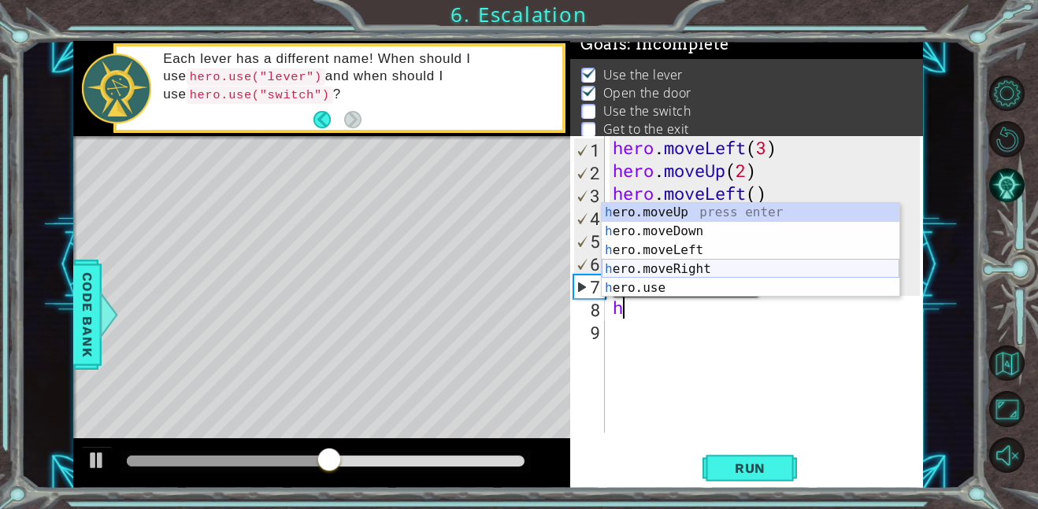
click at [714, 269] on div "h ero.moveUp press enter h ero.moveDown press enter h ero.moveLeft press enter …" at bounding box center [750, 269] width 298 height 132
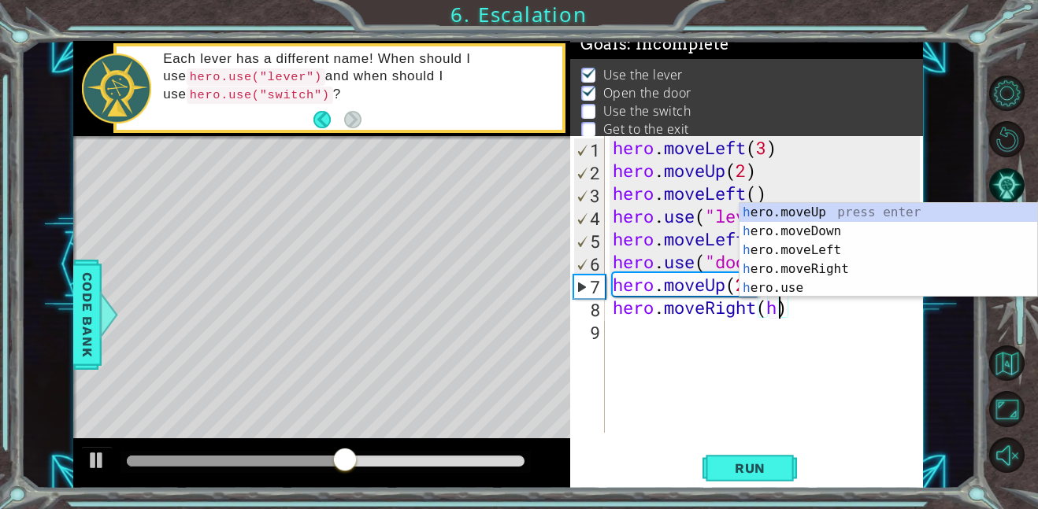
scroll to position [0, 7]
click at [820, 267] on div "h ero.moveUp press enter h ero.moveDown press enter h ero.moveLeft press enter …" at bounding box center [888, 269] width 298 height 132
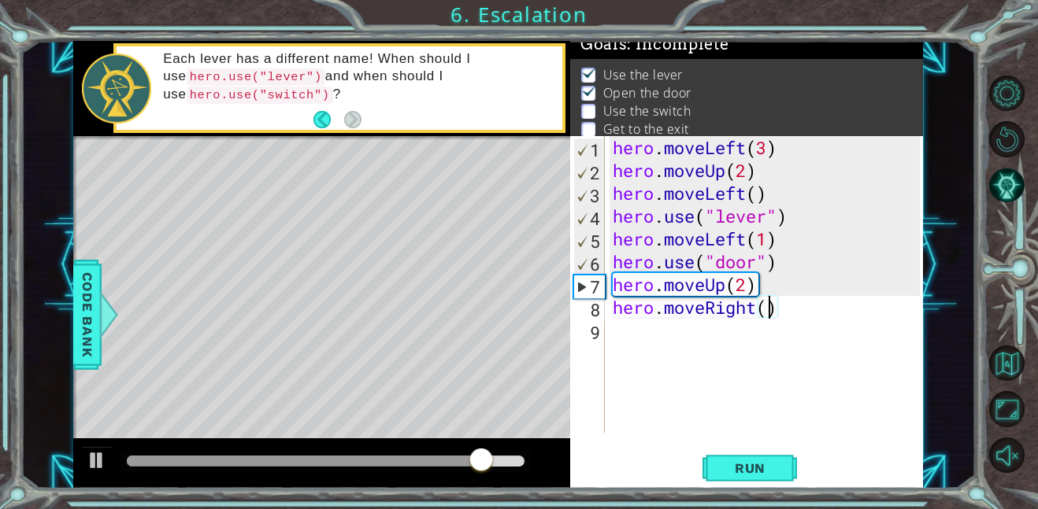
type textarea "hero.moveRight(2)"
click at [690, 340] on div "hero . moveLeft ( 3 ) hero . moveUp ( 2 ) hero . moveLeft ( ) hero . use ( "lev…" at bounding box center [768, 307] width 318 height 342
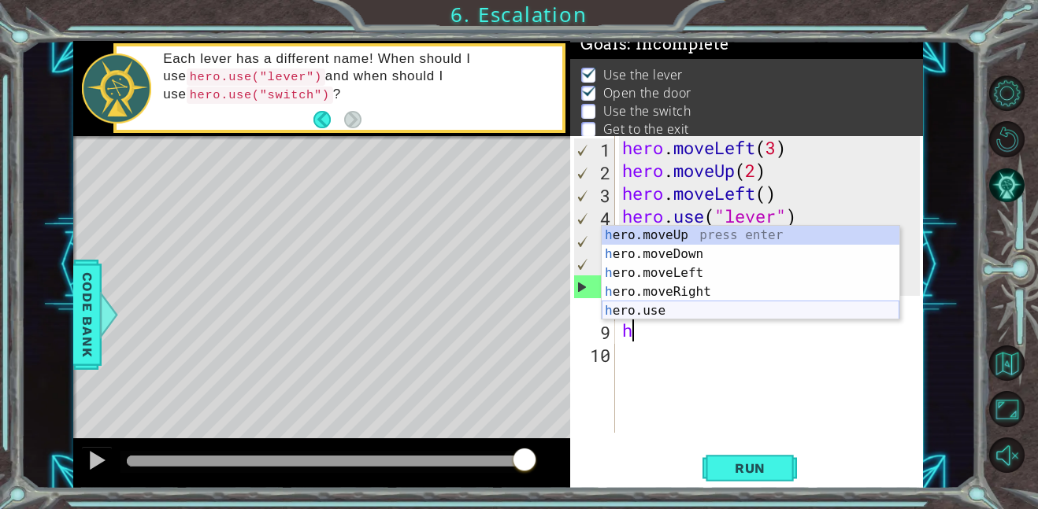
click at [699, 312] on div "h ero.moveUp press enter h ero.moveDown press enter h ero.moveLeft press enter …" at bounding box center [750, 292] width 298 height 132
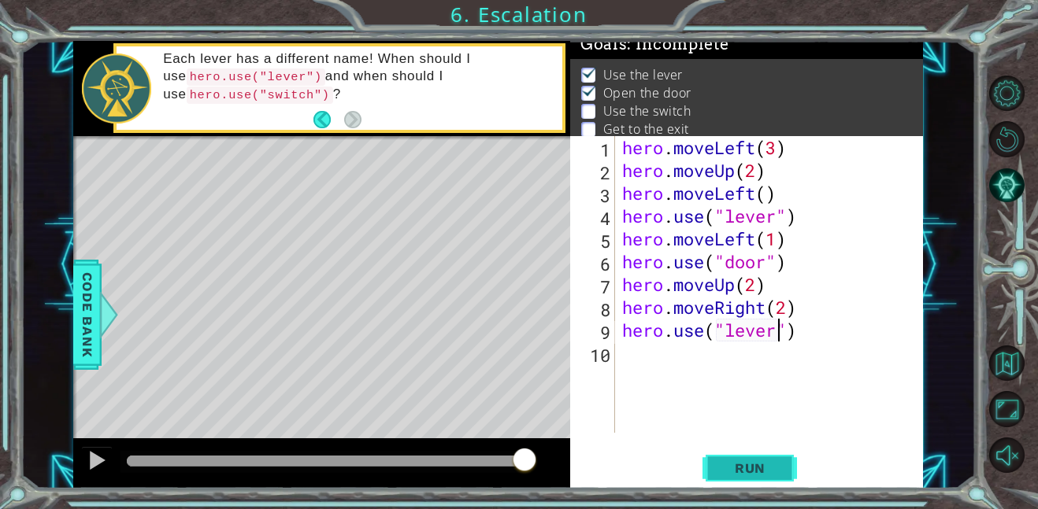
scroll to position [0, 7]
click at [760, 461] on span "Run" at bounding box center [750, 469] width 62 height 16
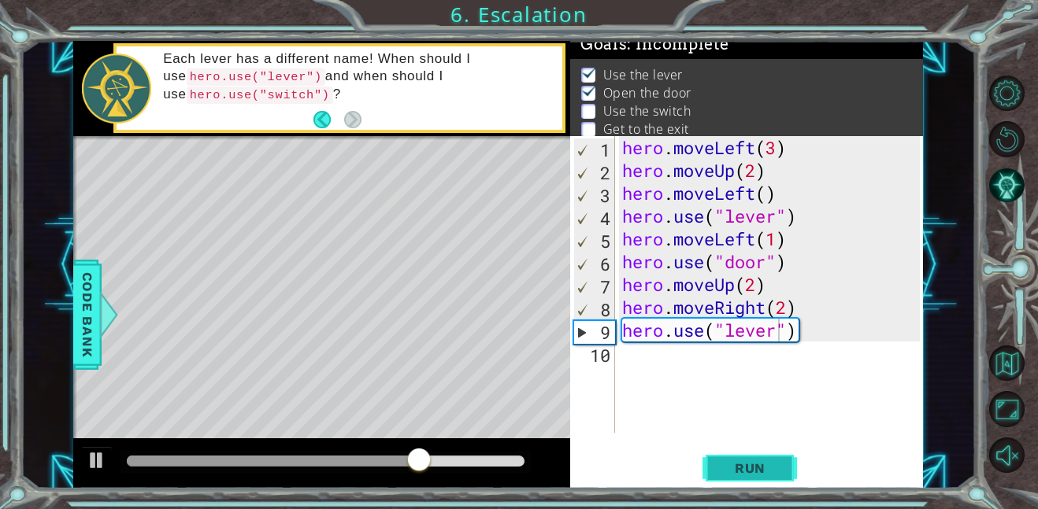
click at [760, 461] on span "Run" at bounding box center [750, 469] width 62 height 16
type textarea "hero.use("switch")"
click at [769, 462] on span "Run" at bounding box center [750, 469] width 62 height 16
click at [762, 470] on span "Run" at bounding box center [750, 469] width 62 height 16
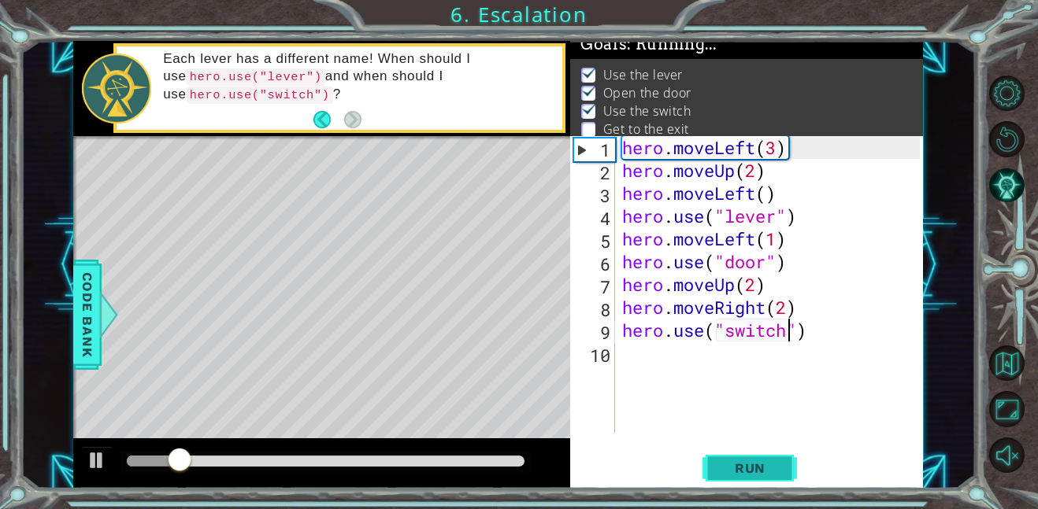
click at [762, 470] on span "Run" at bounding box center [750, 469] width 62 height 16
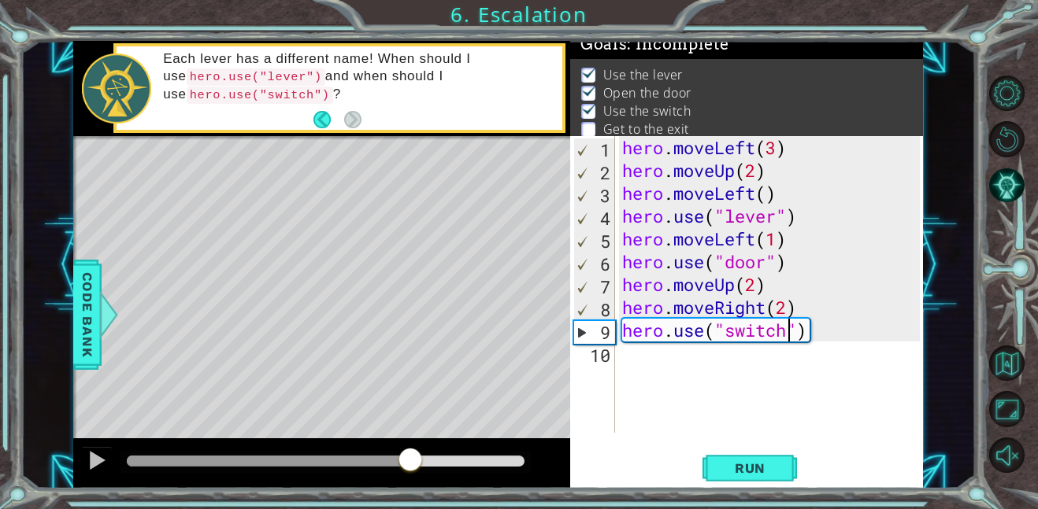
drag, startPoint x: 143, startPoint y: 457, endPoint x: 419, endPoint y: 449, distance: 275.7
click at [419, 449] on div at bounding box center [410, 461] width 28 height 28
click at [652, 363] on div "hero . moveLeft ( 3 ) hero . moveUp ( 2 ) hero . moveLeft ( ) hero . use ( "lev…" at bounding box center [773, 307] width 309 height 342
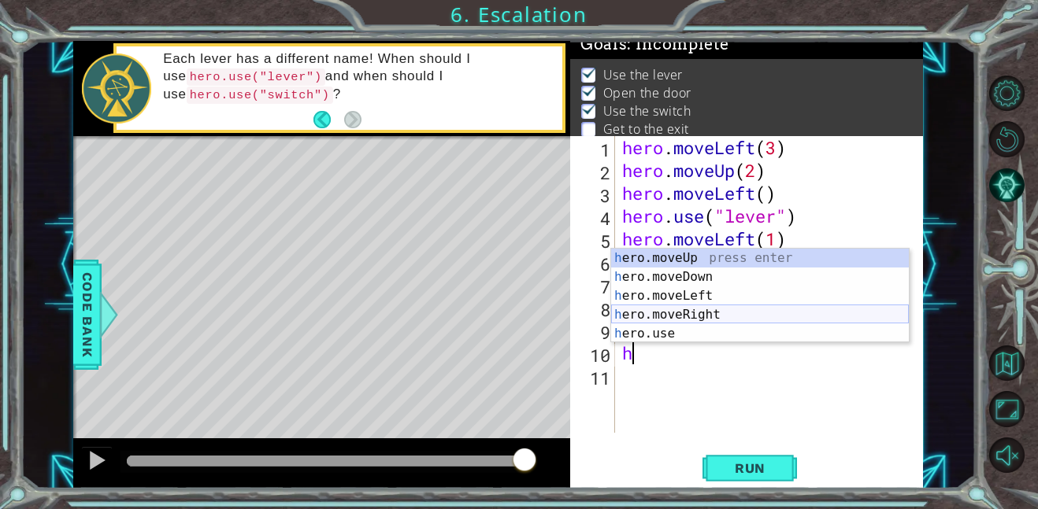
click at [714, 320] on div "h ero.moveUp press enter h ero.moveDown press enter h ero.moveLeft press enter …" at bounding box center [760, 315] width 298 height 132
type textarea "hero.moveRight(1)"
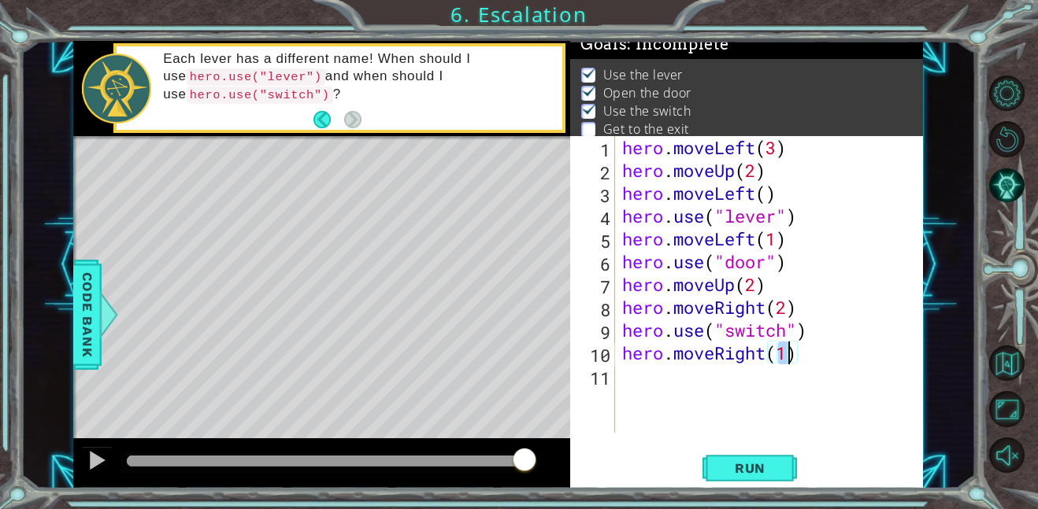
click at [712, 387] on div "hero . moveLeft ( 3 ) hero . moveUp ( 2 ) hero . moveLeft ( ) hero . use ( "lev…" at bounding box center [773, 307] width 309 height 342
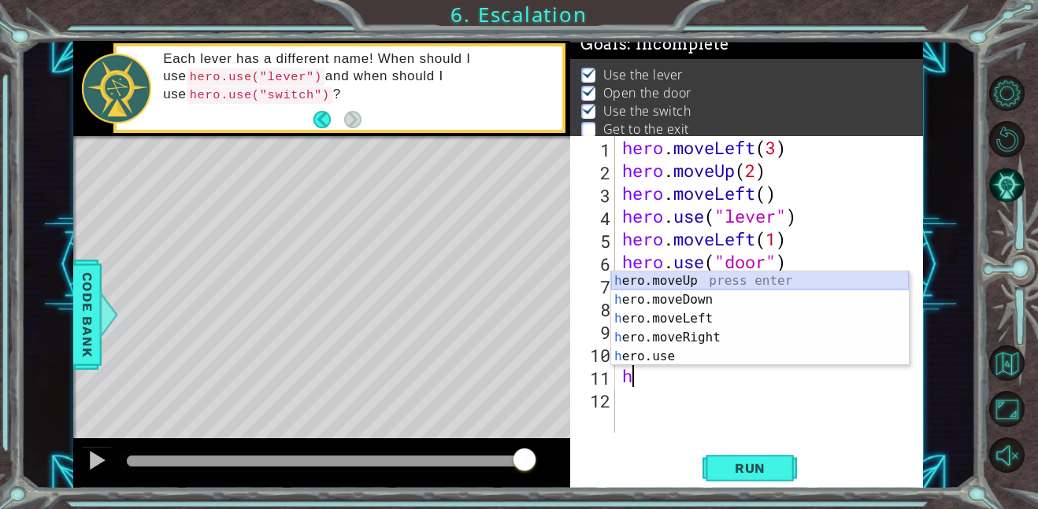
click at [668, 279] on div "h ero.moveUp press enter h ero.moveDown press enter h ero.moveLeft press enter …" at bounding box center [760, 338] width 298 height 132
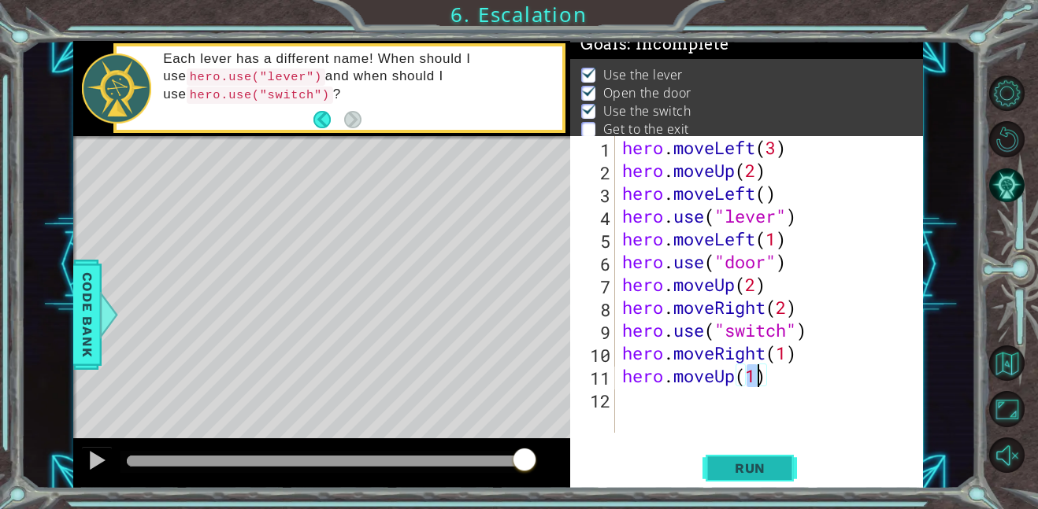
type textarea "hero.moveUp(1)"
click at [768, 476] on span "Run" at bounding box center [750, 469] width 62 height 16
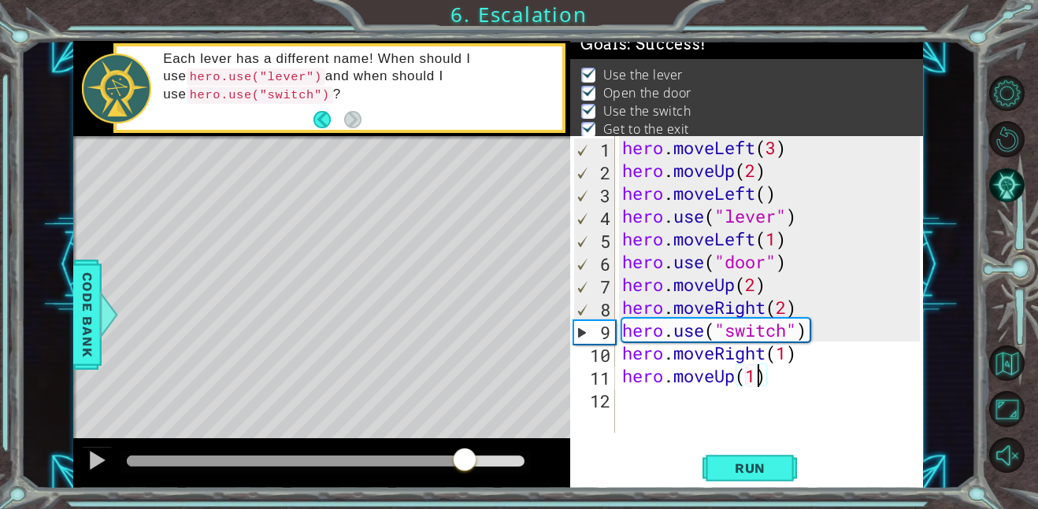
drag, startPoint x: 227, startPoint y: 456, endPoint x: 475, endPoint y: 431, distance: 249.3
click at [475, 431] on div "methods hero moveDown(steps) moveUp(steps) moveLeft(steps) moveRight(steps) use…" at bounding box center [497, 265] width 849 height 448
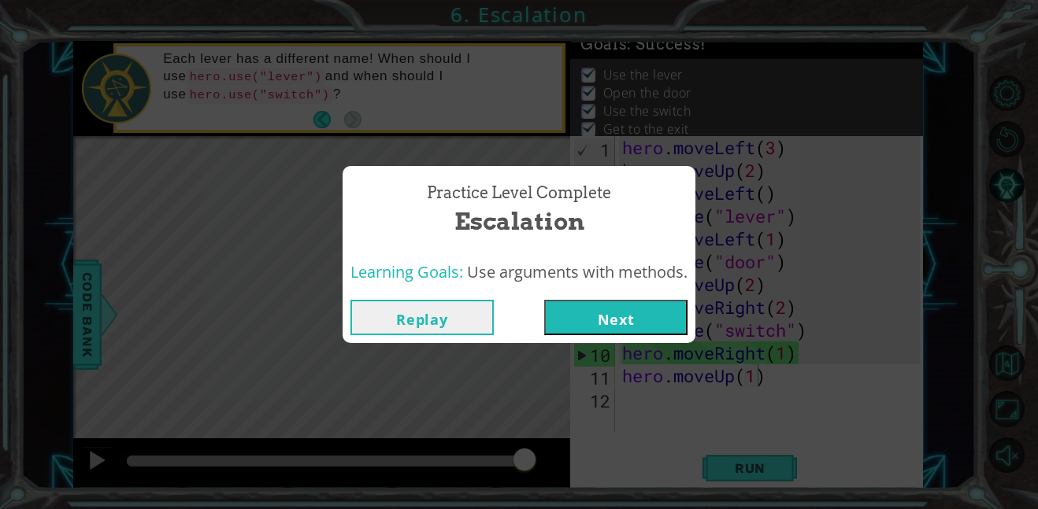
click at [626, 327] on button "Next" at bounding box center [615, 317] width 143 height 35
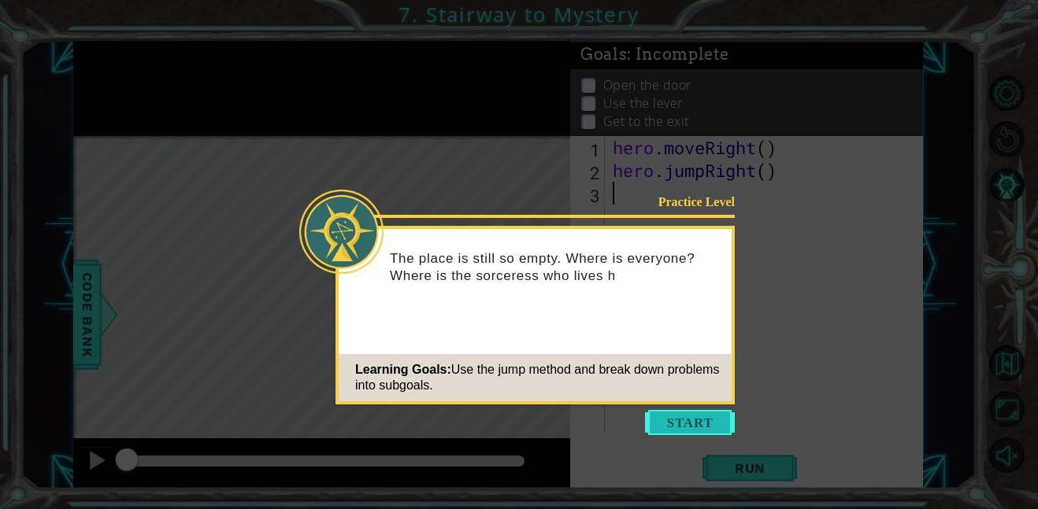
click at [687, 418] on button "Start" at bounding box center [690, 422] width 90 height 25
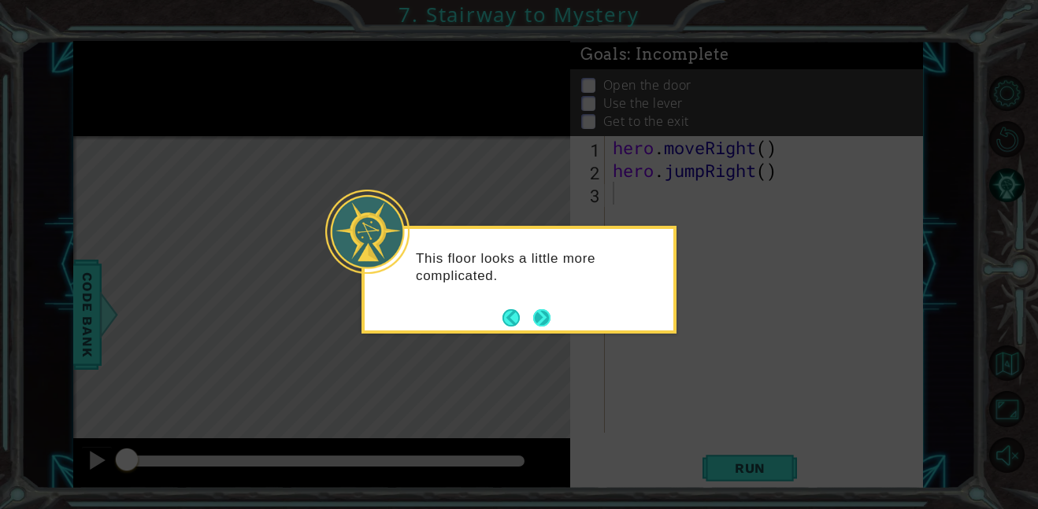
click at [546, 314] on button "Next" at bounding box center [541, 318] width 27 height 27
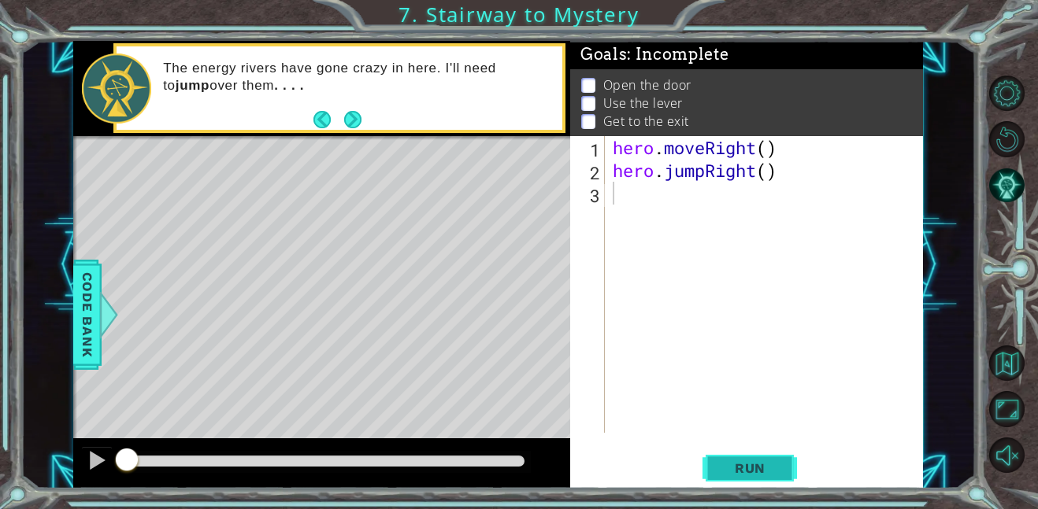
click at [732, 465] on span "Run" at bounding box center [750, 469] width 62 height 16
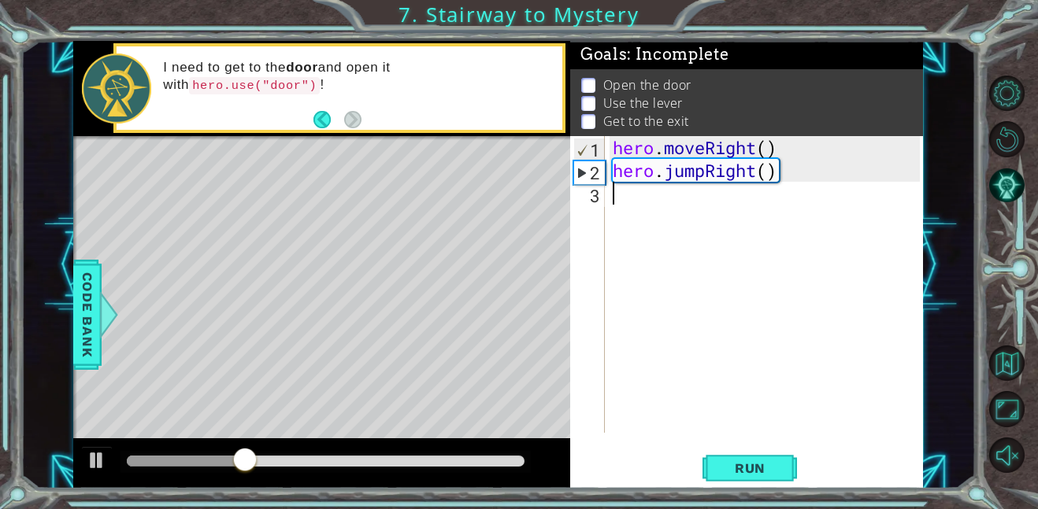
type textarea "h"
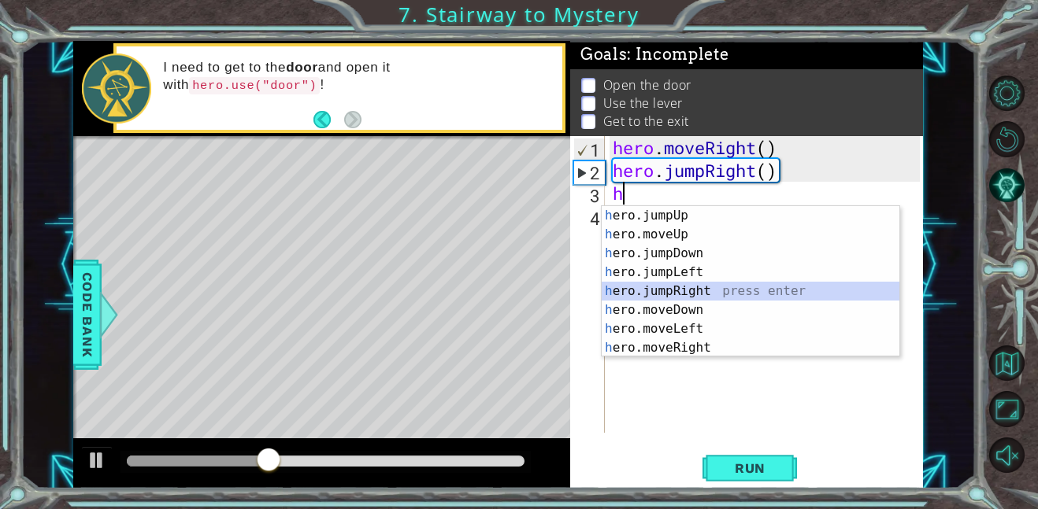
click at [677, 292] on div "h ero.jumpUp press enter h ero.moveUp press enter h ero.jumpDown press enter h …" at bounding box center [750, 300] width 298 height 189
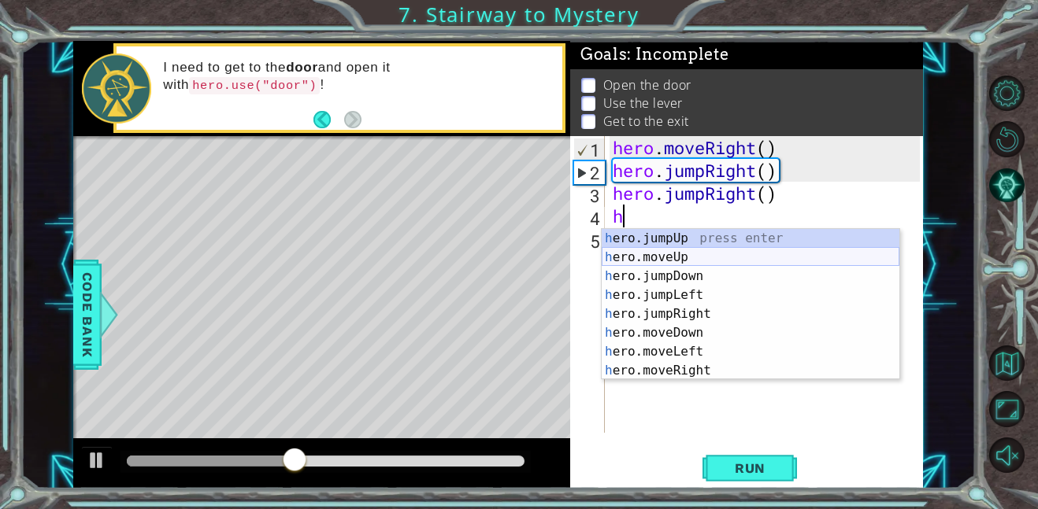
click at [664, 254] on div "h ero.jumpUp press enter h ero.moveUp press enter h ero.jumpDown press enter h …" at bounding box center [750, 323] width 298 height 189
type textarea "hero.moveUp(1)"
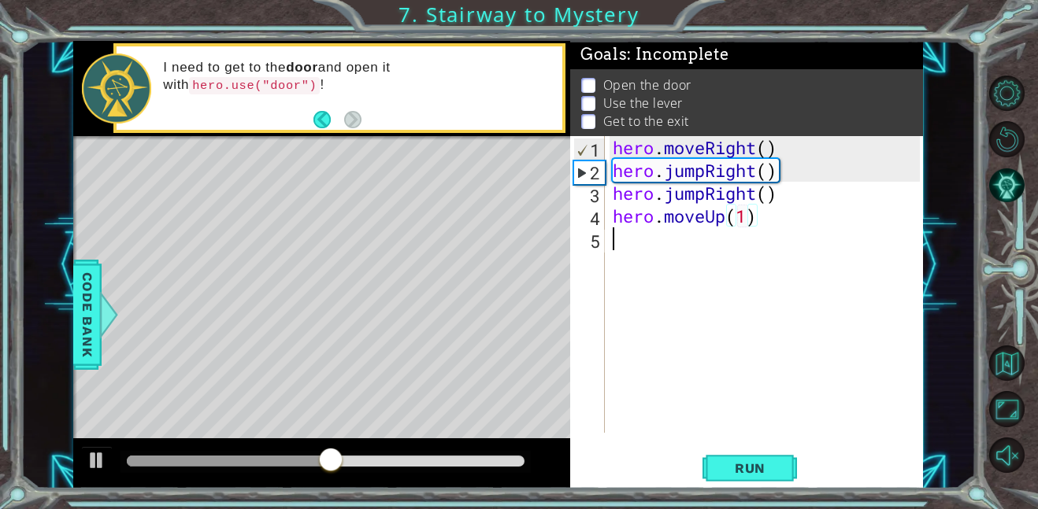
click at [648, 247] on div "hero . moveRight ( ) hero . jumpRight ( ) hero . jumpRight ( ) hero . moveUp ( …" at bounding box center [768, 307] width 318 height 342
click at [743, 217] on div "hero . moveRight ( ) hero . jumpRight ( ) hero . jumpRight ( ) hero . moveUp ( …" at bounding box center [768, 307] width 318 height 342
type textarea "hero.moveUp(2)"
click at [627, 239] on div "hero . moveRight ( ) hero . jumpRight ( ) hero . jumpRight ( ) hero . moveUp ( …" at bounding box center [768, 307] width 318 height 342
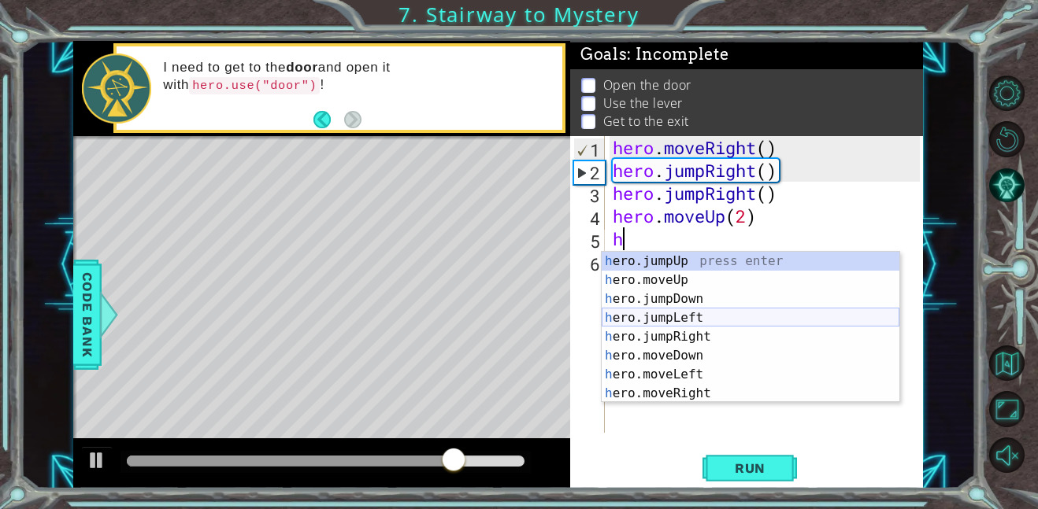
scroll to position [19, 0]
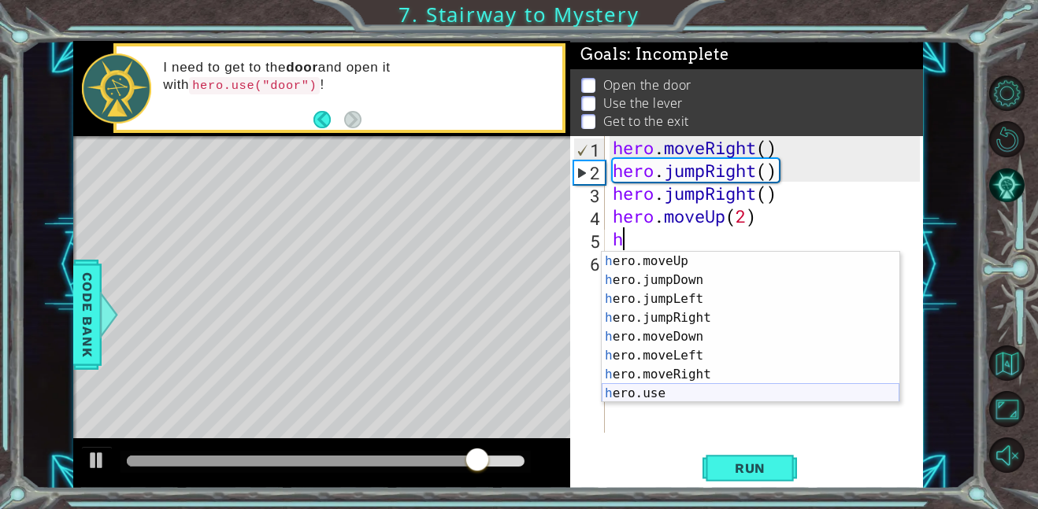
click at [658, 390] on div "h ero.moveUp press enter h ero.jumpDown press enter h ero.jumpLeft press enter …" at bounding box center [750, 346] width 298 height 189
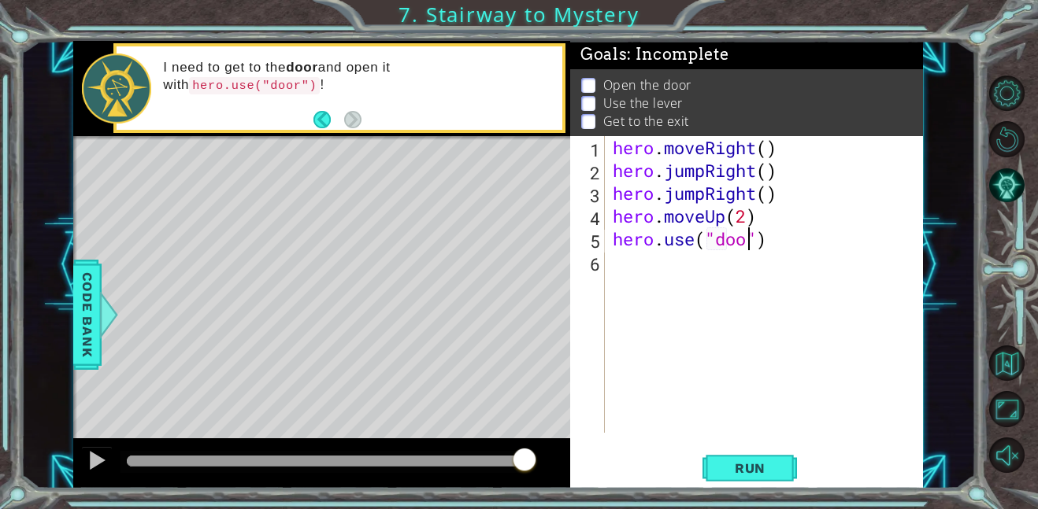
type textarea "hero.use("door")"
click at [642, 268] on div "hero . moveRight ( ) hero . jumpRight ( ) hero . jumpRight ( ) hero . moveUp ( …" at bounding box center [768, 307] width 318 height 342
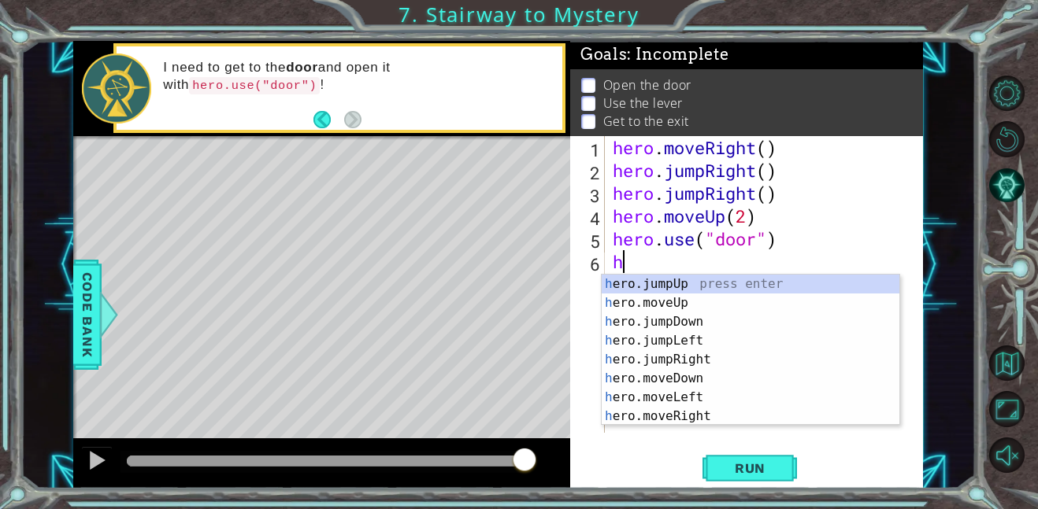
type textarea "h"
click at [682, 337] on div "h ero.jumpUp press enter h ero.moveUp press enter h ero.jumpDown press enter h …" at bounding box center [750, 369] width 298 height 189
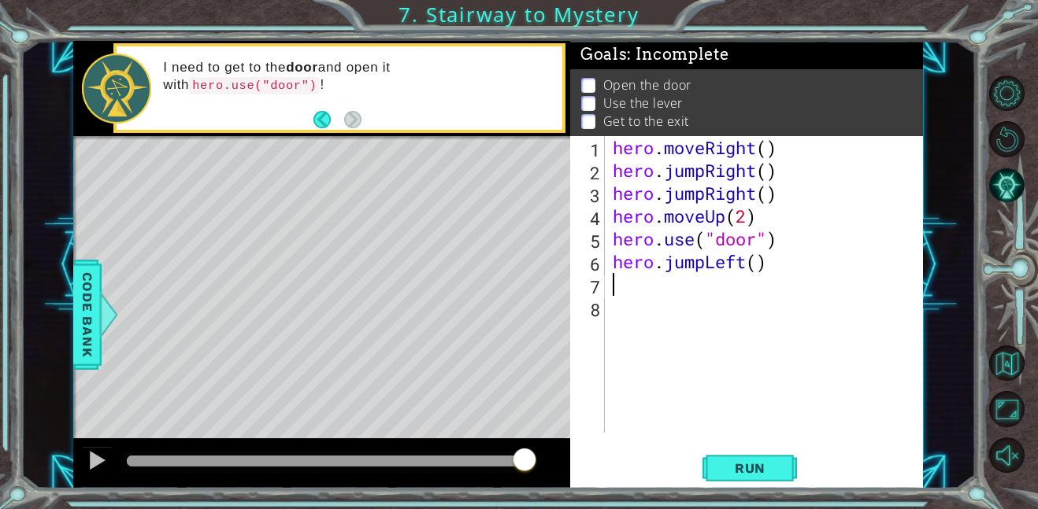
click at [772, 264] on div "hero . moveRight ( ) hero . jumpRight ( ) hero . jumpRight ( ) hero . moveUp ( …" at bounding box center [768, 307] width 318 height 342
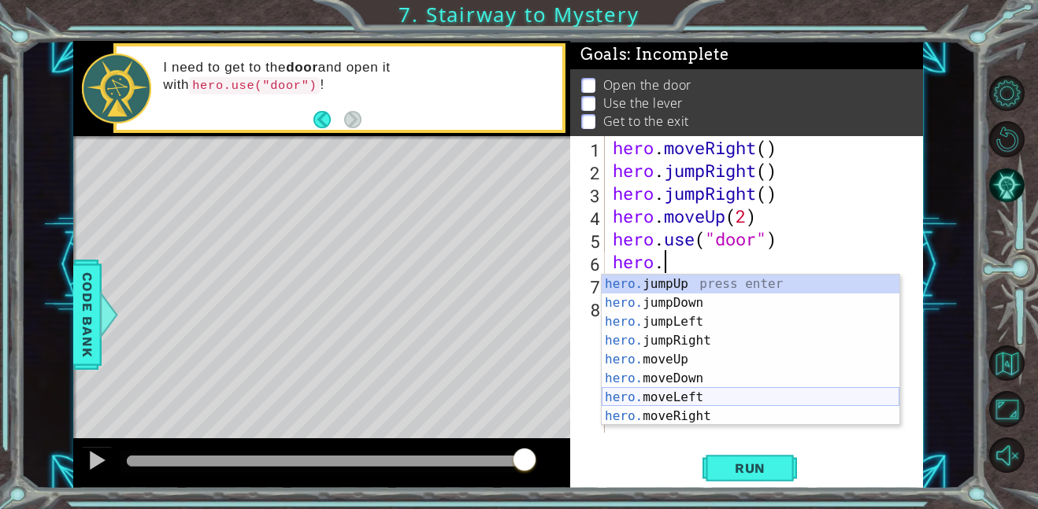
click at [694, 398] on div "hero. jumpUp press enter hero. jumpDown press enter hero. jumpLeft press enter …" at bounding box center [750, 369] width 298 height 189
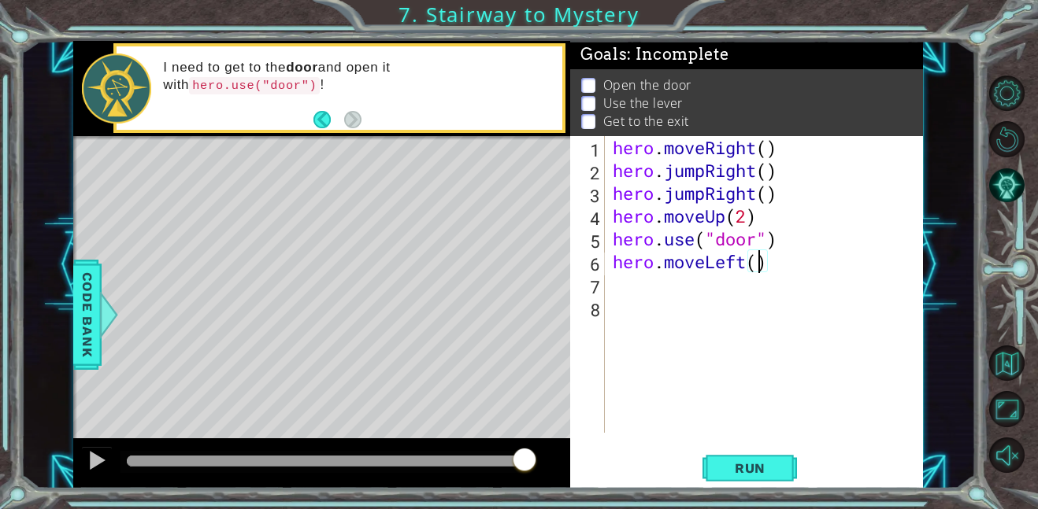
type textarea "hero.moveLeft(2)"
click at [615, 289] on div "hero . moveRight ( ) hero . jumpRight ( ) hero . jumpRight ( ) hero . moveUp ( …" at bounding box center [768, 307] width 318 height 342
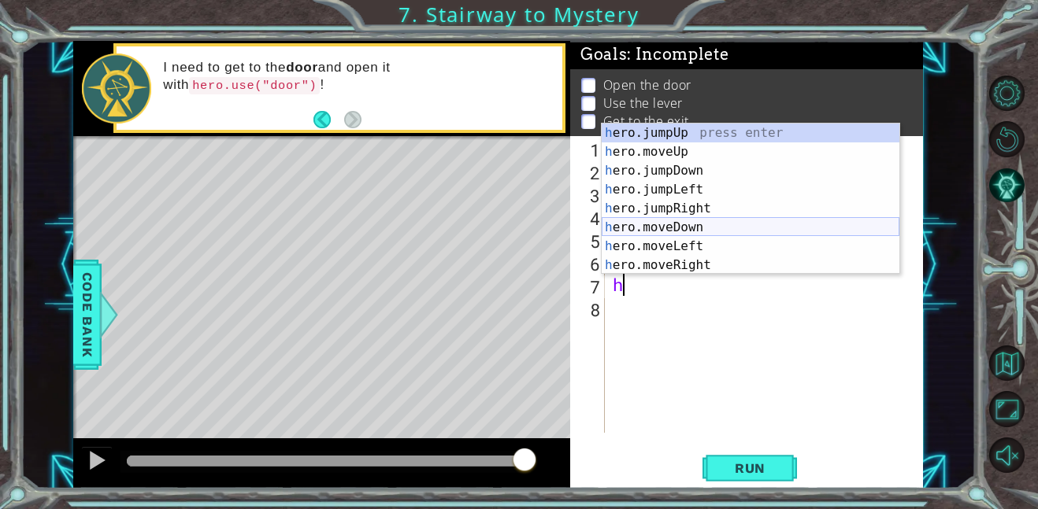
scroll to position [19, 0]
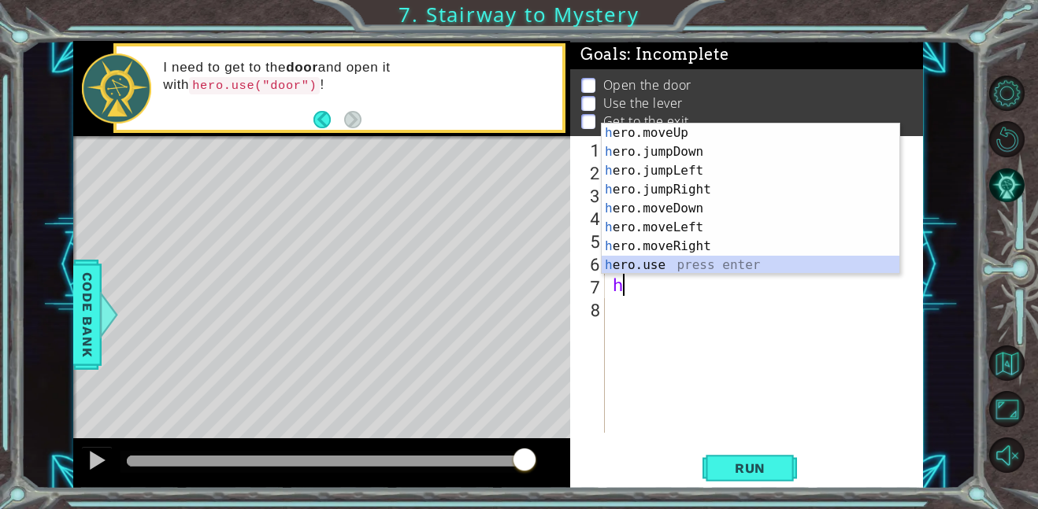
click at [664, 262] on div "h ero.moveUp press enter h ero.jumpDown press enter h ero.jumpLeft press enter …" at bounding box center [750, 218] width 298 height 189
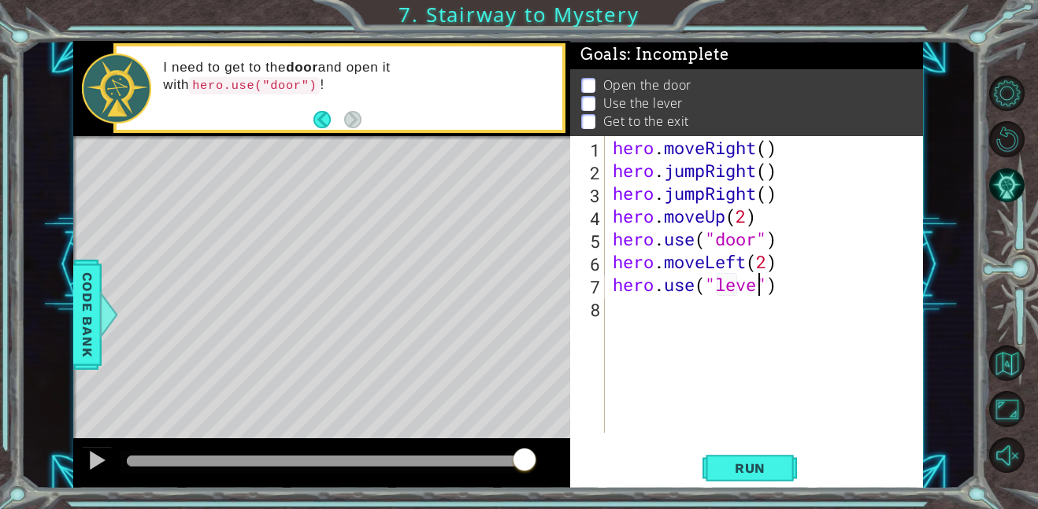
scroll to position [0, 7]
type textarea "hero.use("lever")"
click at [738, 456] on button "Run" at bounding box center [749, 467] width 94 height 35
